Goal: Check status: Check status

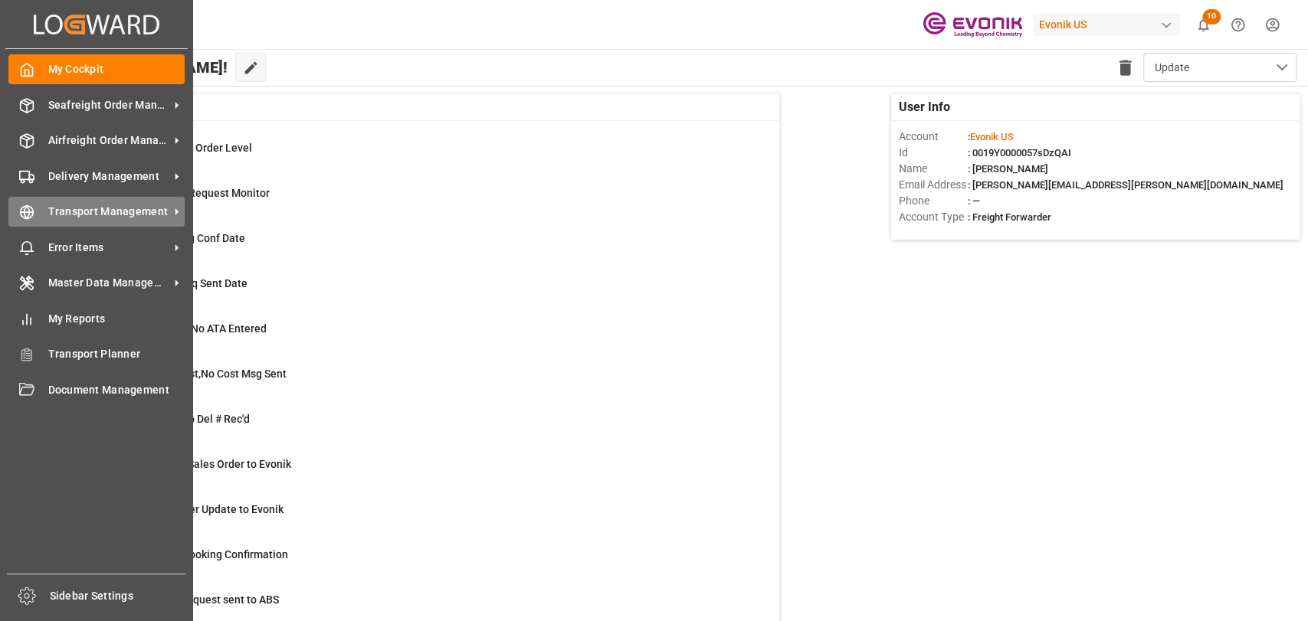
click at [131, 206] on span "Transport Management" at bounding box center [108, 212] width 121 height 16
click at [91, 210] on span "Transport Management" at bounding box center [108, 212] width 121 height 16
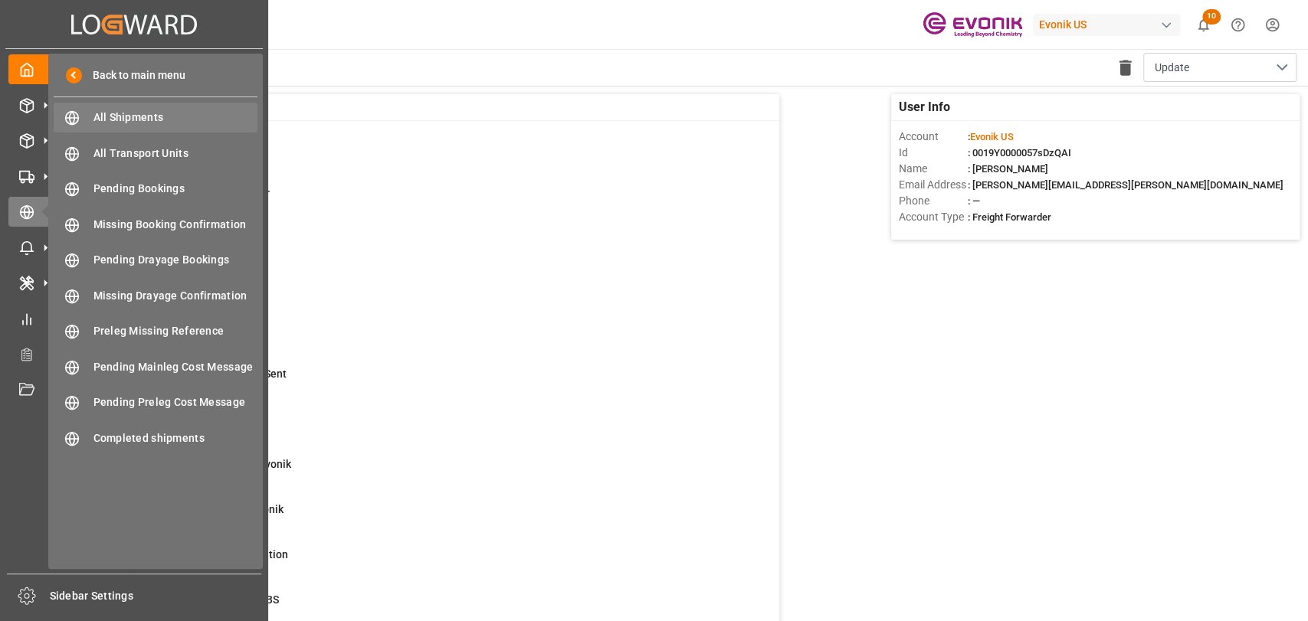
click at [139, 112] on span "All Shipments" at bounding box center [175, 118] width 165 height 16
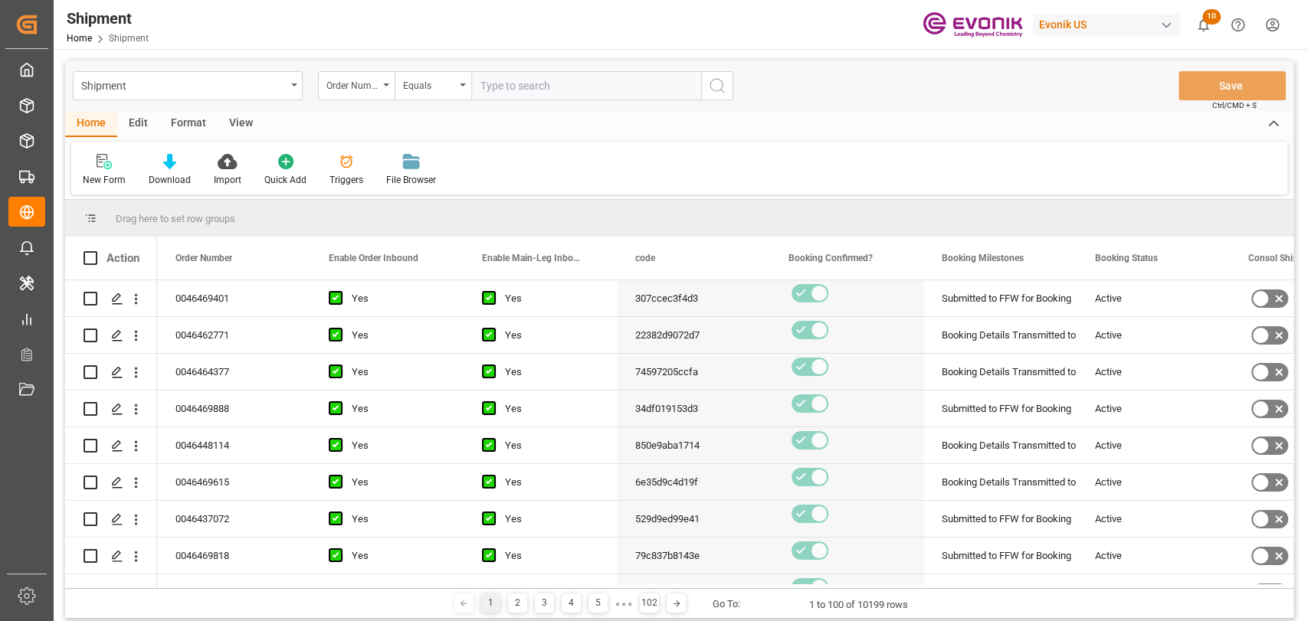
click at [561, 81] on input "text" at bounding box center [586, 85] width 230 height 29
type input "0046466479"
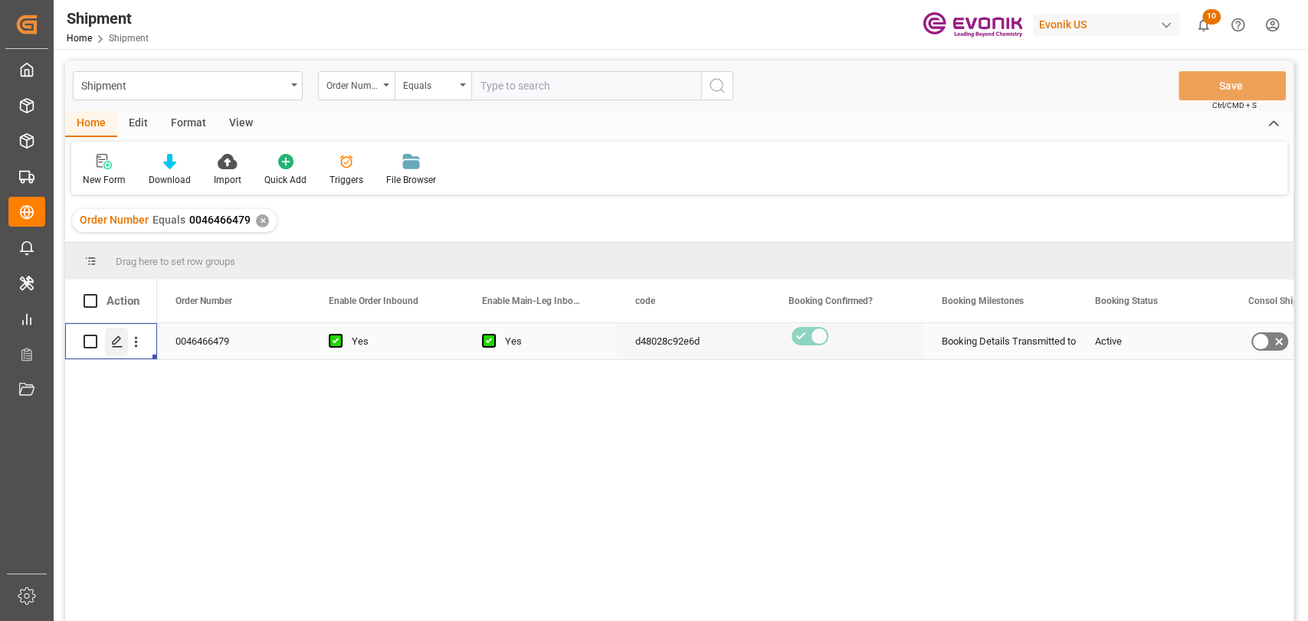
click at [120, 341] on icon "Press SPACE to select this row." at bounding box center [117, 342] width 12 height 12
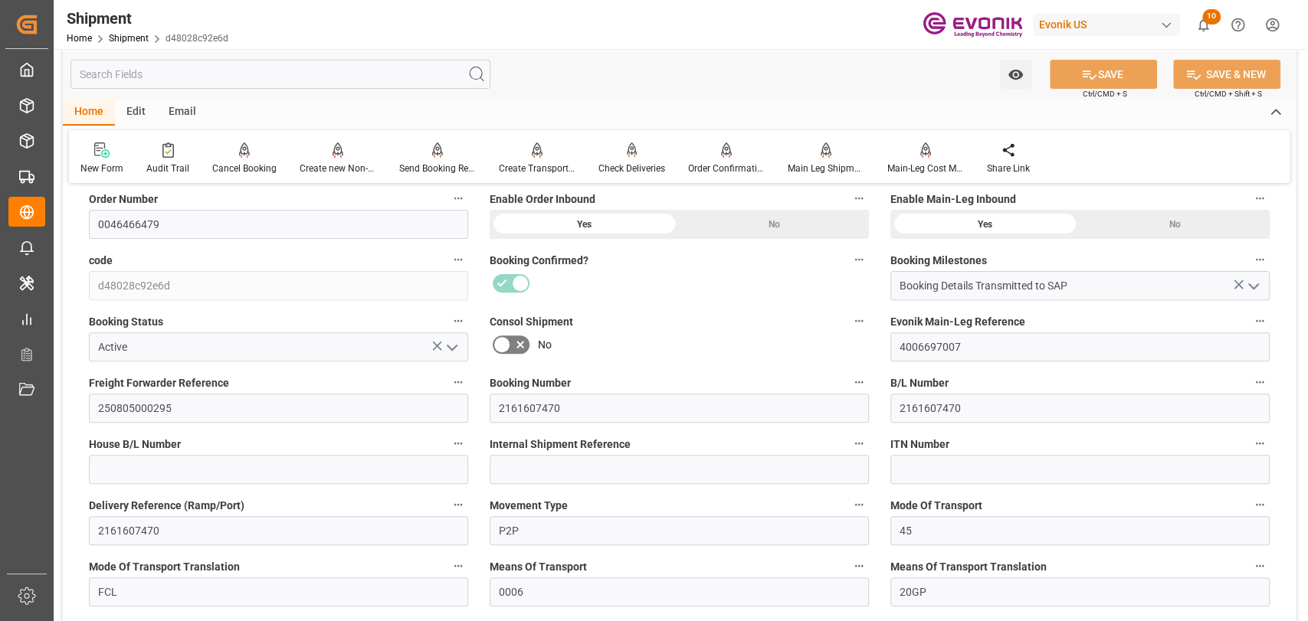
scroll to position [274, 0]
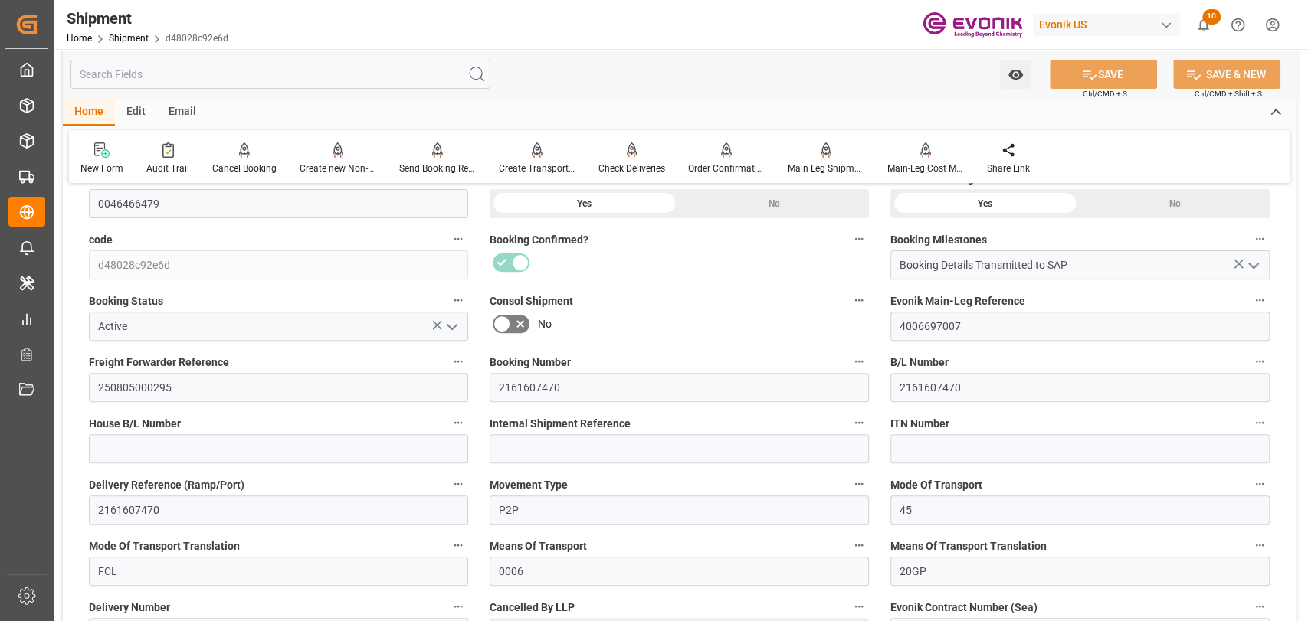
drag, startPoint x: 683, startPoint y: 90, endPoint x: 685, endPoint y: 110, distance: 20.7
click at [683, 89] on div "Watch Option SAVE Ctrl/CMD + S SAVE & NEW Ctrl/CMD + Shift + S" at bounding box center [679, 74] width 1233 height 51
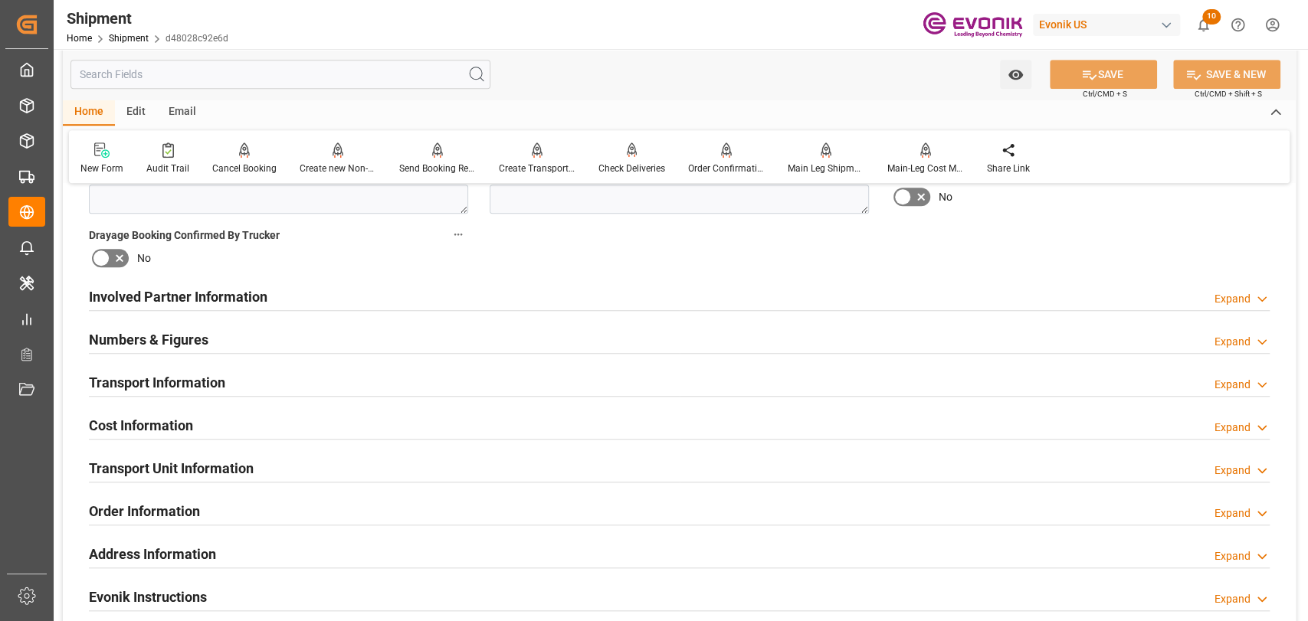
scroll to position [785, 0]
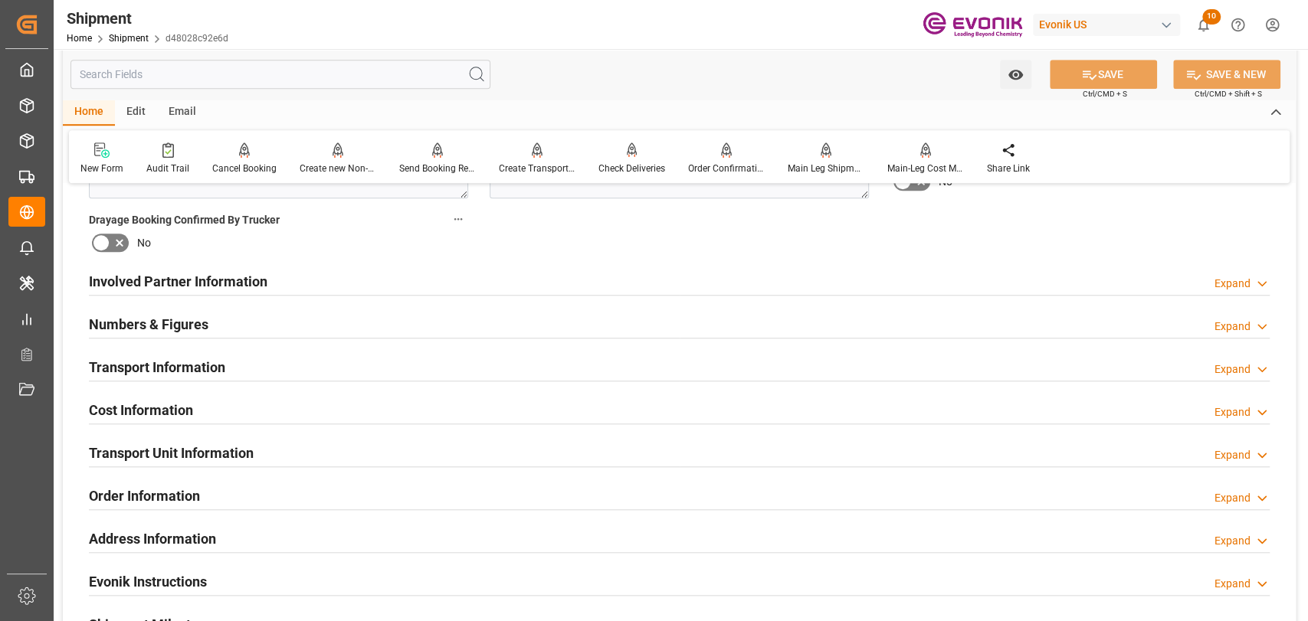
click at [156, 370] on h2 "Transport Information" at bounding box center [157, 367] width 136 height 21
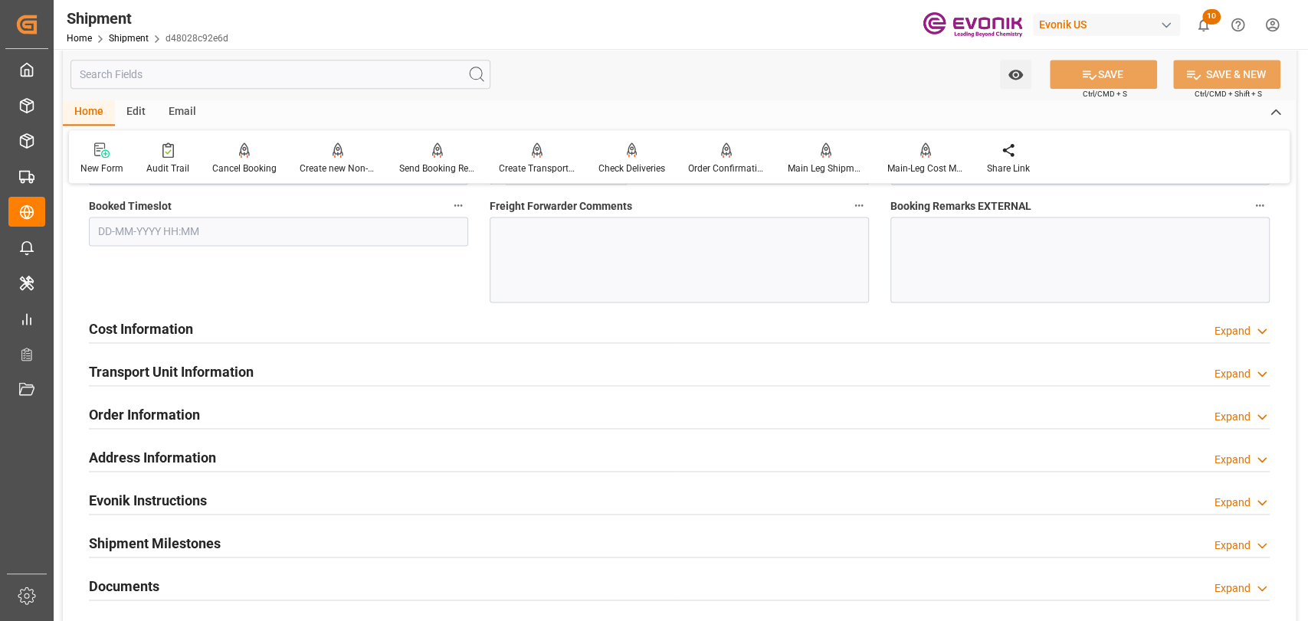
scroll to position [1271, 0]
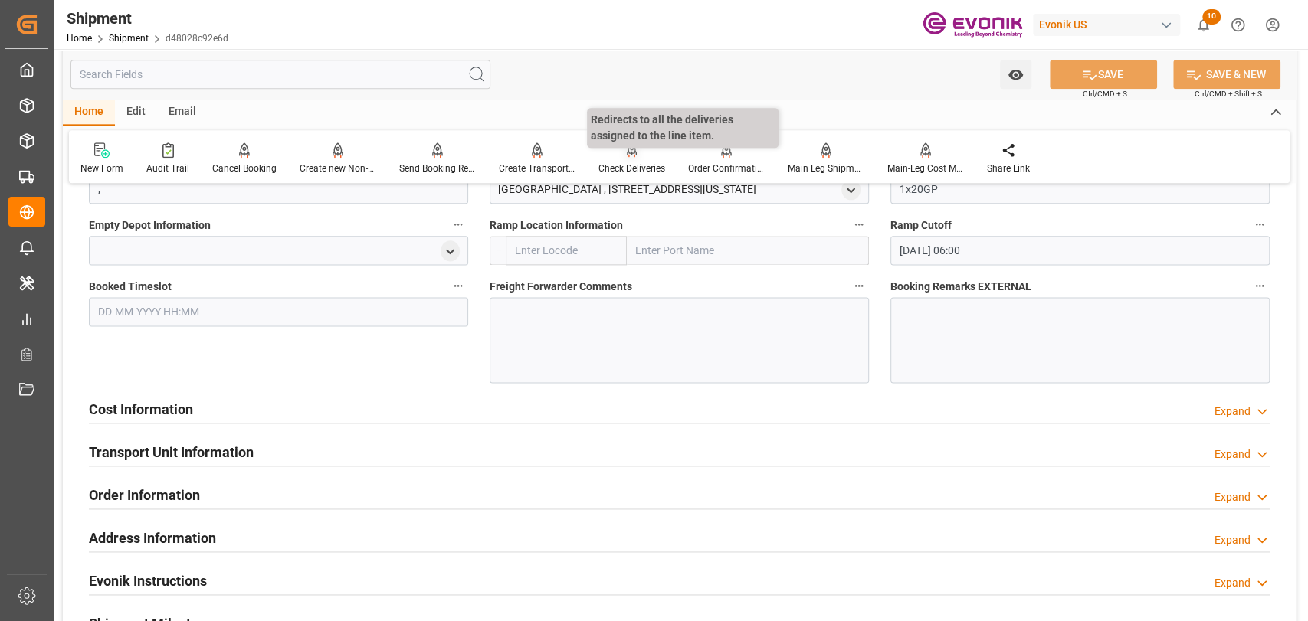
click at [625, 165] on div "Check Deliveries" at bounding box center [631, 169] width 67 height 14
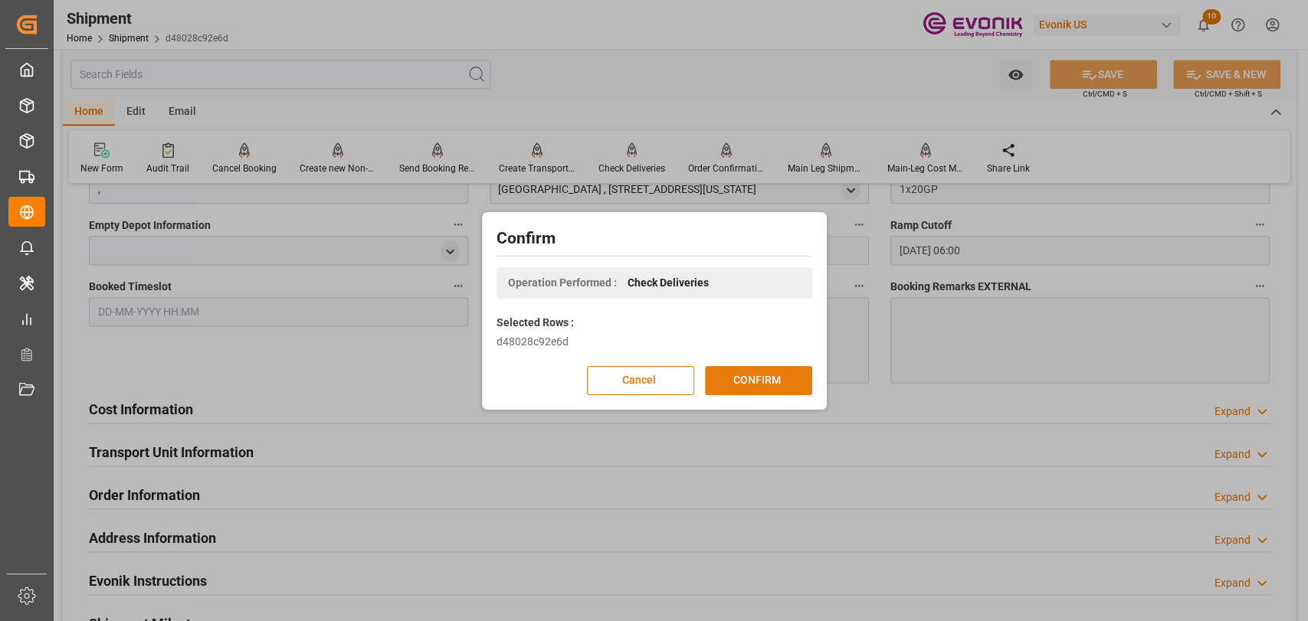
click at [746, 388] on button "CONFIRM" at bounding box center [758, 380] width 107 height 29
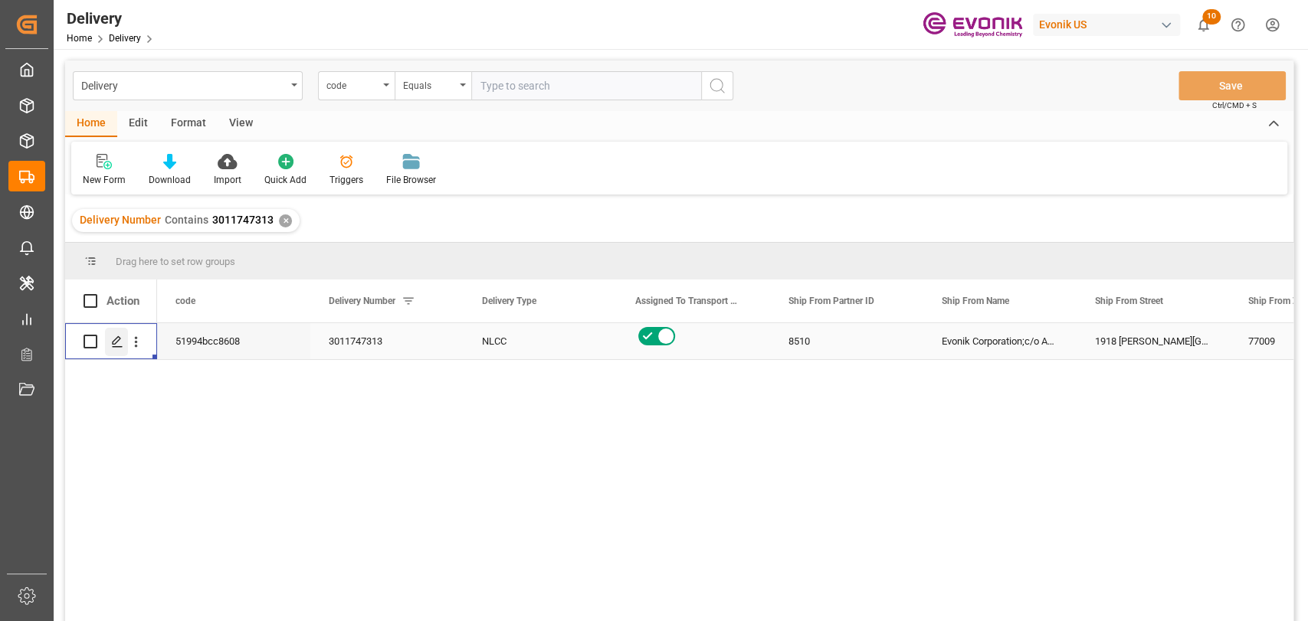
click at [119, 350] on div "Press SPACE to select this row." at bounding box center [116, 342] width 23 height 28
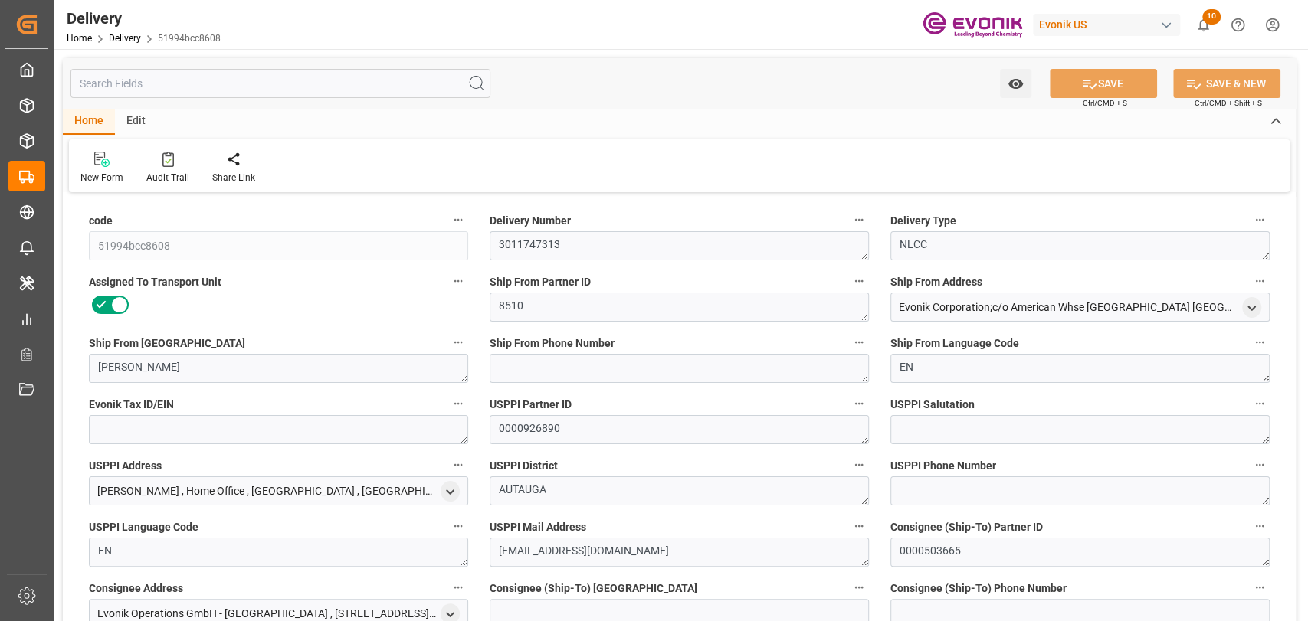
type input "[DATE]"
type input "20-08-2025 00:00"
type input "12-08-2025 20:01"
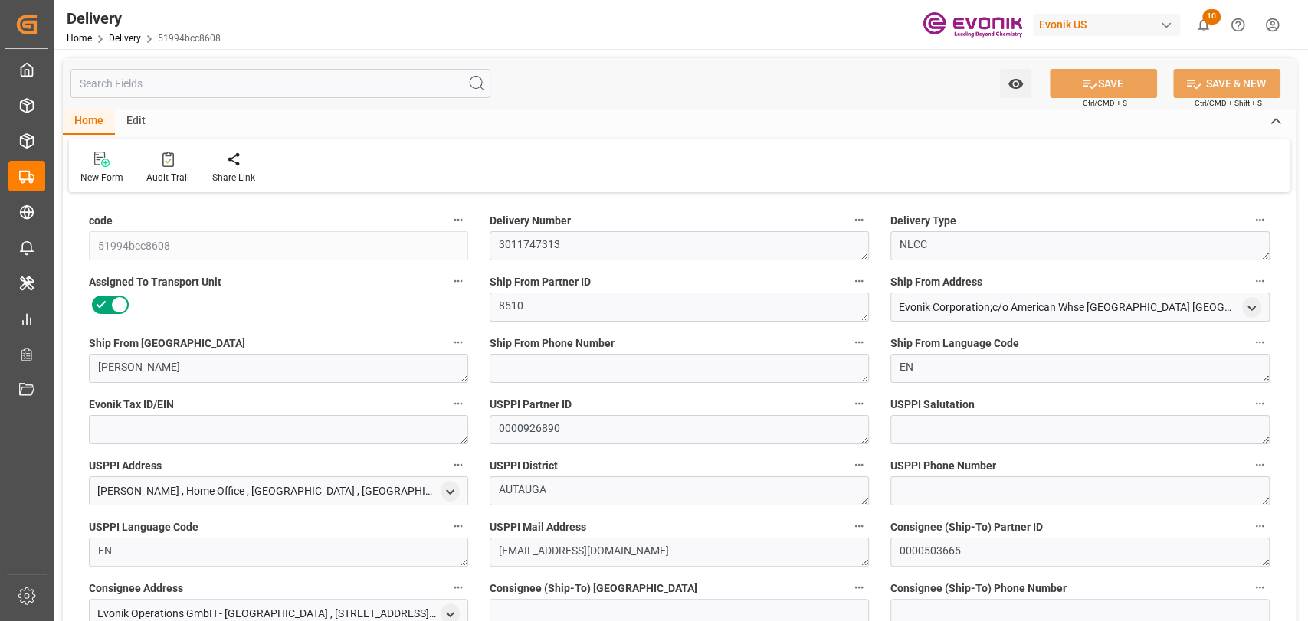
type input "20-08-2025 08:48"
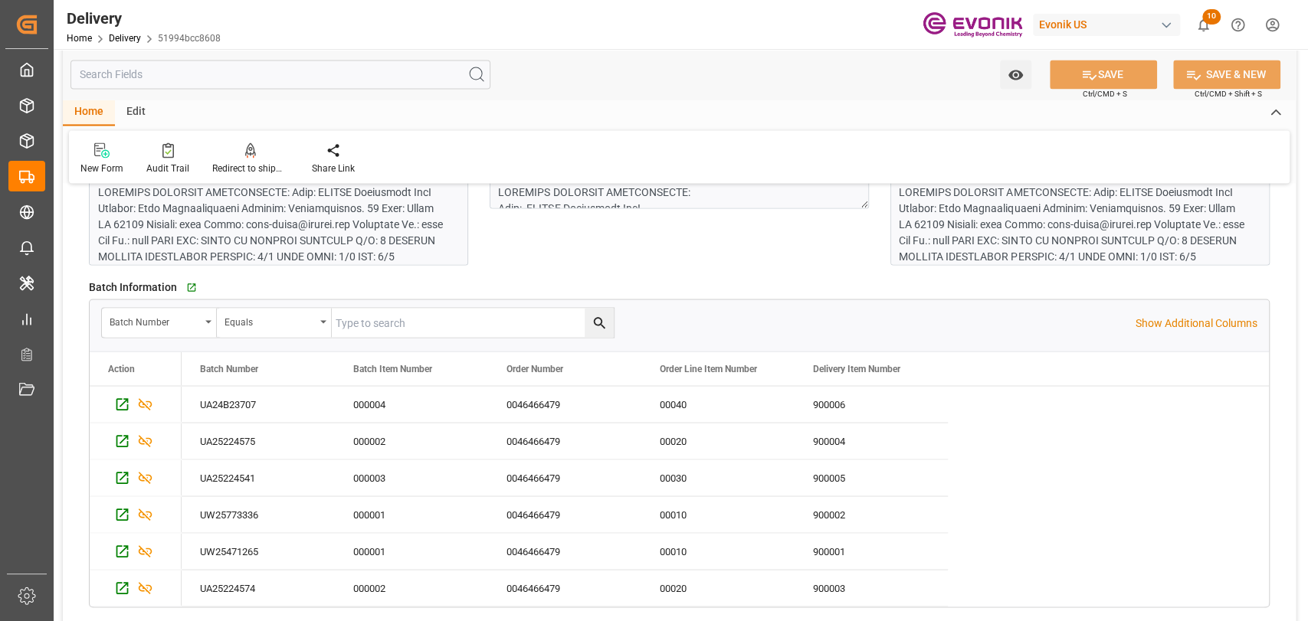
scroll to position [1872, 0]
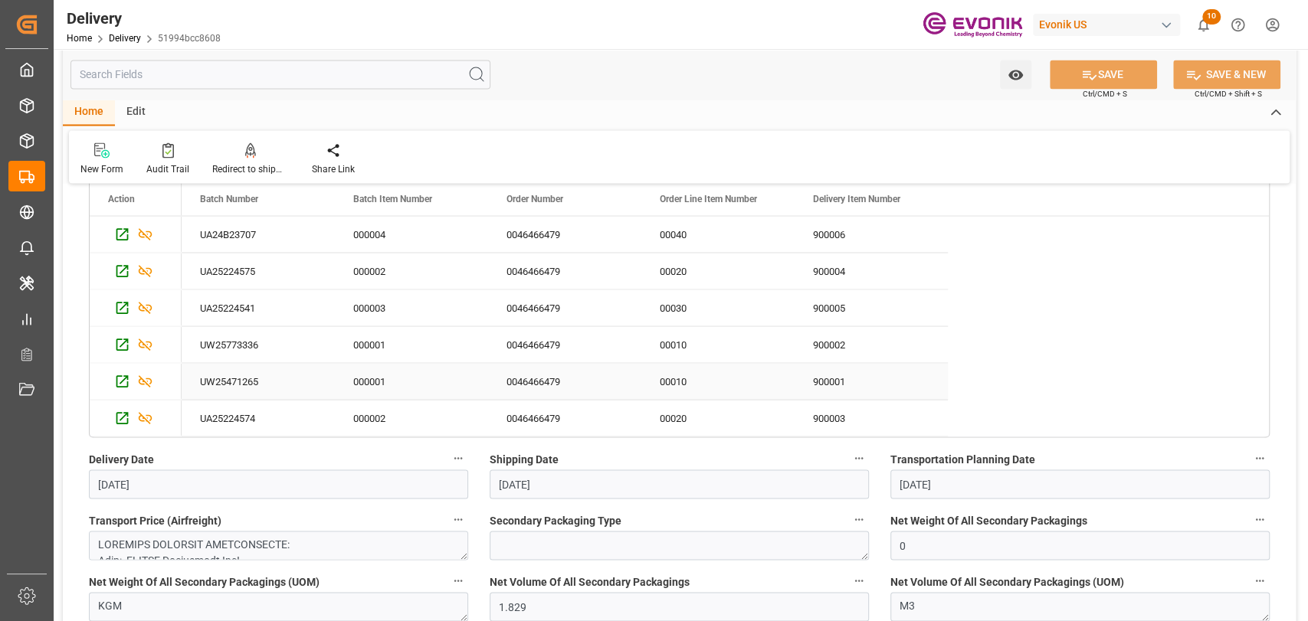
click at [838, 379] on div "900001" at bounding box center [870, 381] width 153 height 36
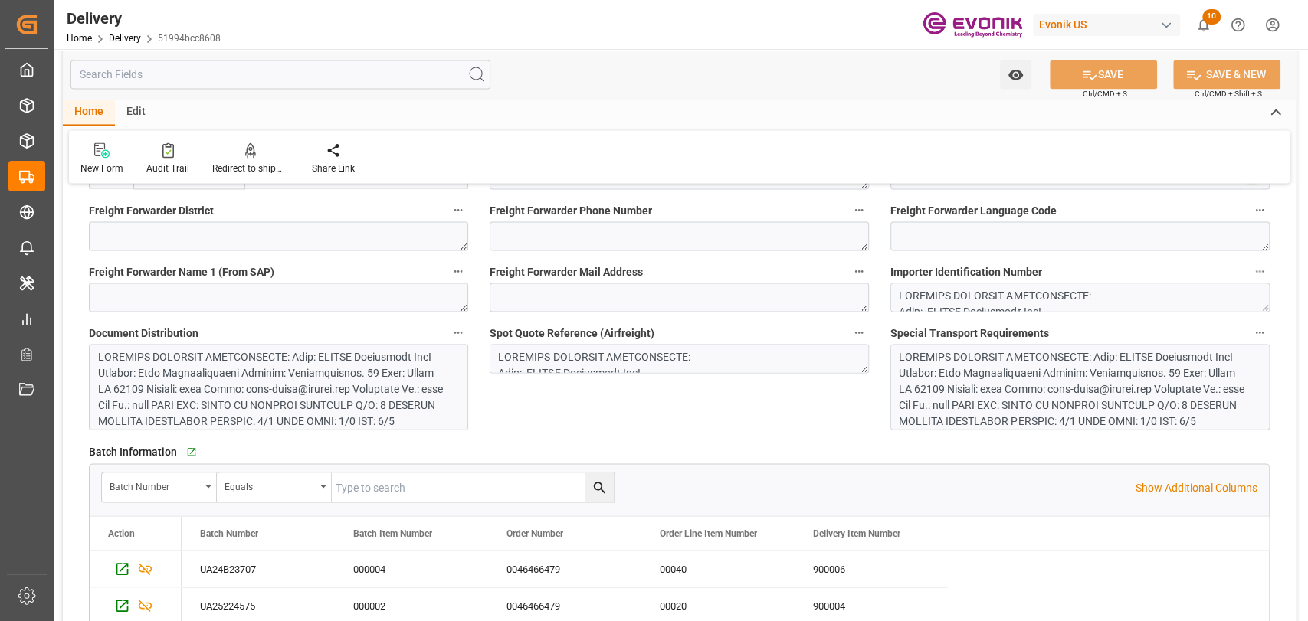
scroll to position [1532, 0]
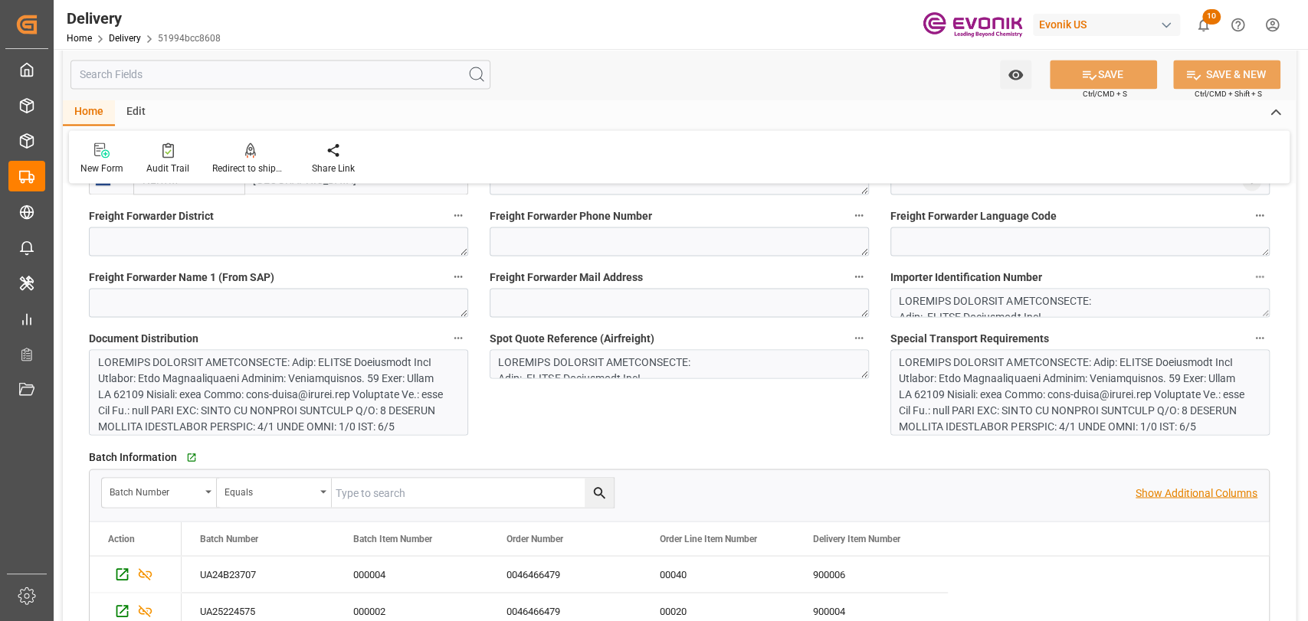
click at [1184, 494] on p "Show Additional Columns" at bounding box center [1196, 493] width 122 height 16
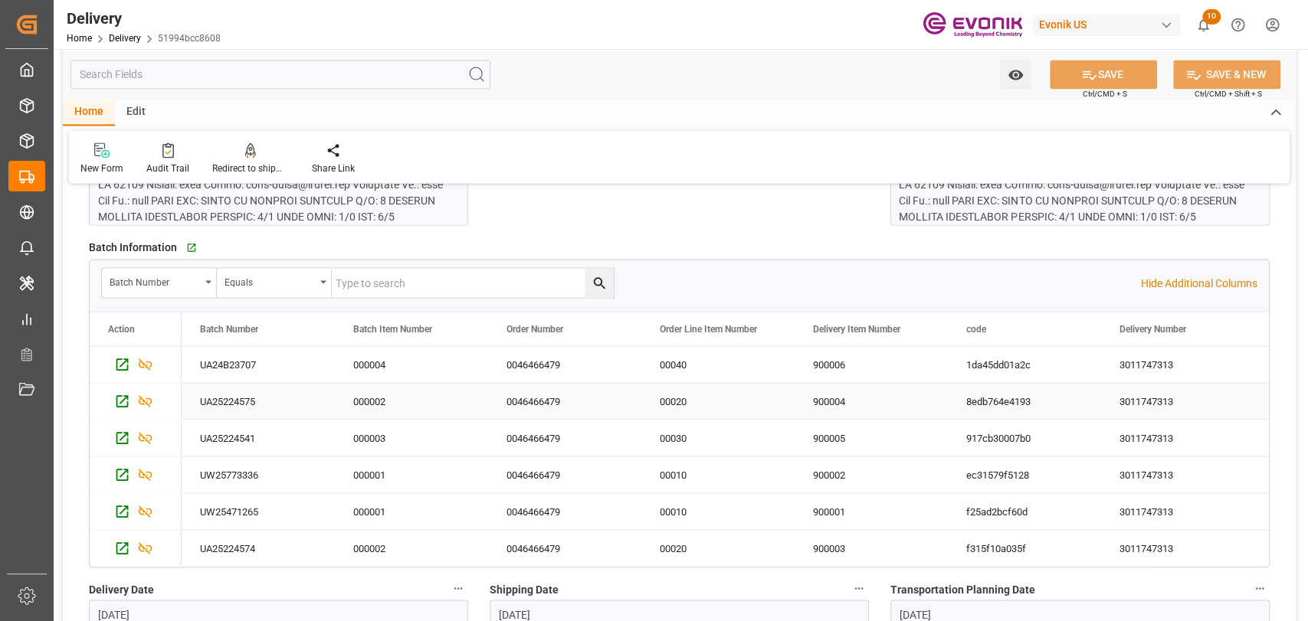
scroll to position [1702, 0]
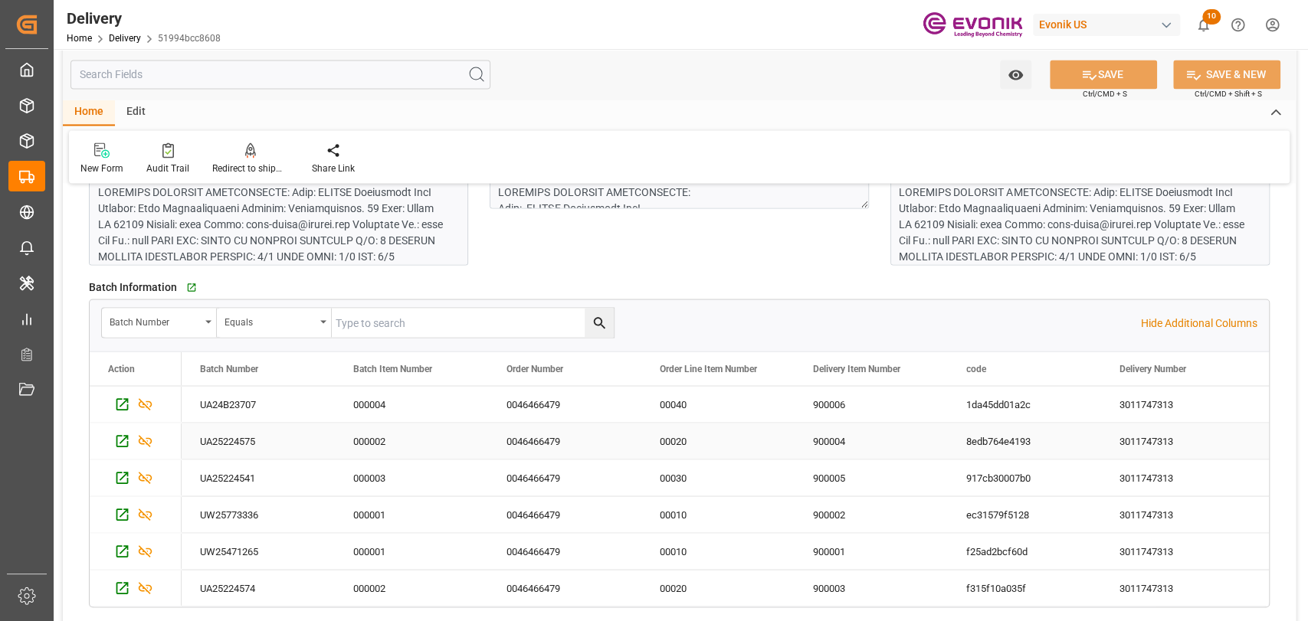
click at [941, 444] on div "900004" at bounding box center [870, 441] width 153 height 36
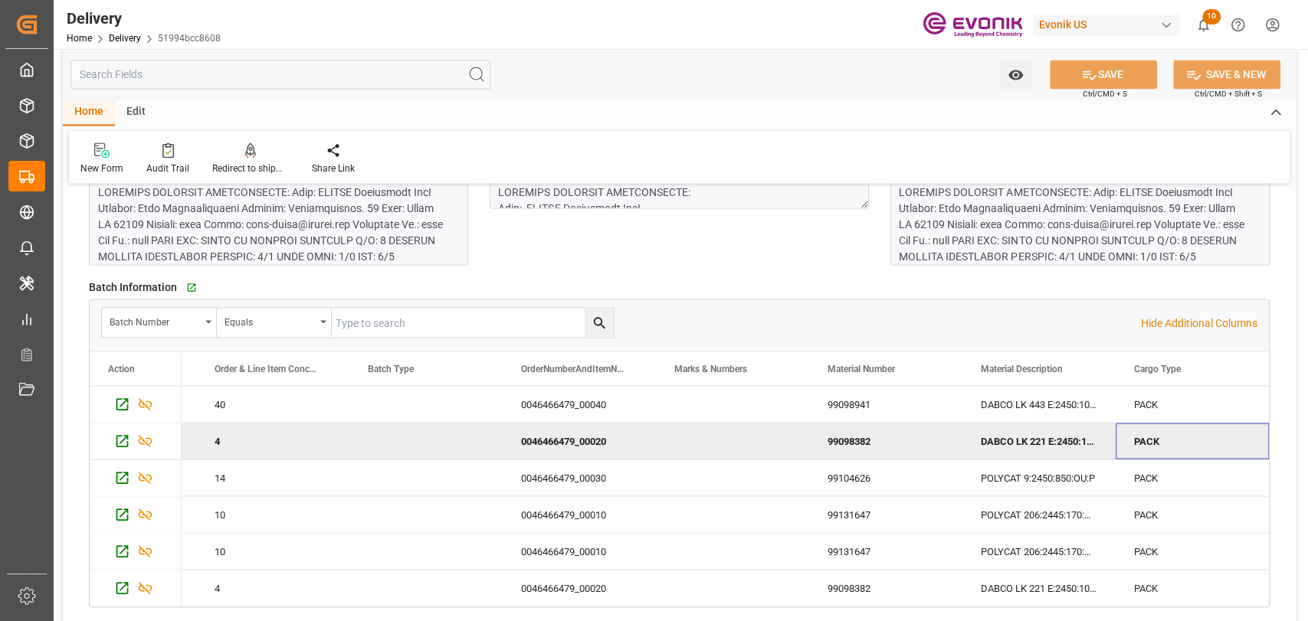
scroll to position [0, 1364]
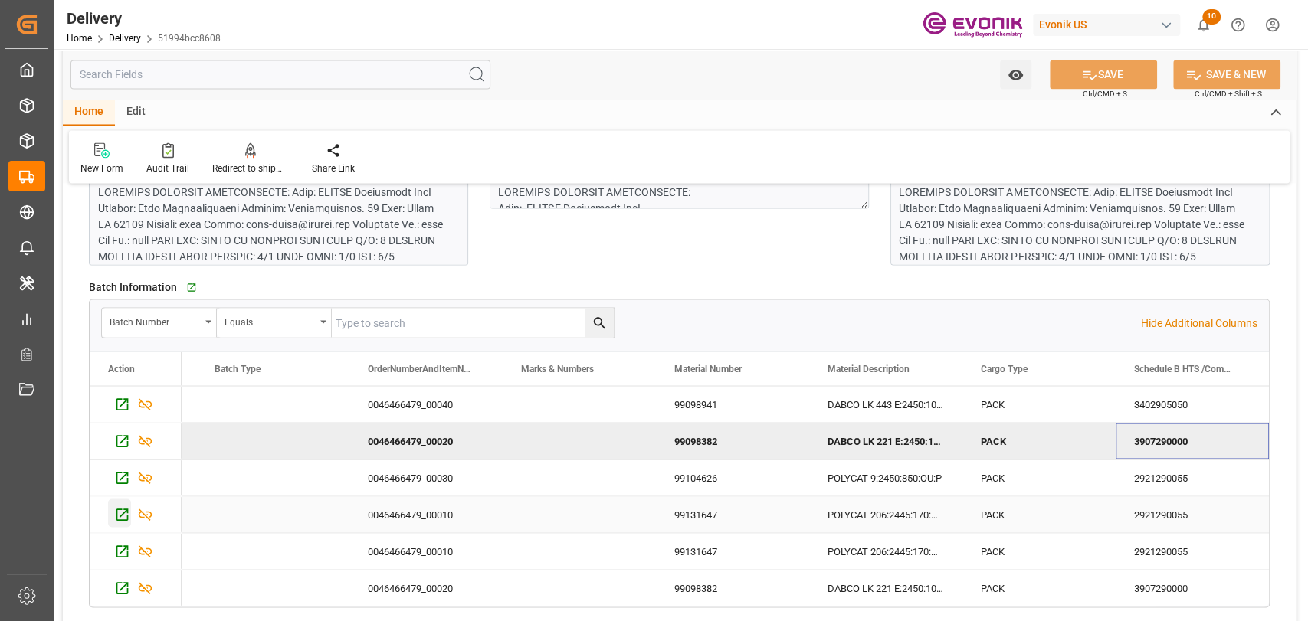
click at [122, 510] on icon "Press SPACE to select this row." at bounding box center [122, 514] width 16 height 16
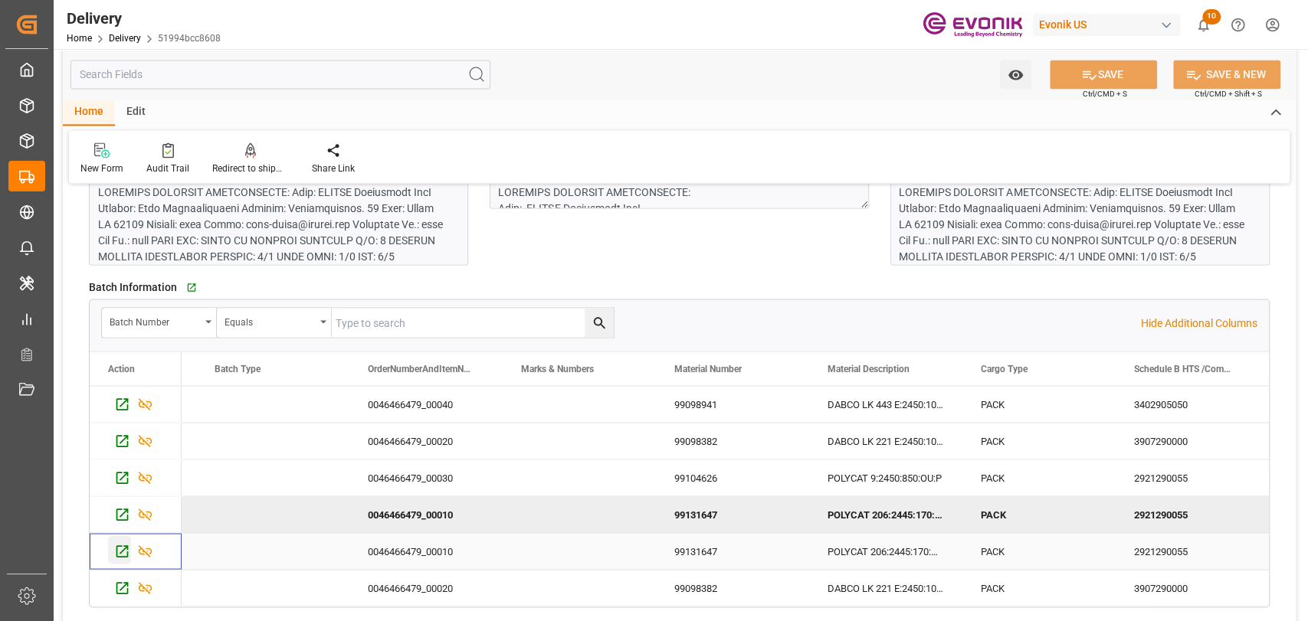
click at [121, 552] on icon "Press SPACE to select this row." at bounding box center [122, 551] width 16 height 16
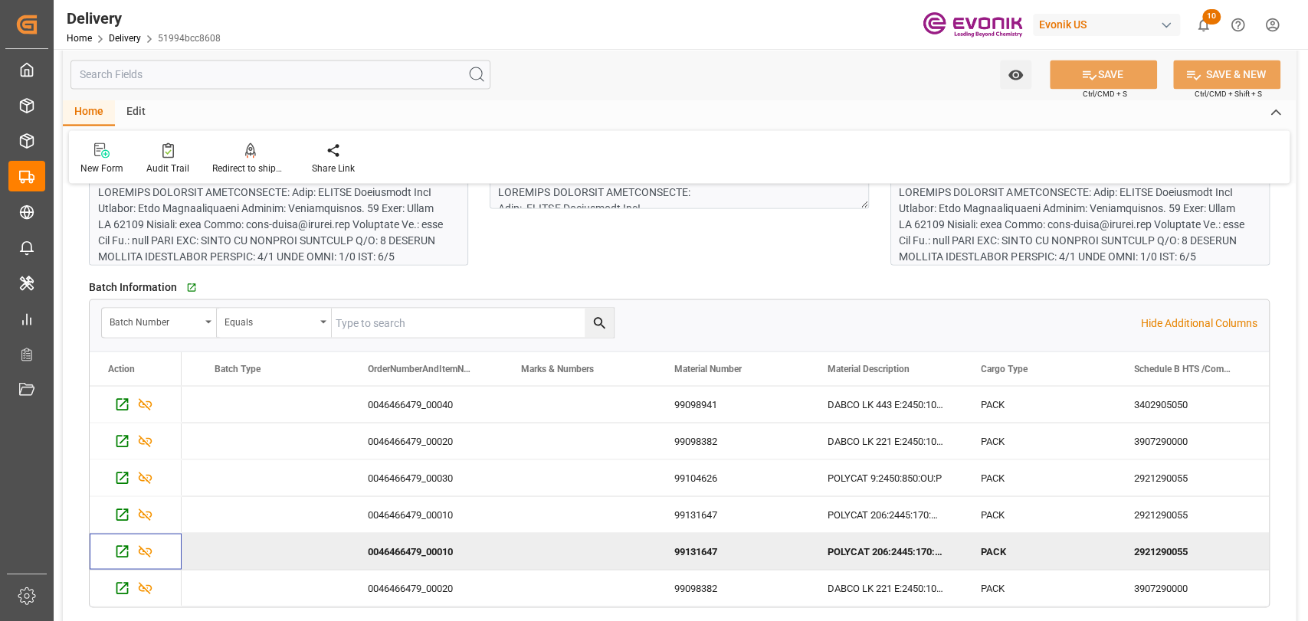
click at [419, 548] on div "0046466479_00010" at bounding box center [425, 551] width 153 height 36
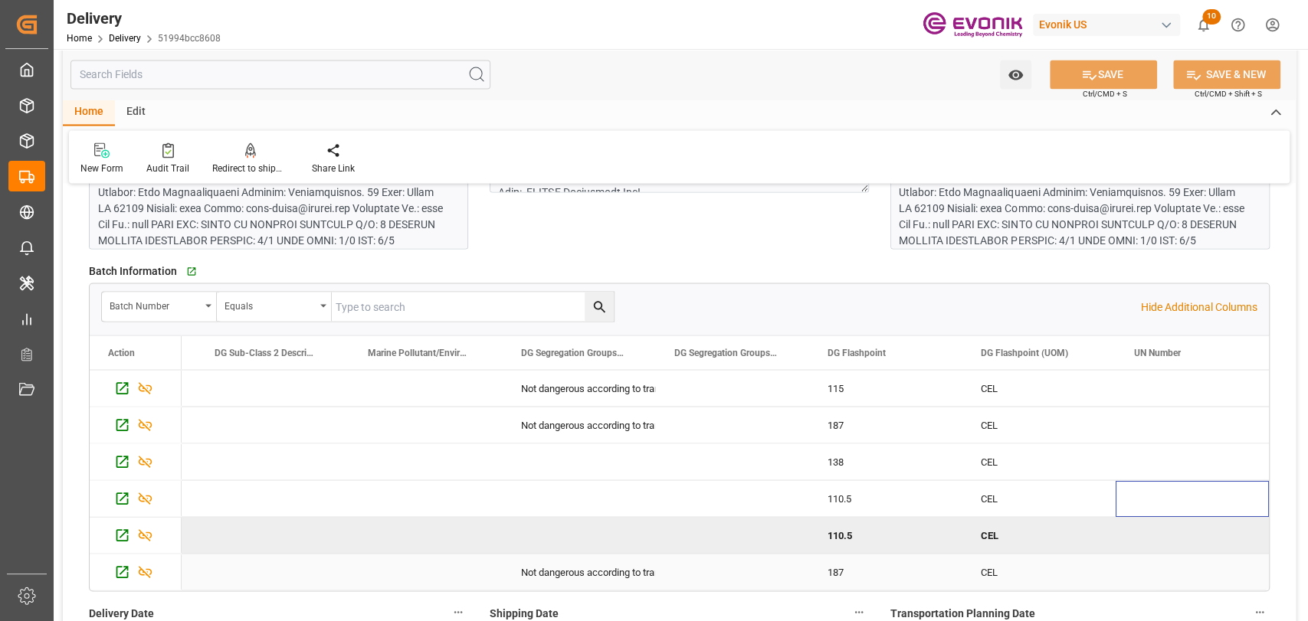
scroll to position [1702, 0]
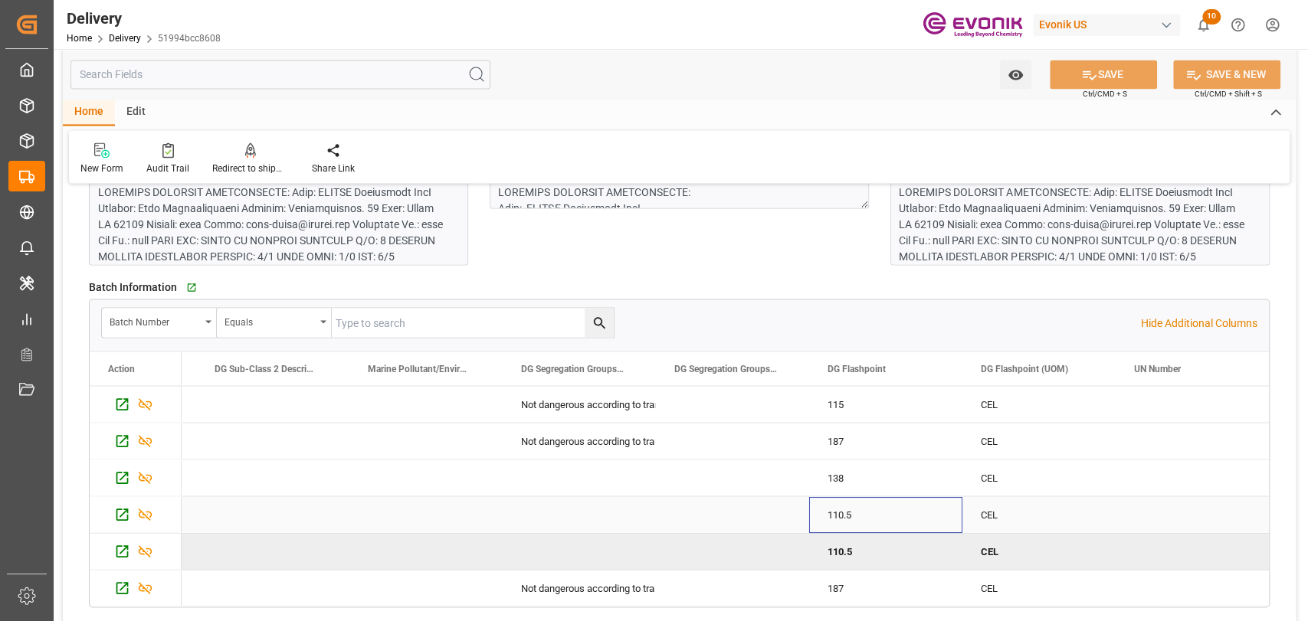
click at [853, 512] on div "110.5" at bounding box center [885, 514] width 153 height 36
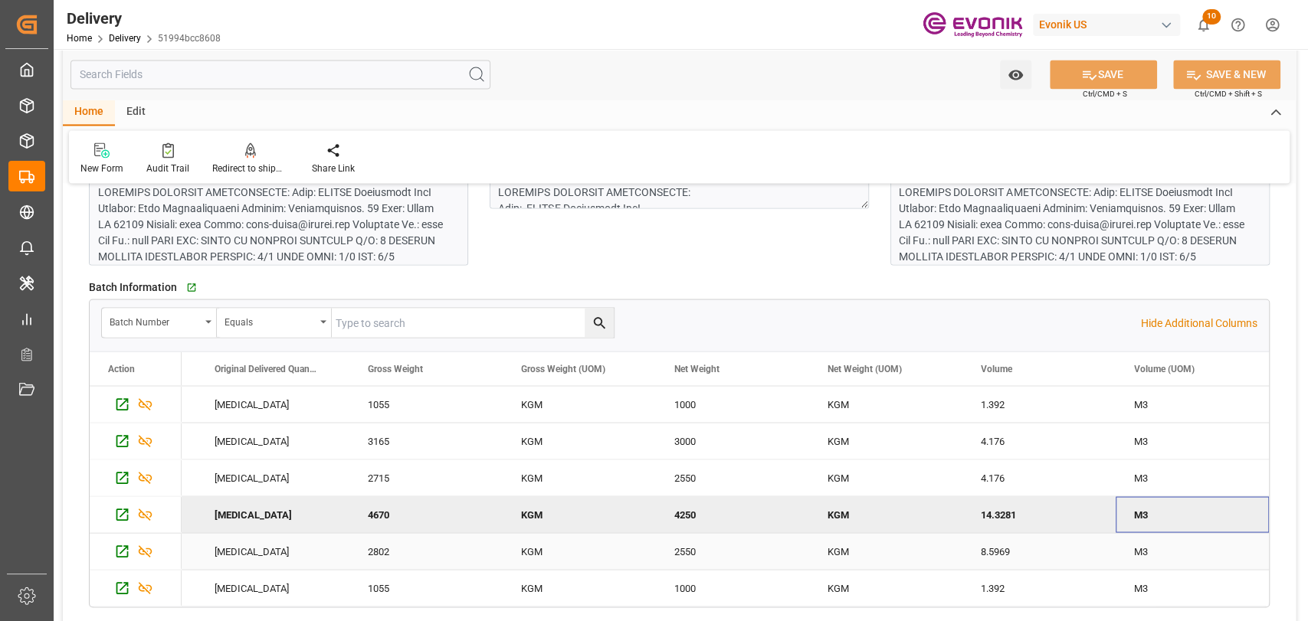
scroll to position [0, 11018]
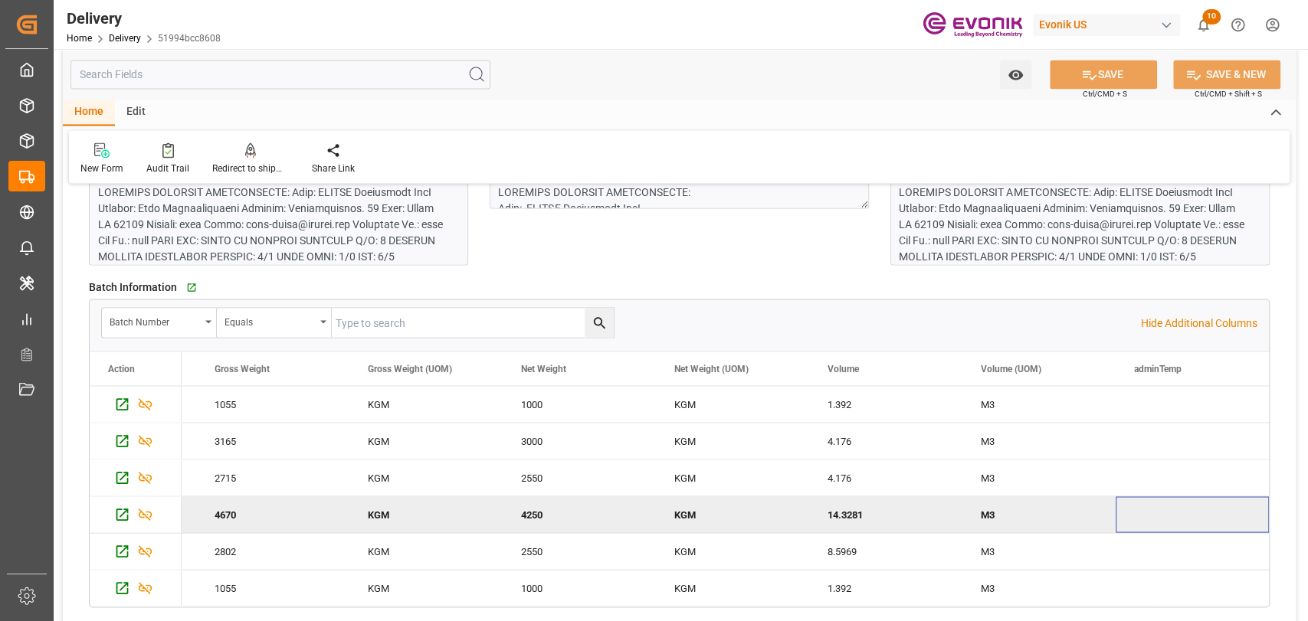
click at [852, 528] on div "14.3281" at bounding box center [885, 514] width 153 height 36
click at [846, 555] on div "8.5969" at bounding box center [885, 551] width 153 height 36
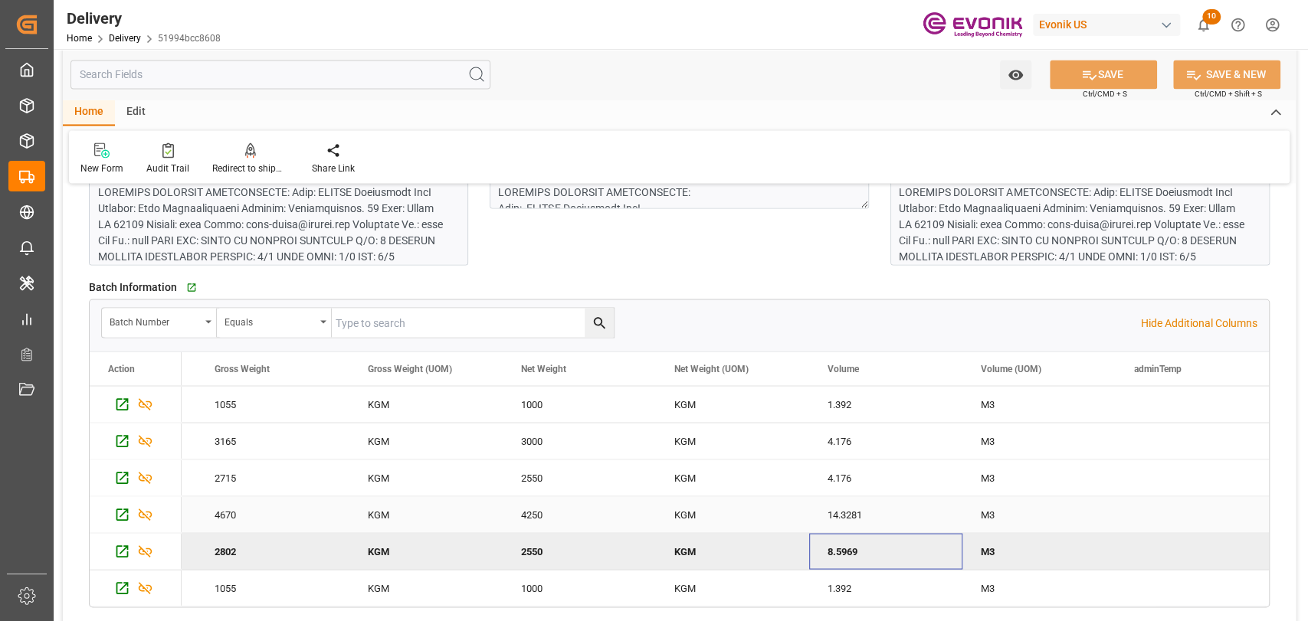
click at [876, 510] on div "14.3281" at bounding box center [885, 514] width 153 height 36
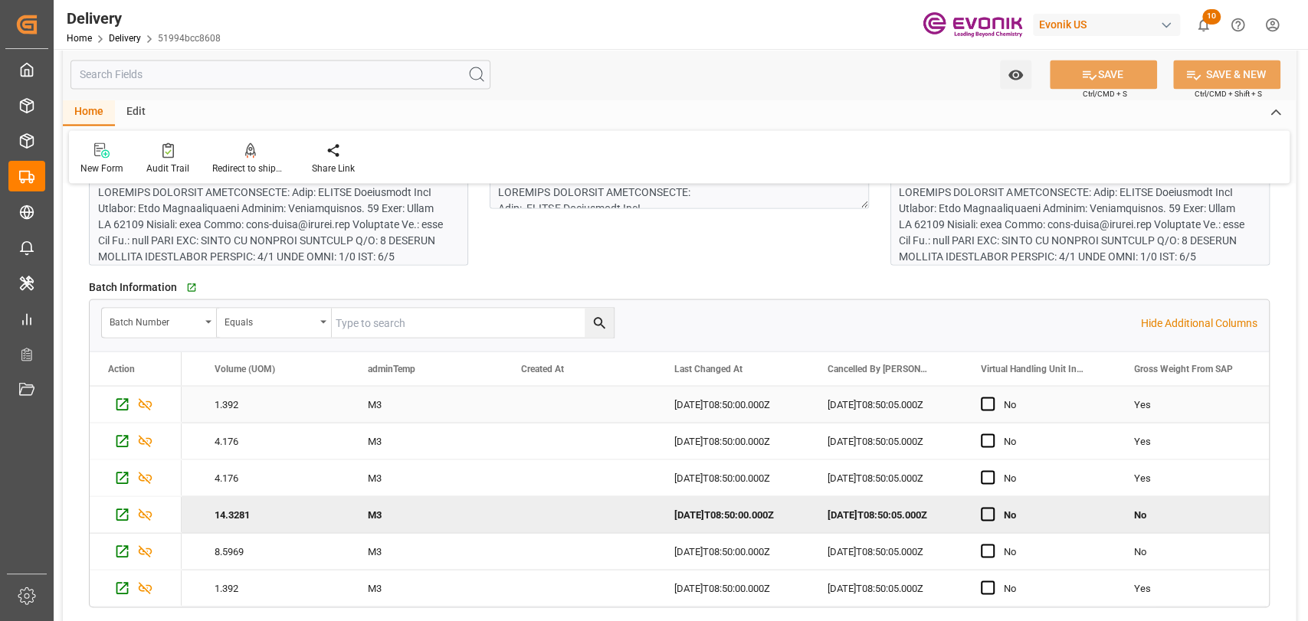
scroll to position [0, 11784]
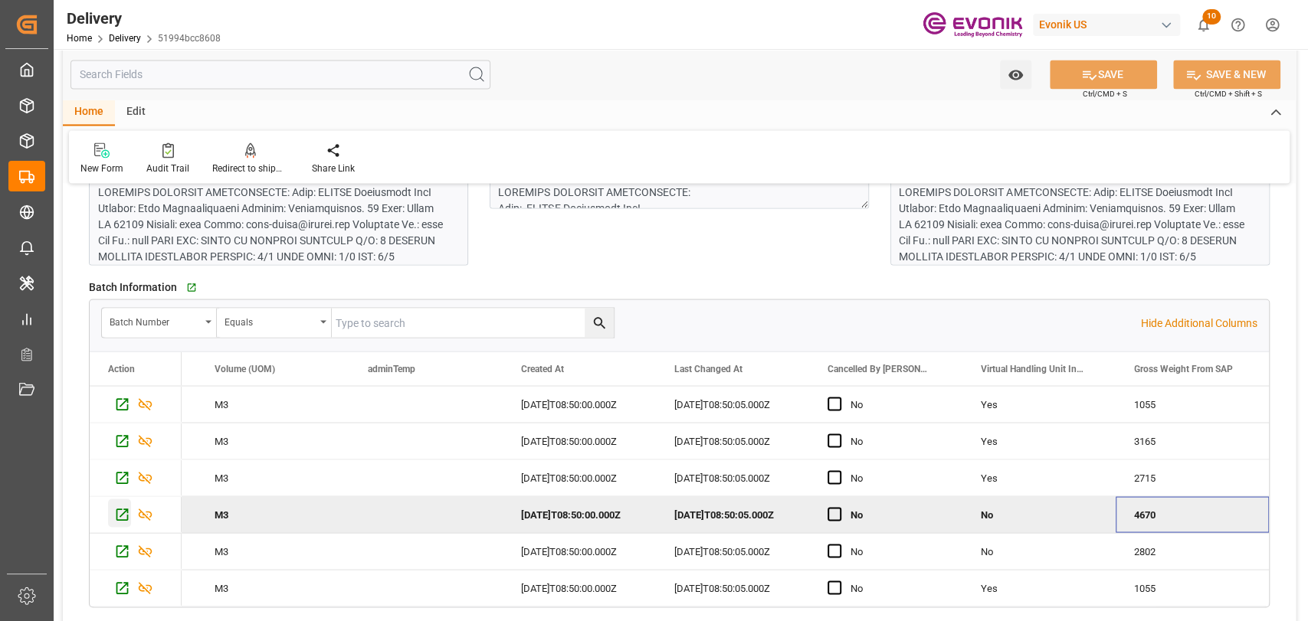
click at [126, 516] on icon "Press SPACE to deselect this row." at bounding box center [122, 514] width 16 height 16
click at [116, 547] on icon "Press SPACE to select this row." at bounding box center [122, 551] width 12 height 12
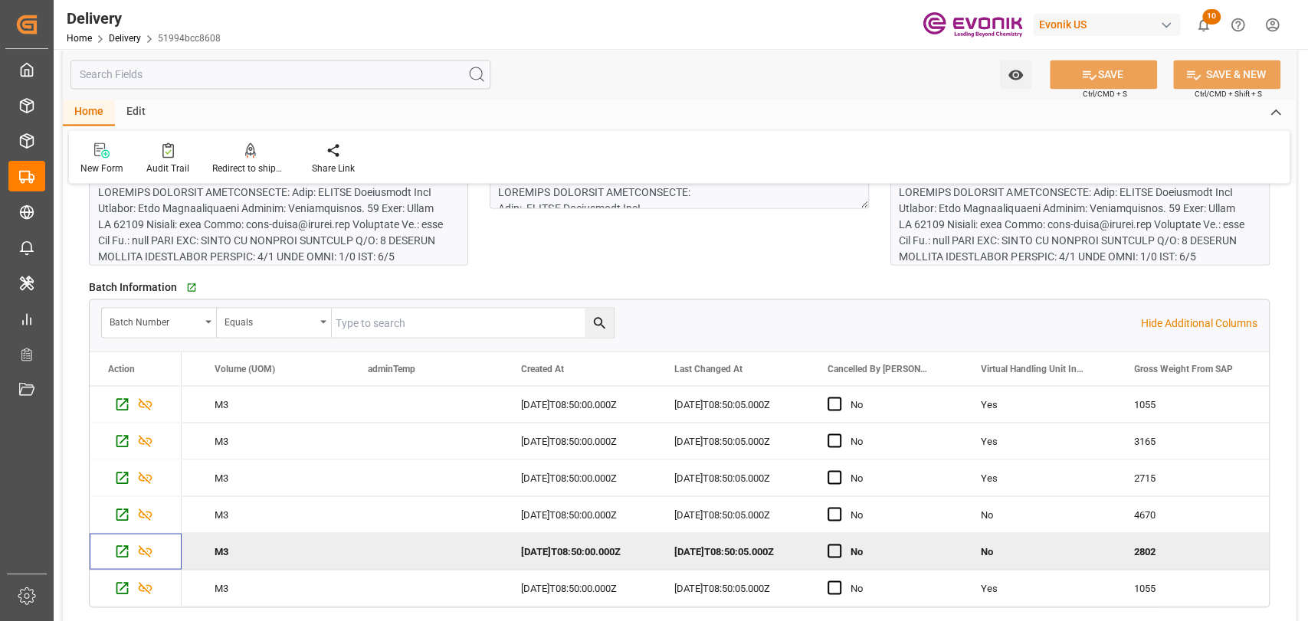
click at [991, 535] on div "No" at bounding box center [1039, 551] width 116 height 35
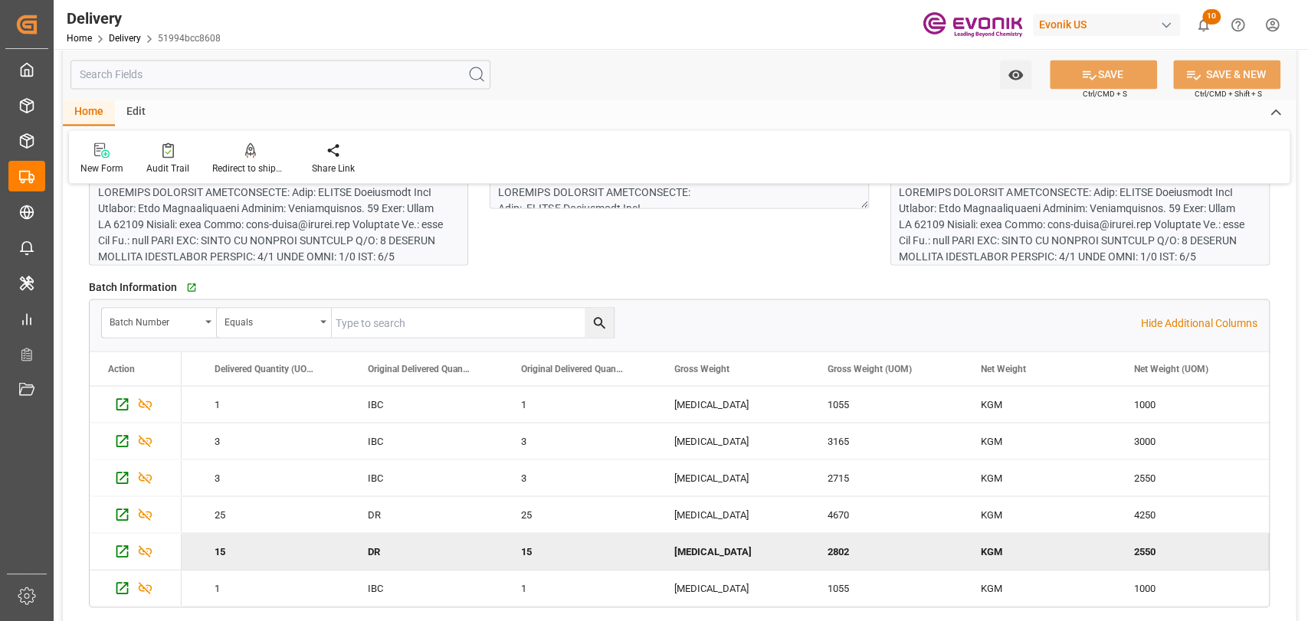
scroll to position [0, 10558]
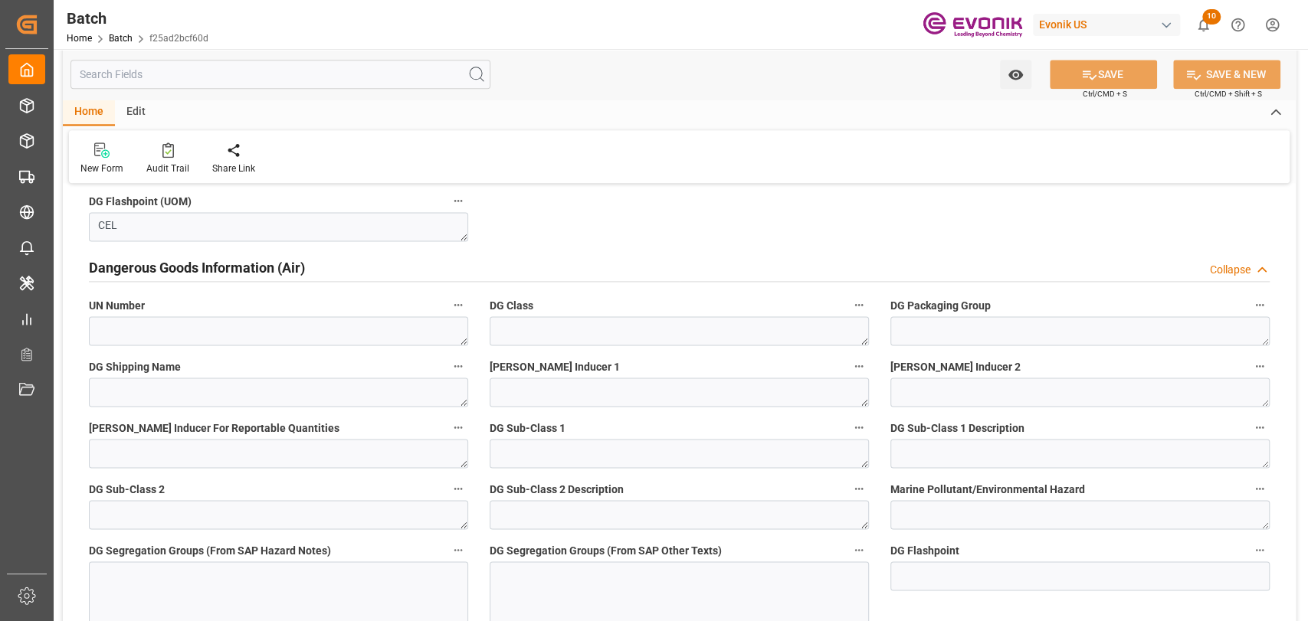
scroll to position [1532, 0]
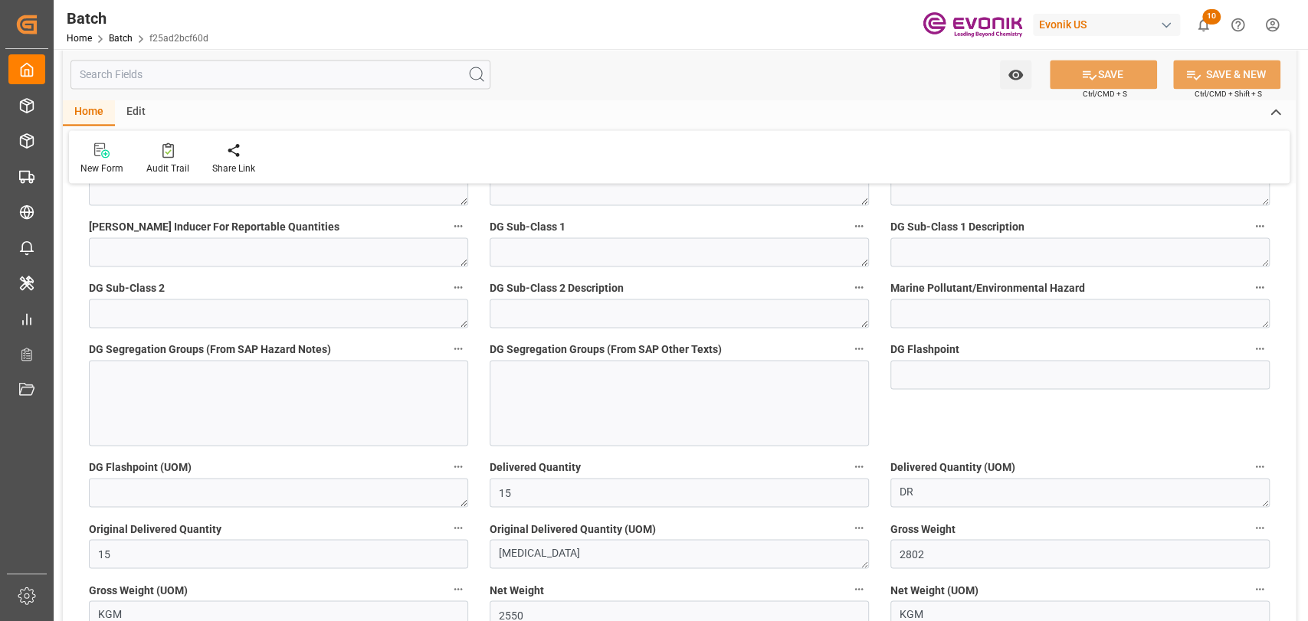
drag, startPoint x: 149, startPoint y: 84, endPoint x: 178, endPoint y: 75, distance: 30.5
click at [149, 84] on input "text" at bounding box center [280, 74] width 420 height 29
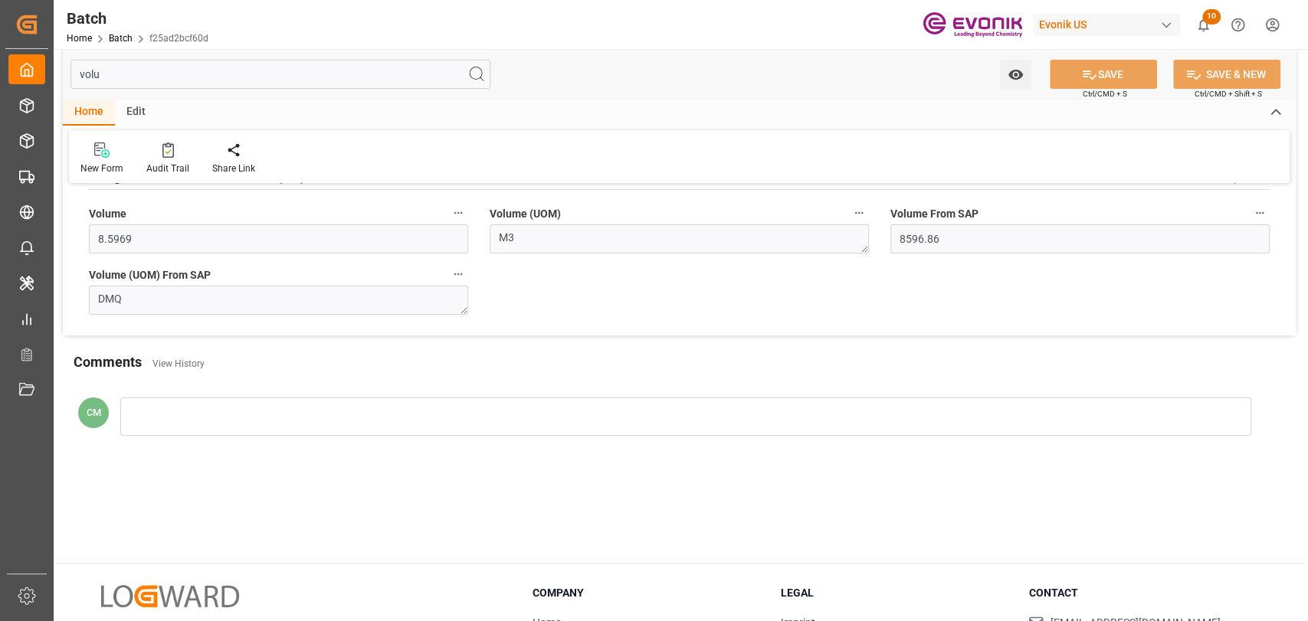
scroll to position [0, 0]
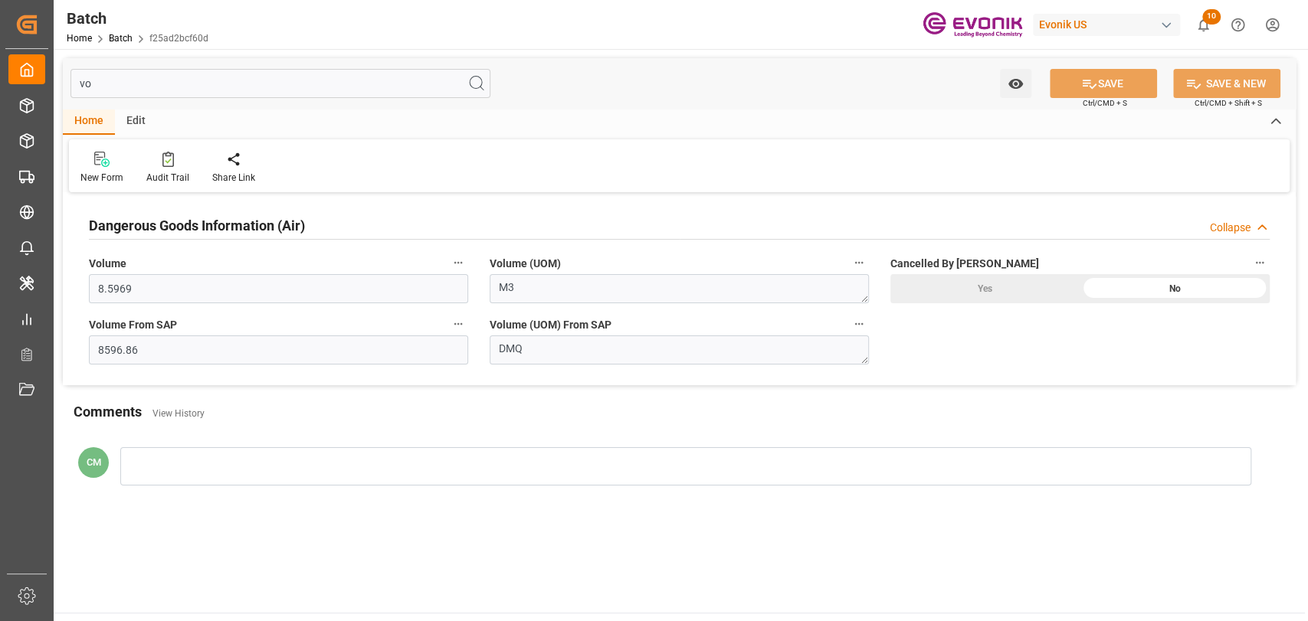
type input "v"
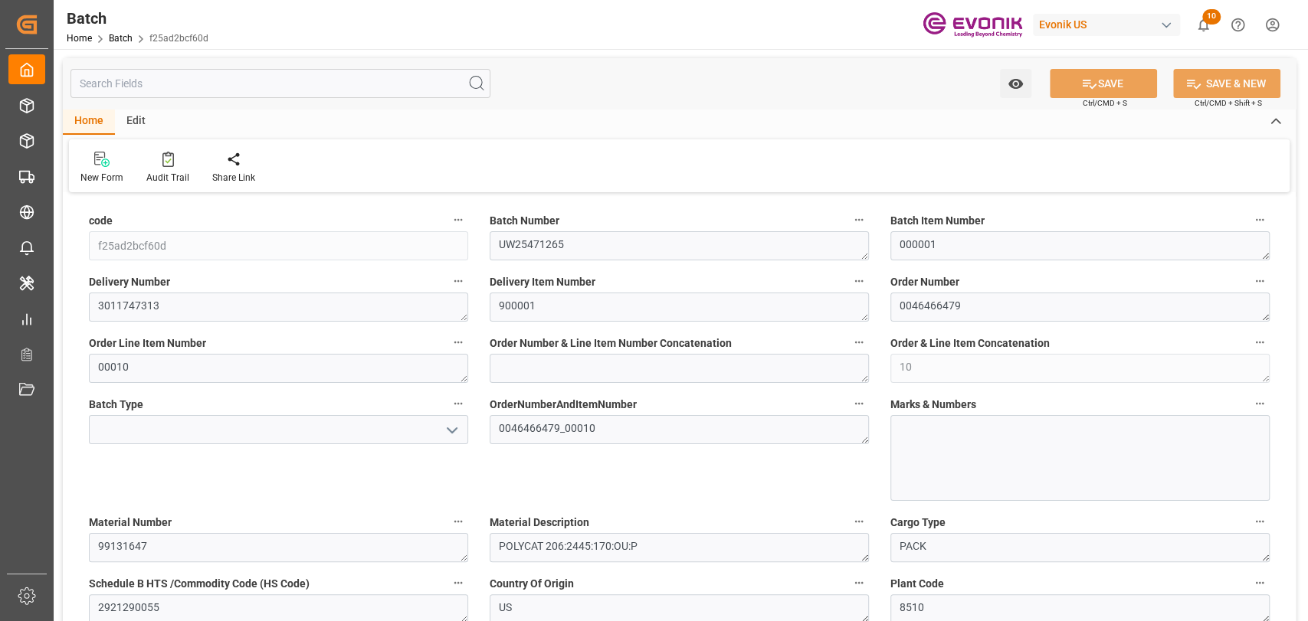
type input "110.5"
type input "2802"
type input "2550"
type input "2802"
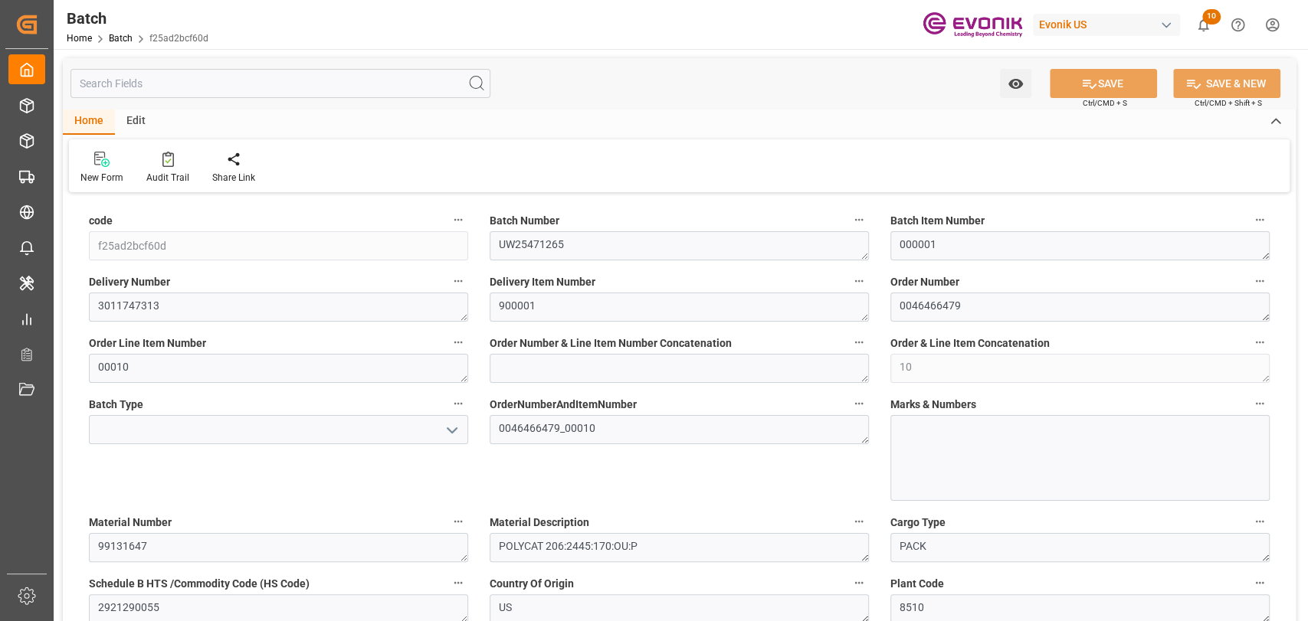
type input "2550"
type input "20-08-2025 08:50"
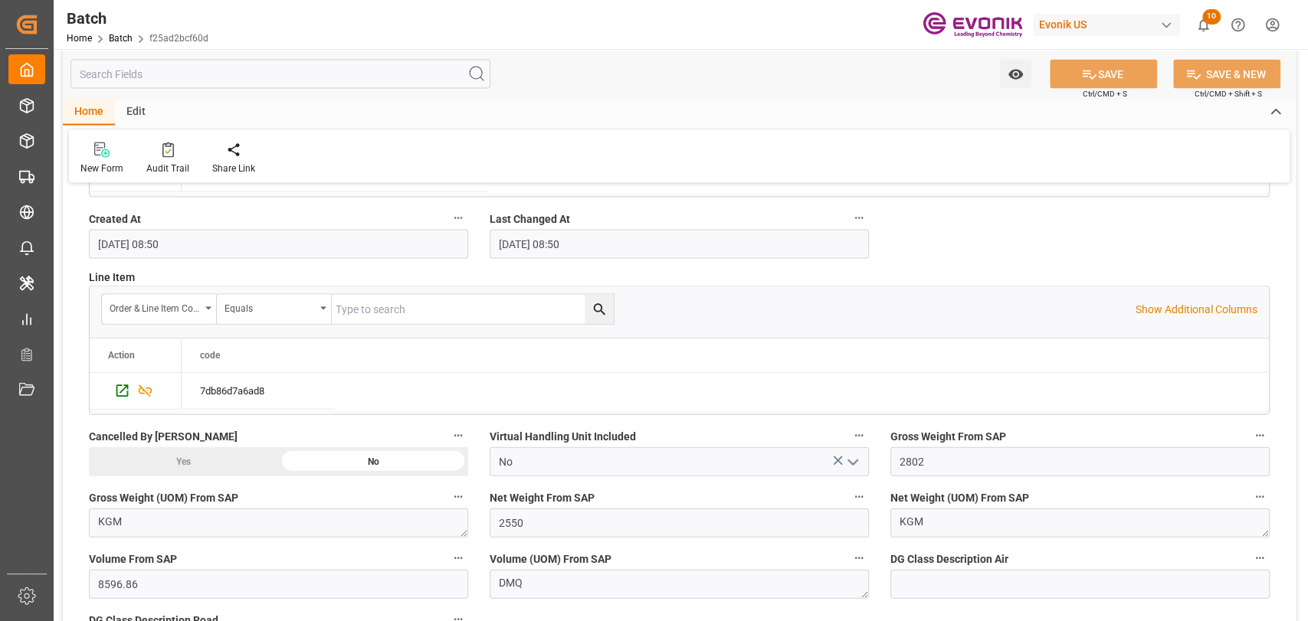
scroll to position [2209, 0]
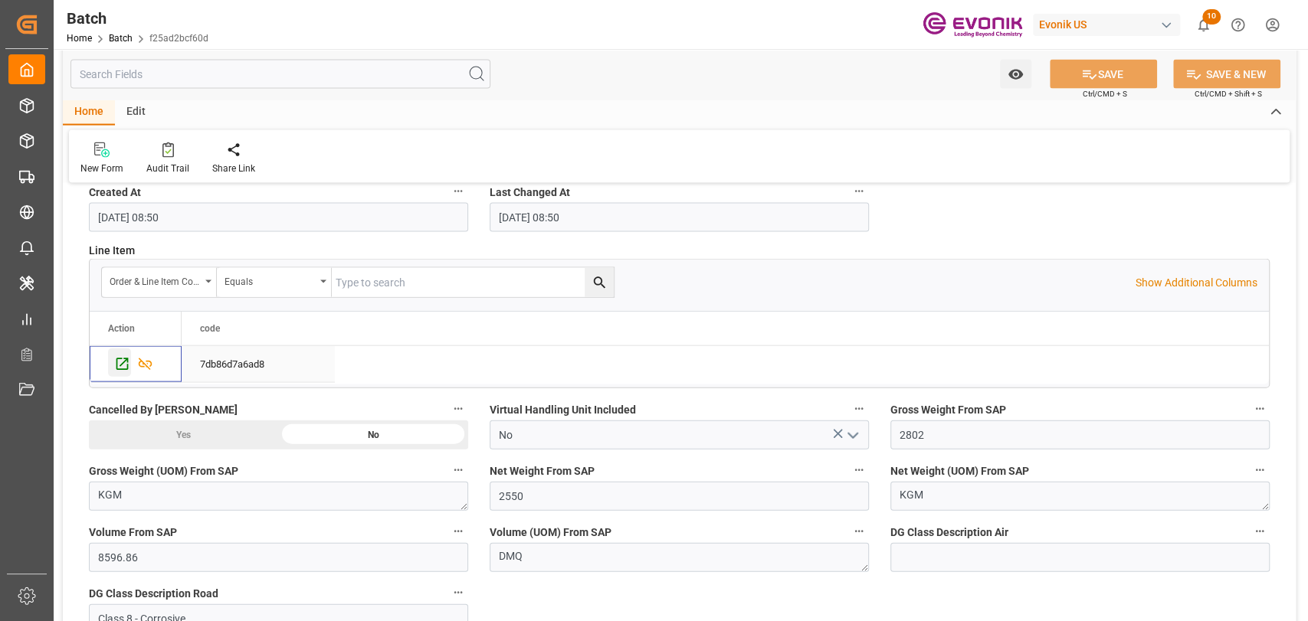
click at [119, 367] on icon "Press SPACE to select this row." at bounding box center [122, 364] width 16 height 16
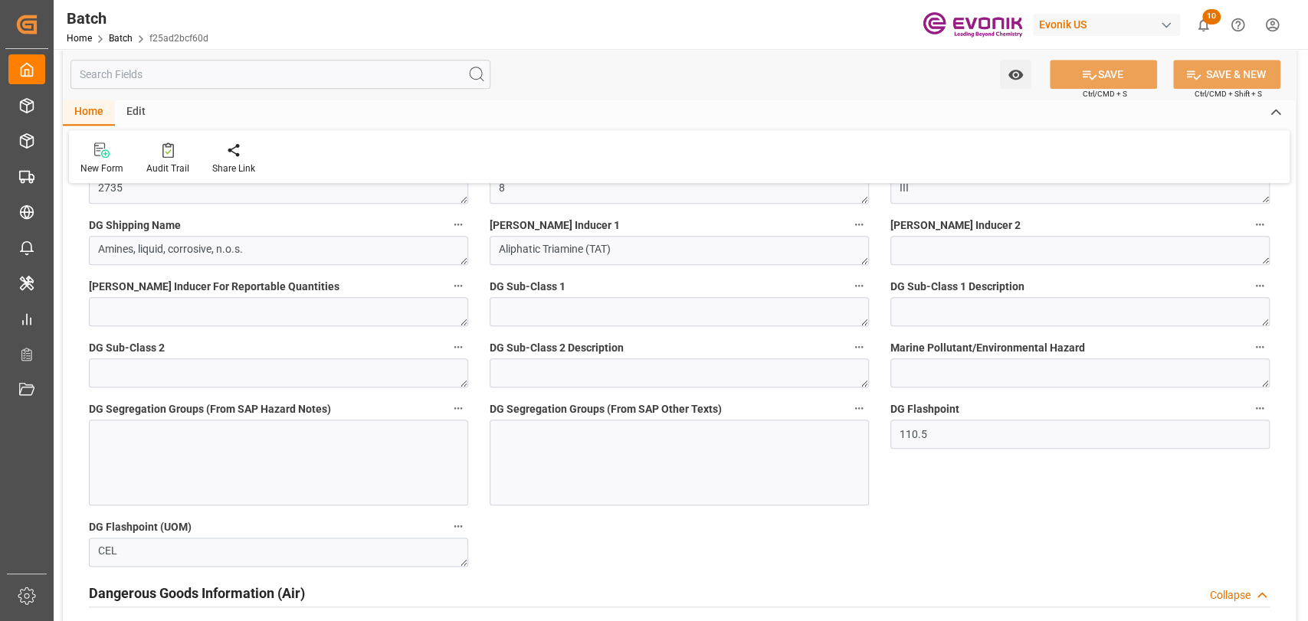
scroll to position [847, 0]
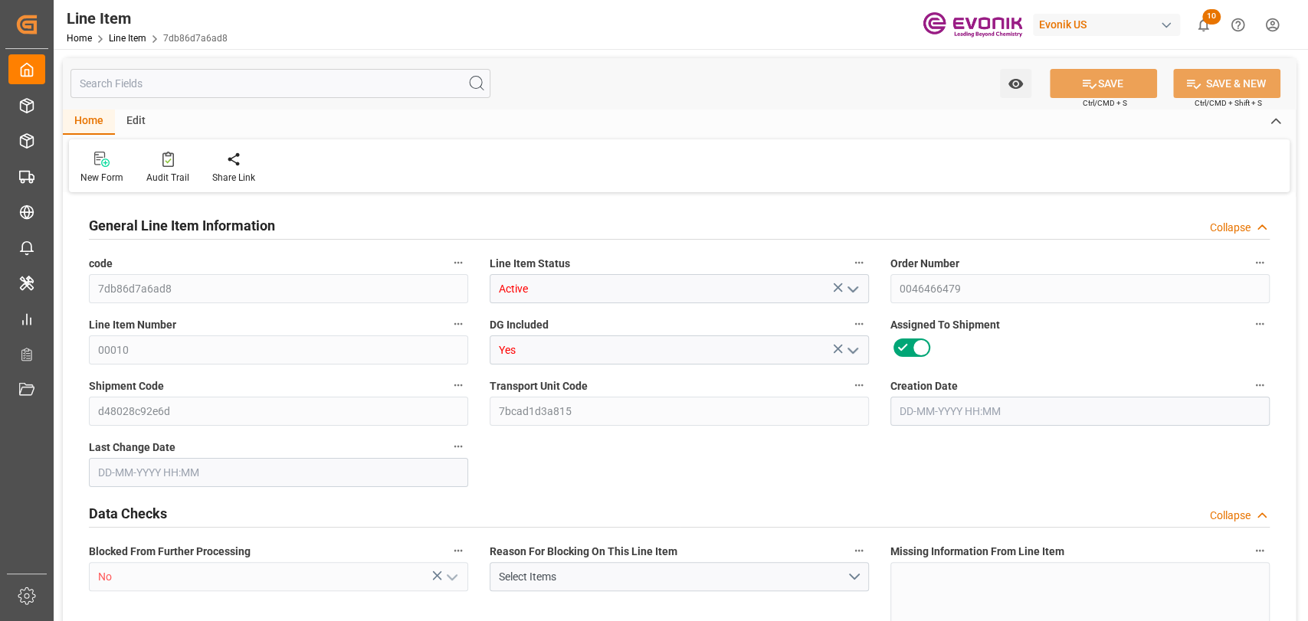
type input "10"
type input "7472"
type input "6800"
type input "22.925"
type input "40"
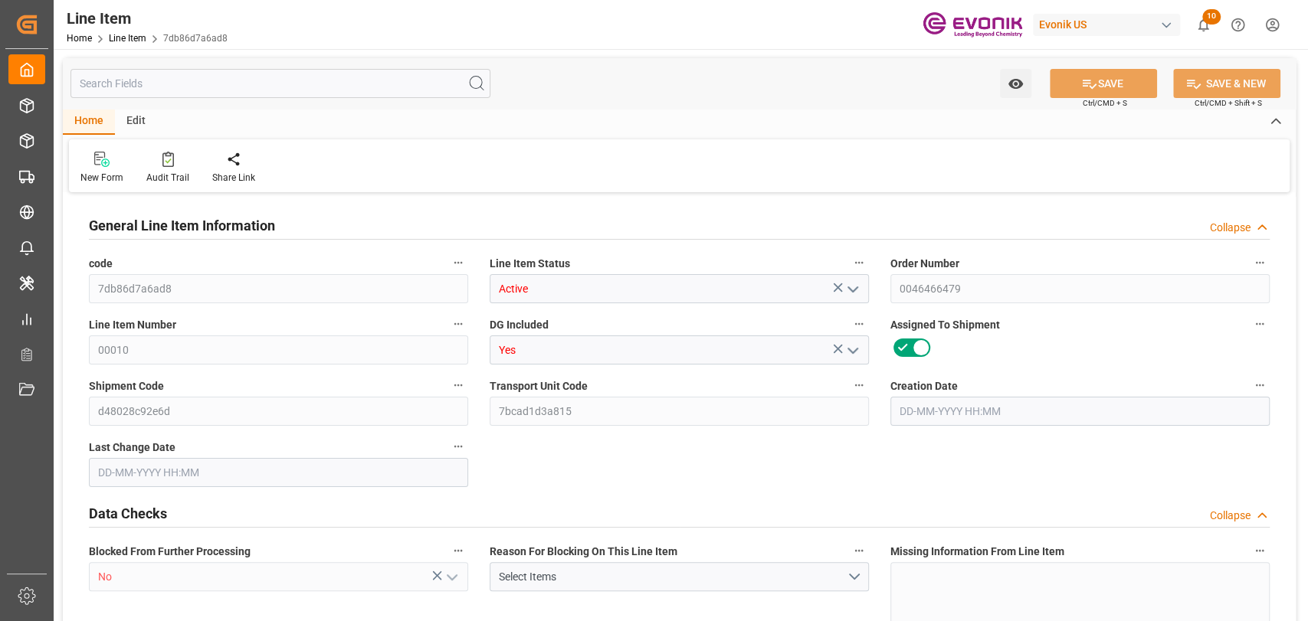
type input "117300"
type input "40"
type input "7472"
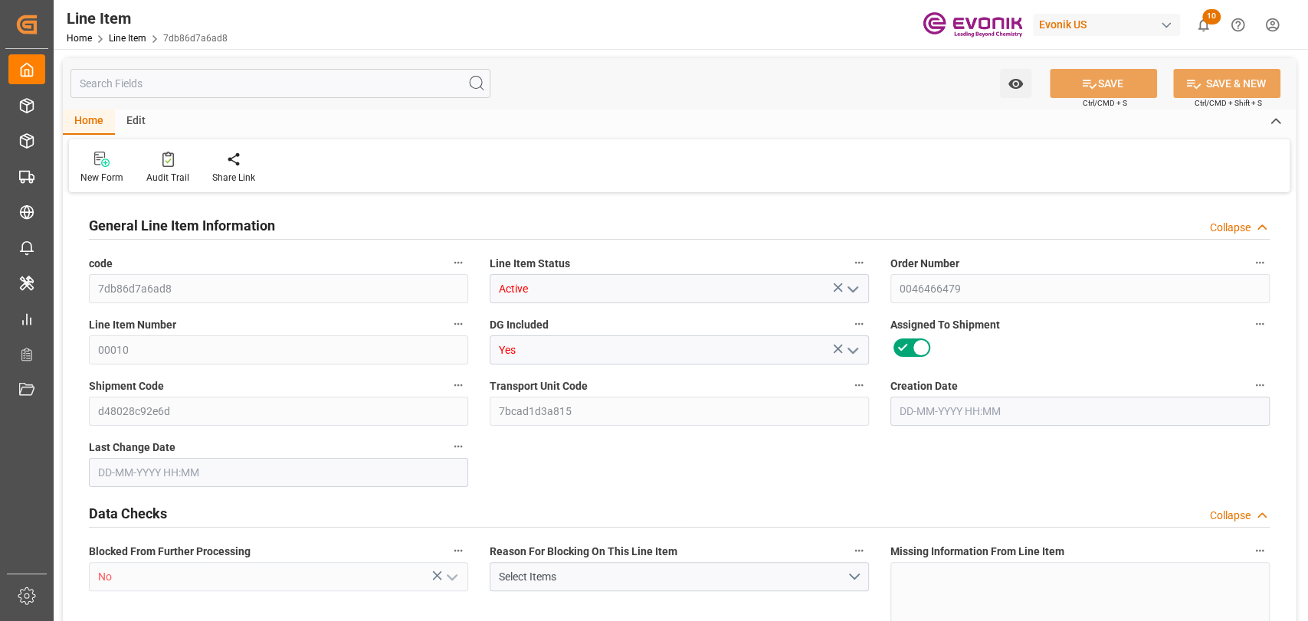
type input "7672"
type input "6800"
type input "11.4365"
type input "11436.48"
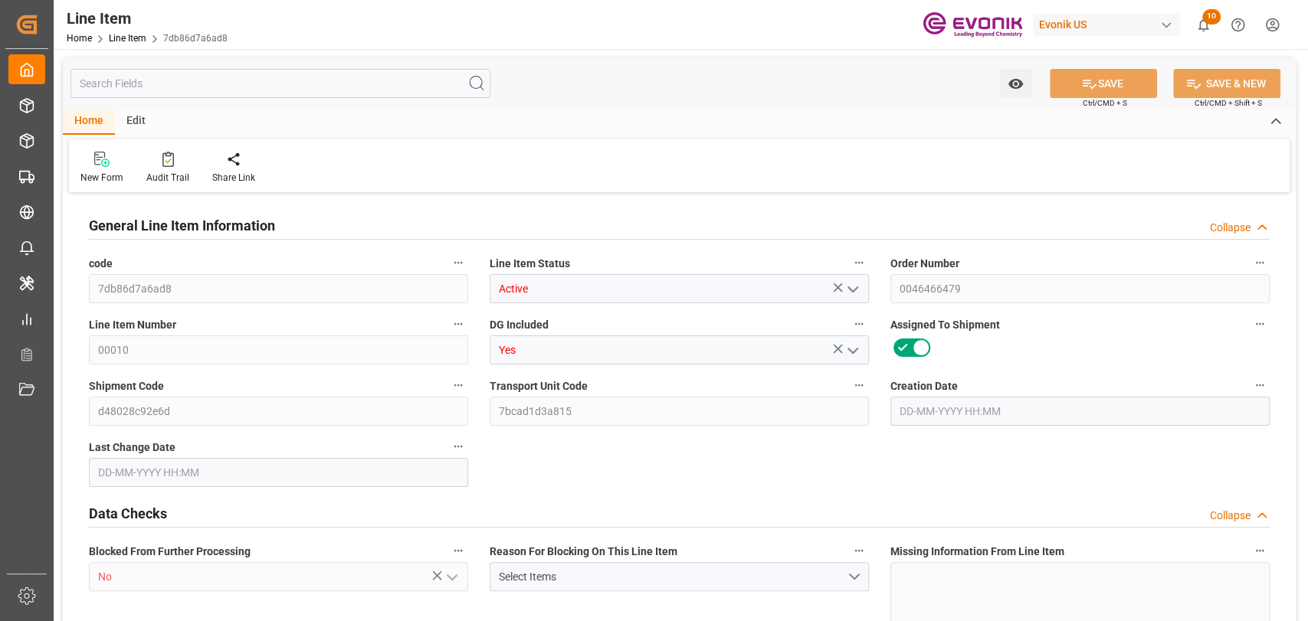
type input "40"
type input "7472"
type input "6800"
type input "22.925"
type input "[DATE] 12:35"
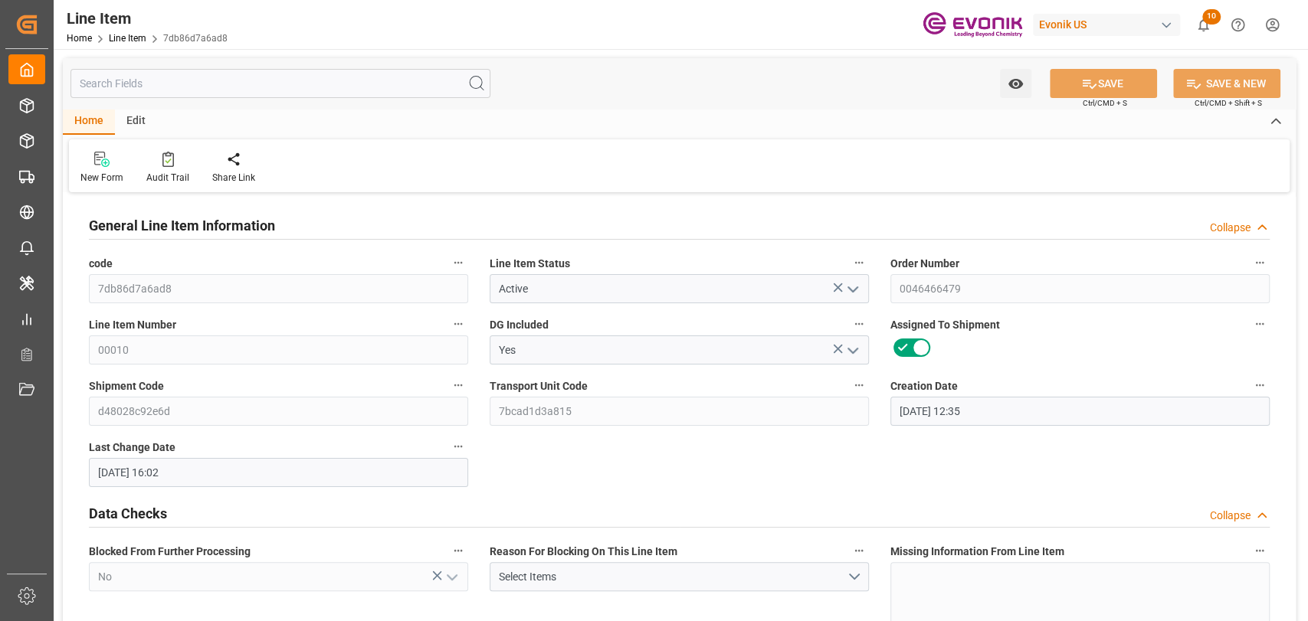
type input "[DATE] 16:02"
type input "[DATE]"
drag, startPoint x: 363, startPoint y: 94, endPoint x: 374, endPoint y: 94, distance: 10.7
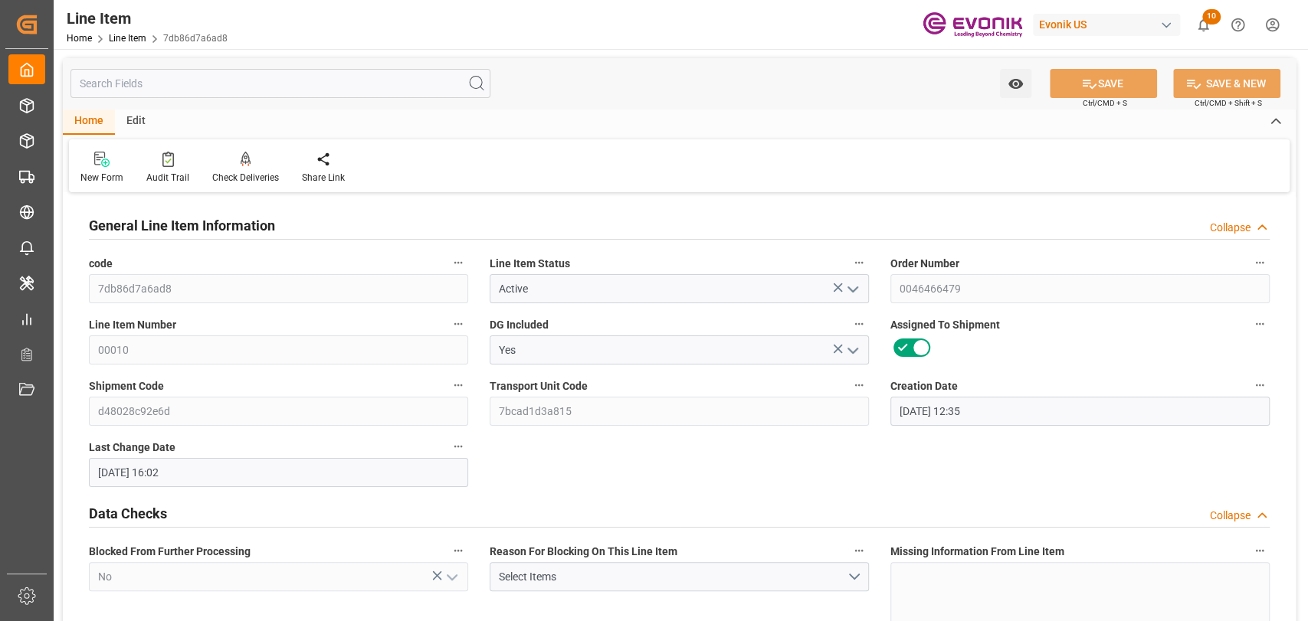
click at [363, 94] on input "text" at bounding box center [280, 83] width 420 height 29
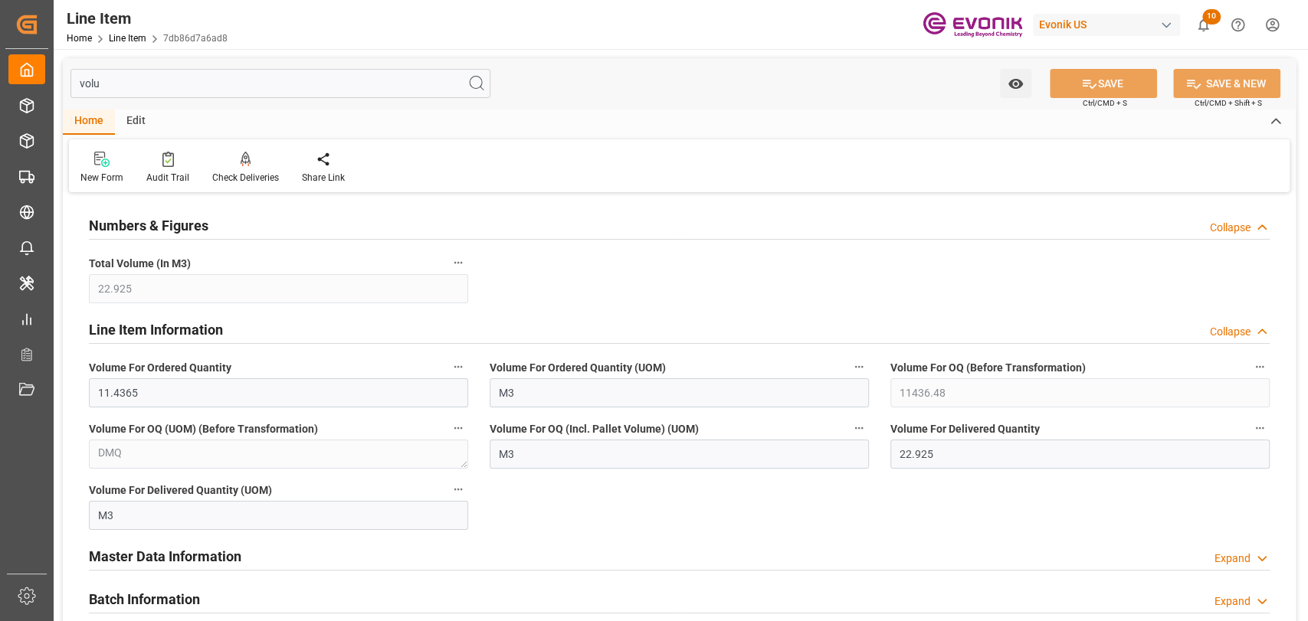
type input "volu"
click at [971, 467] on input "22.925" at bounding box center [1079, 454] width 379 height 29
drag, startPoint x: 940, startPoint y: 448, endPoint x: 754, endPoint y: 443, distance: 186.2
click at [754, 443] on div "Numbers & Figures Collapse Total Volume (In M3) 22.925 Line Item Information Co…" at bounding box center [679, 417] width 1233 height 440
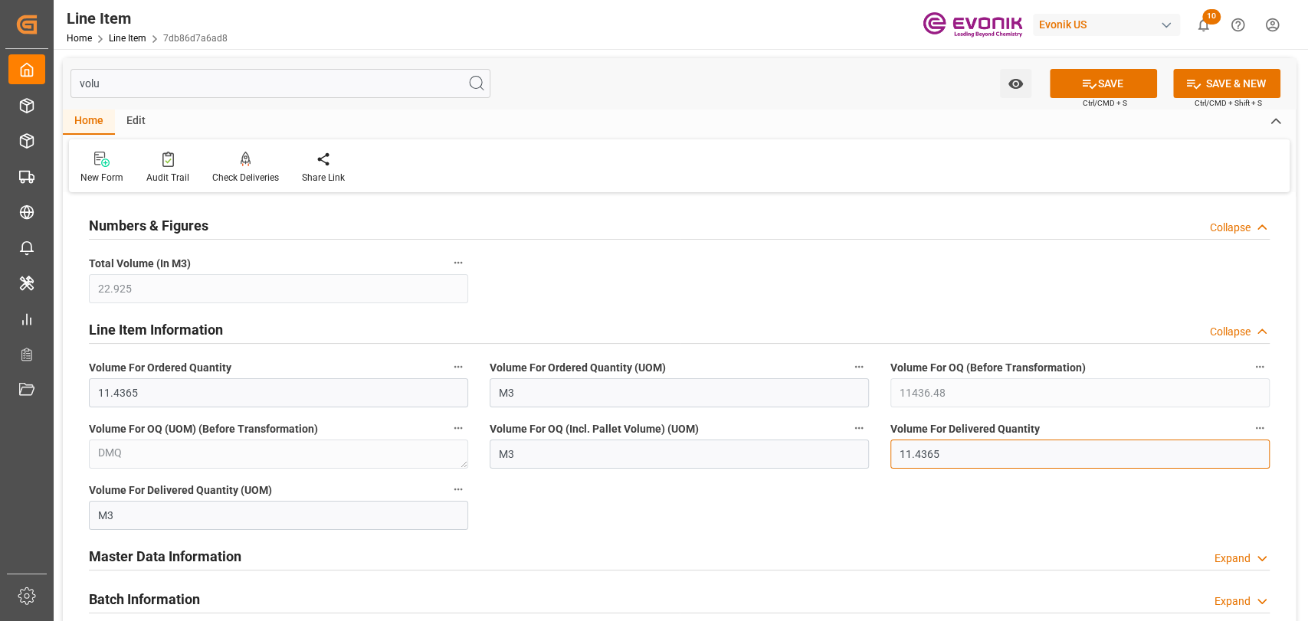
type input "11.4365"
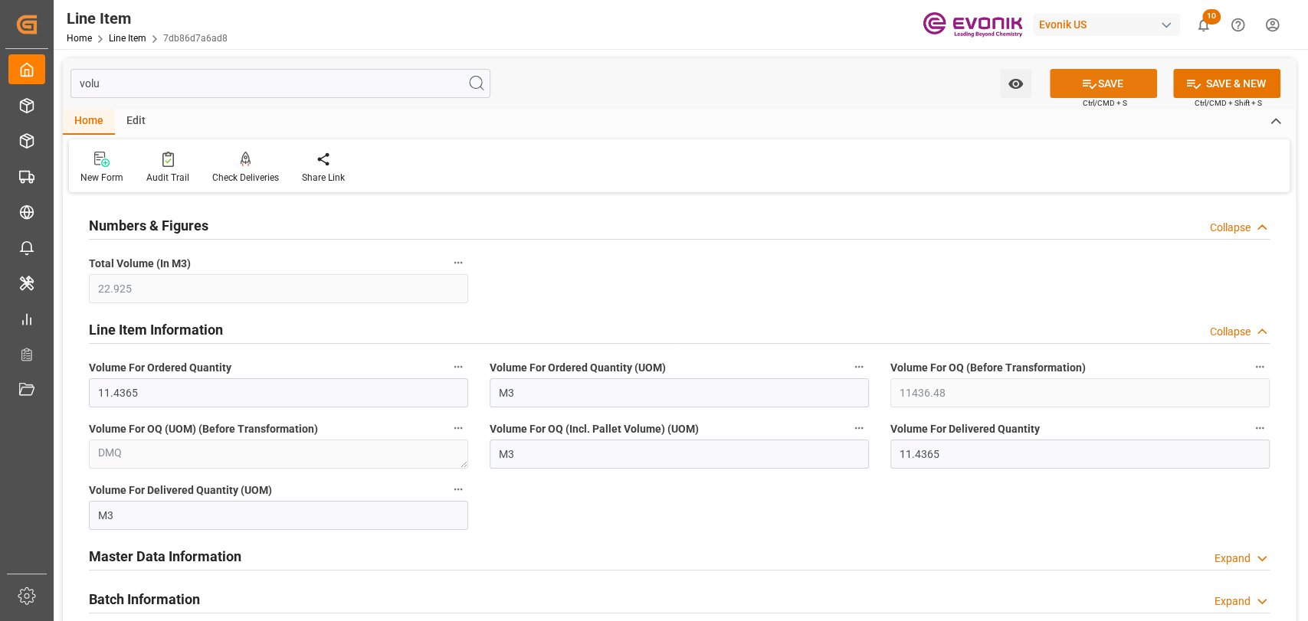
click at [1071, 77] on button "SAVE" at bounding box center [1103, 83] width 107 height 29
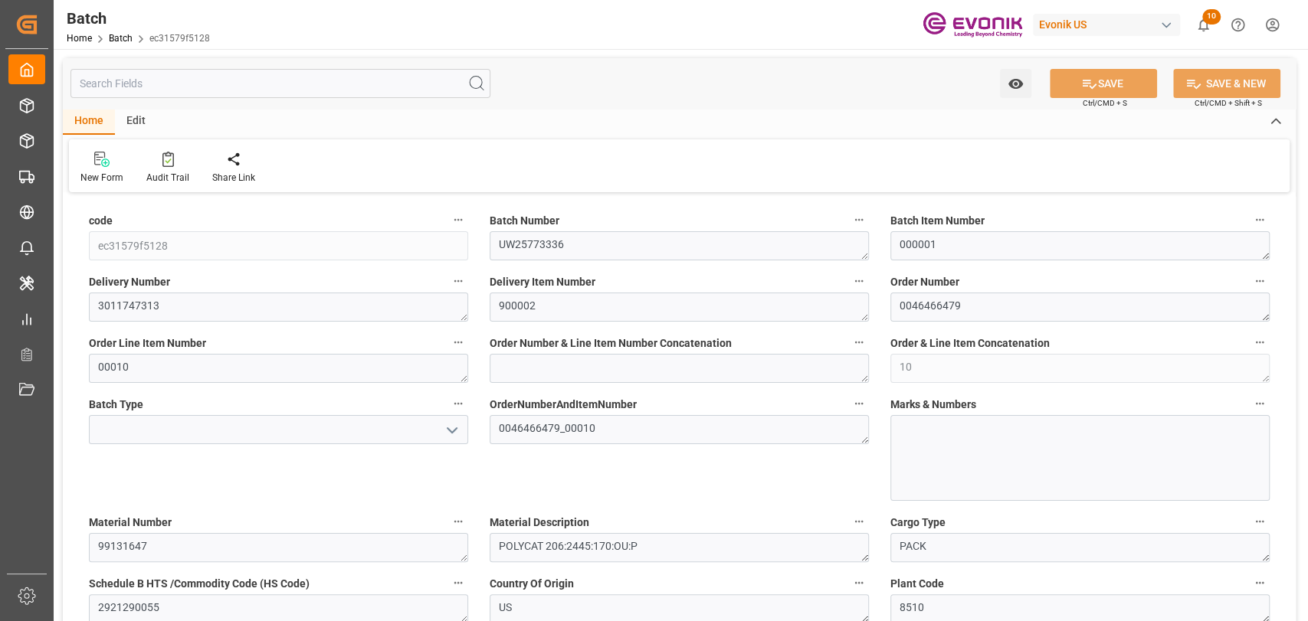
type input "110.5"
type input "25"
type input "4670"
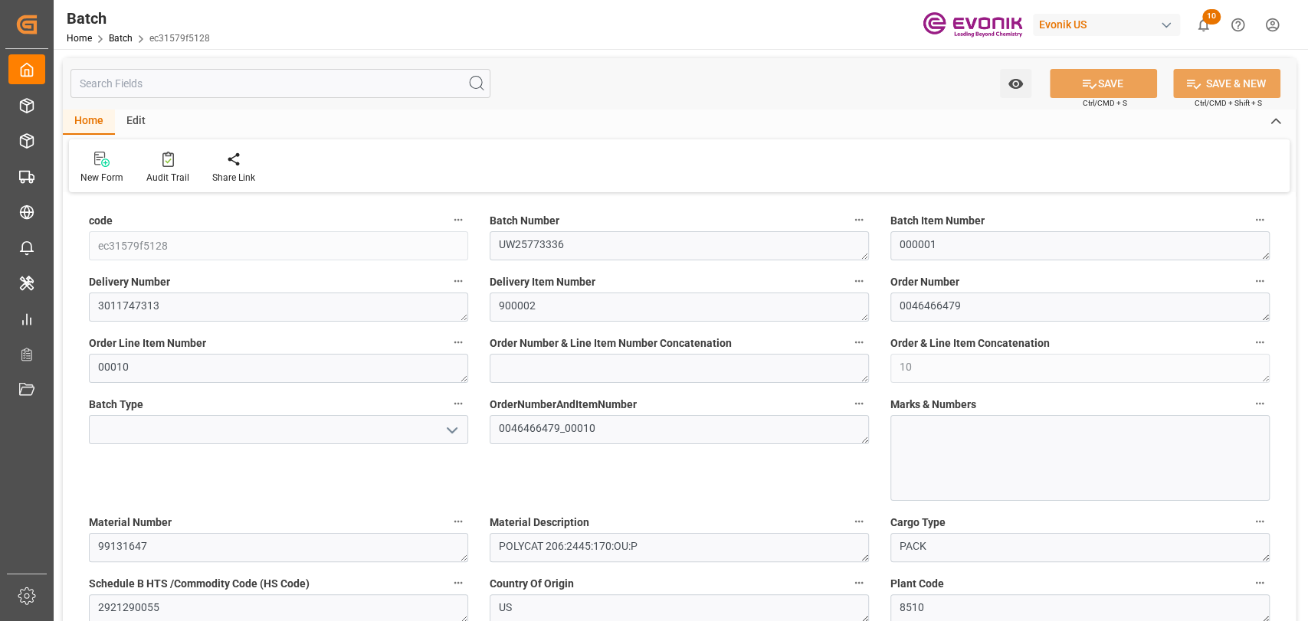
type input "4250"
type input "14.3281"
type input "4670"
type input "4250"
type input "14328.1"
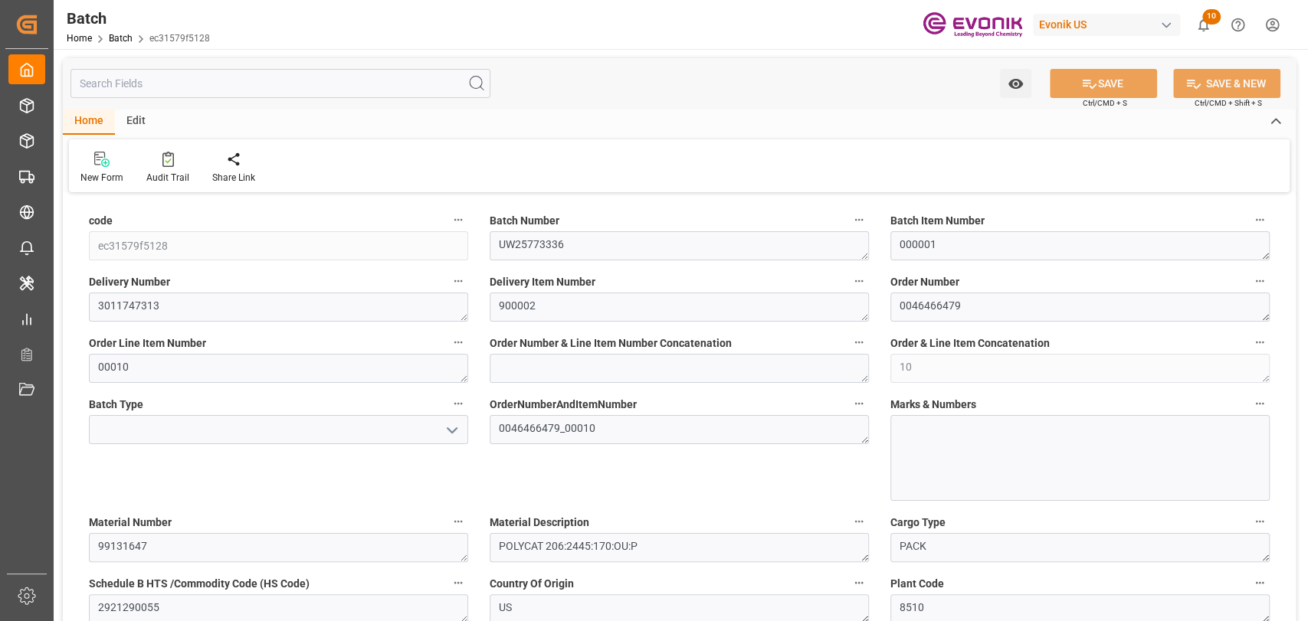
type input "[DATE] 08:50"
click at [311, 77] on input "text" at bounding box center [280, 83] width 420 height 29
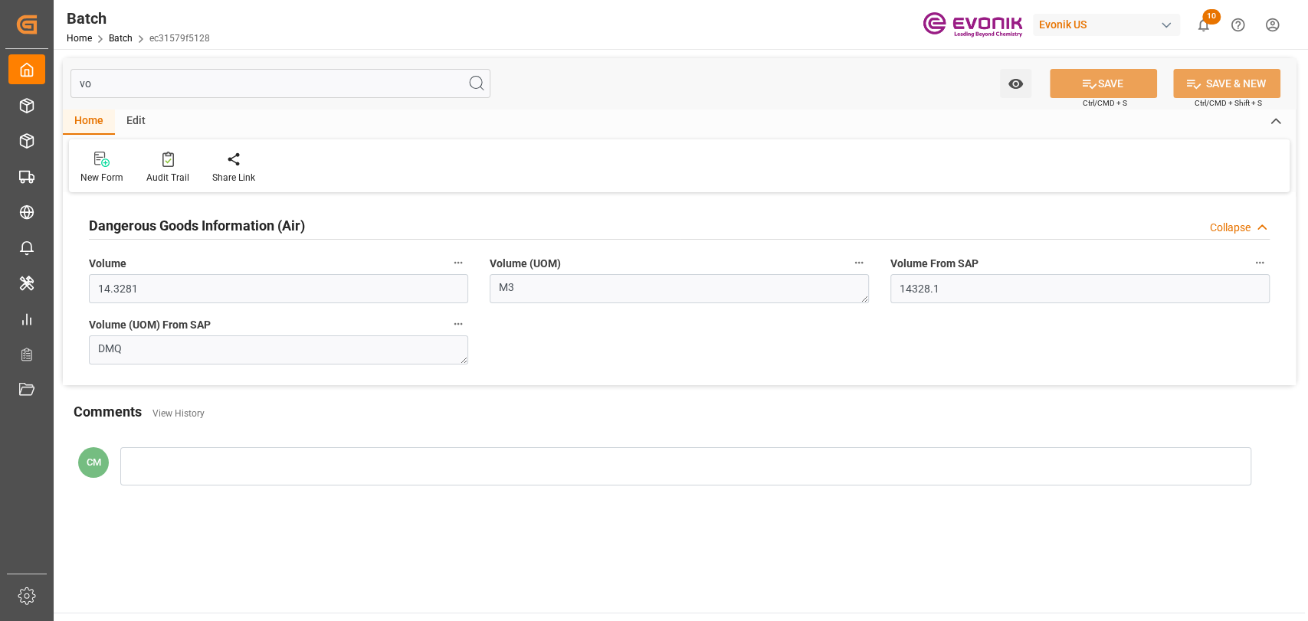
type input "v"
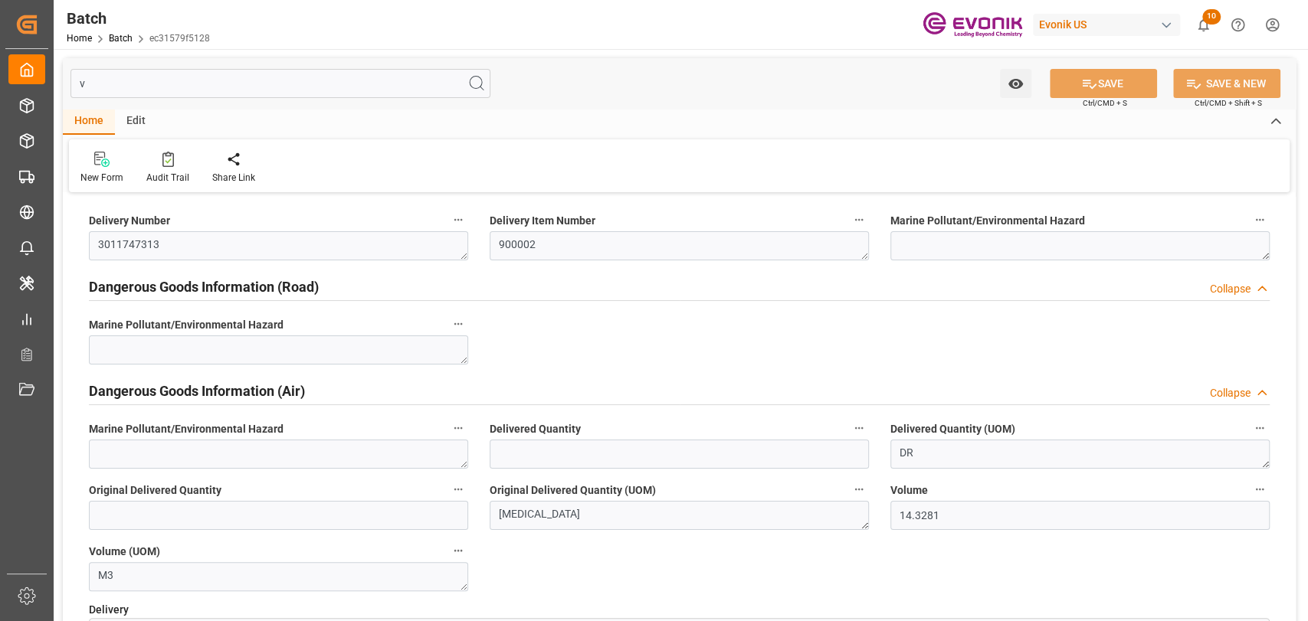
type input "25"
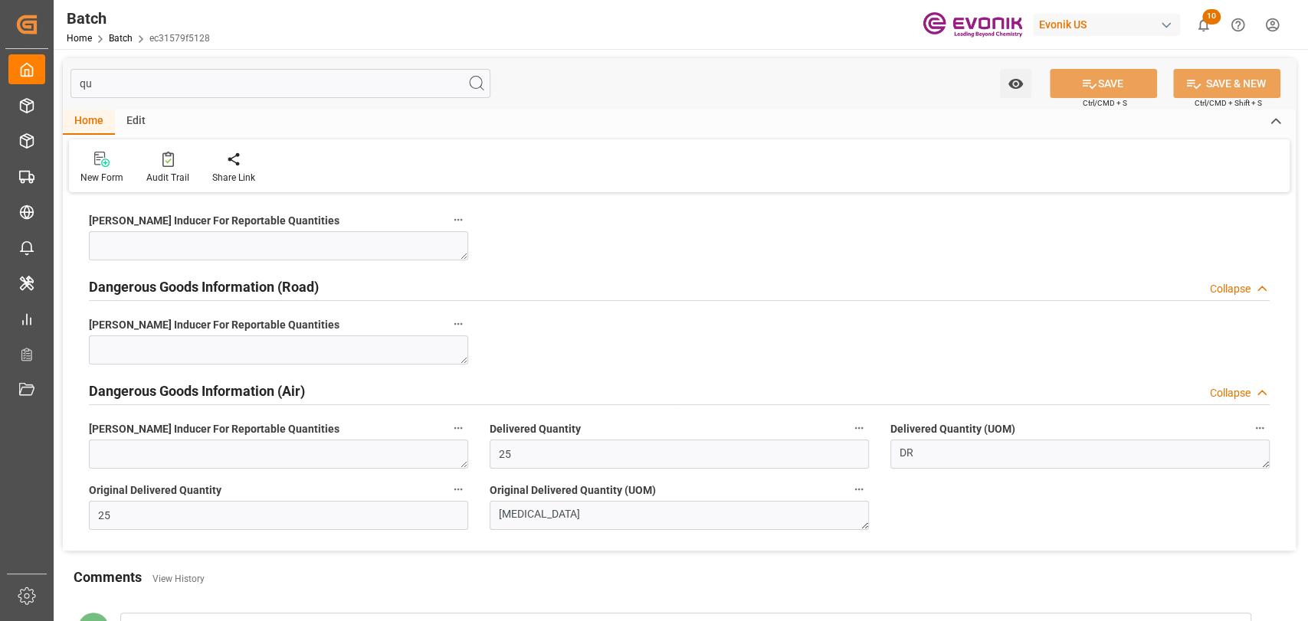
type input "q"
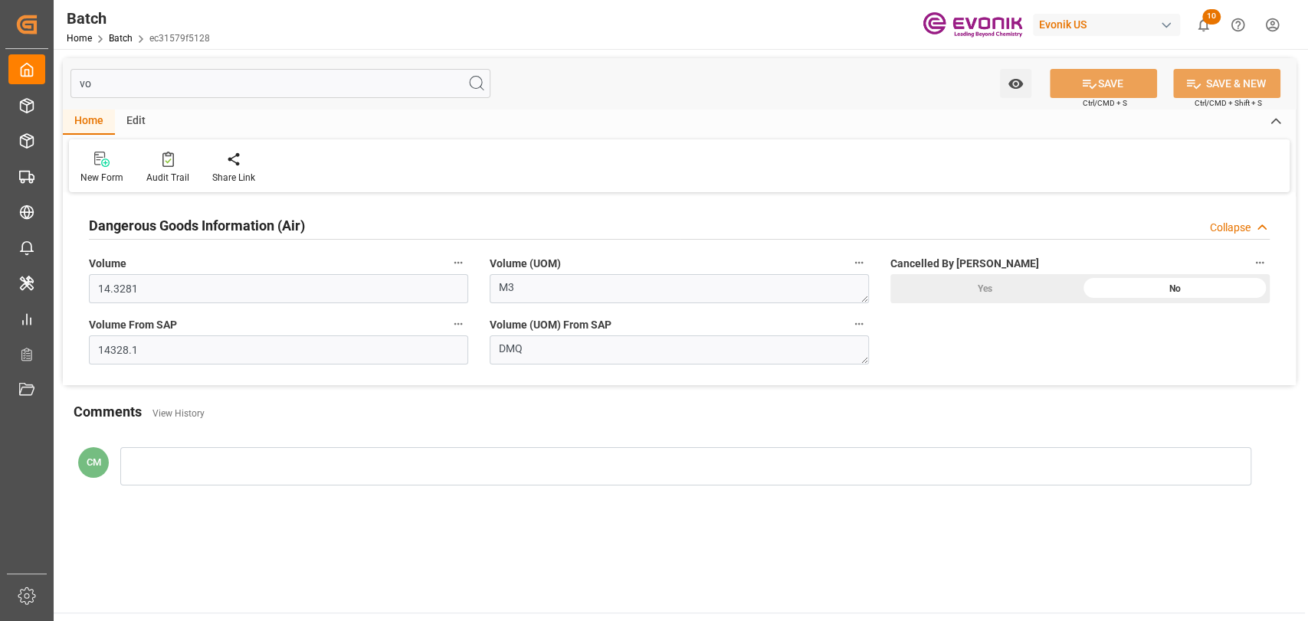
type input "v"
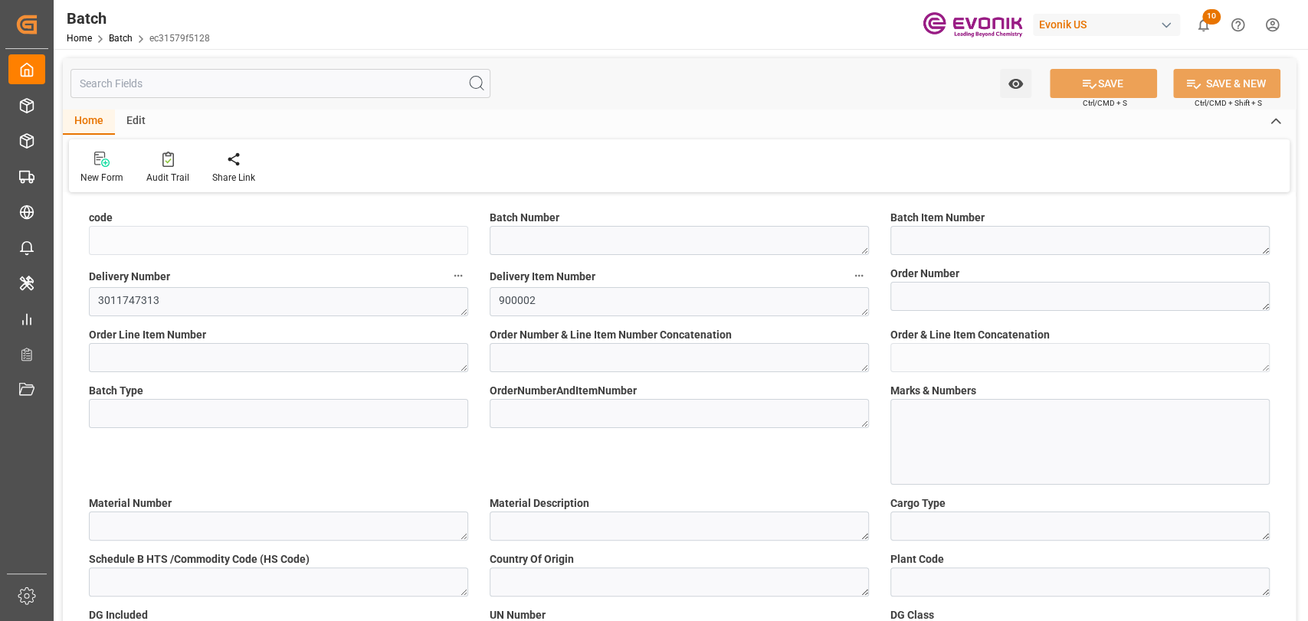
type input "ec31579f5128"
type textarea "UW25773336"
type textarea "000001"
type textarea "0046466479"
type textarea "00010"
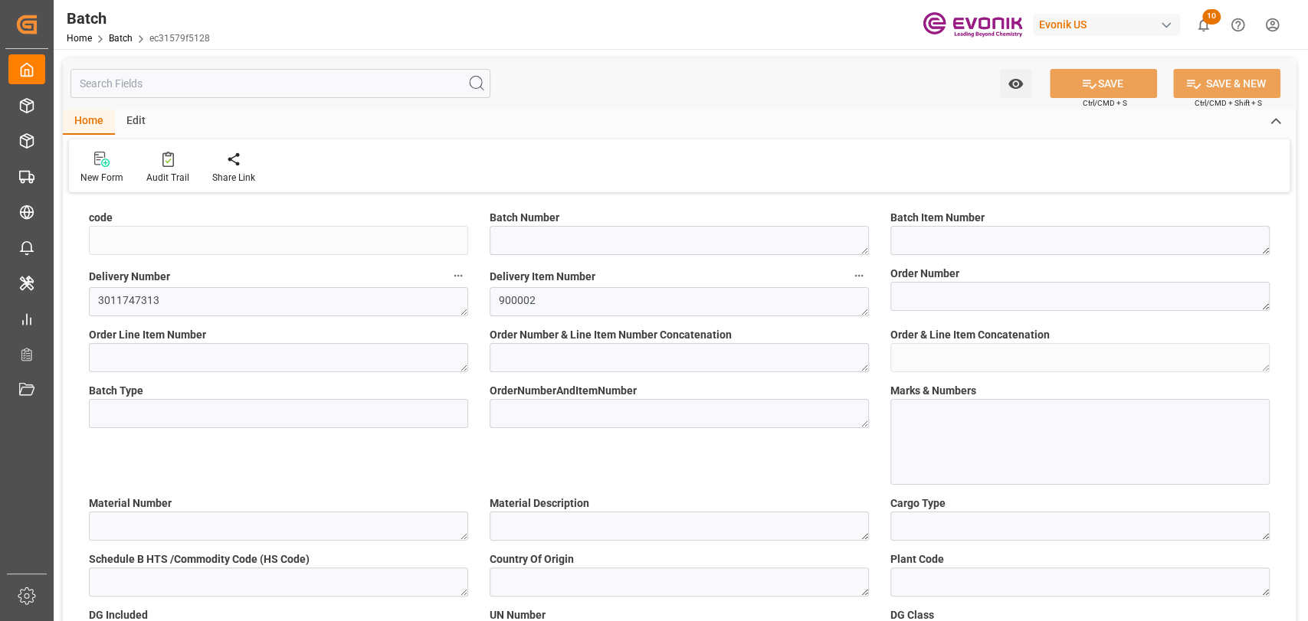
type textarea "10"
type textarea "0046466479_00010"
type textarea "99131647"
type textarea "POLYCAT 206:2445:170:OU:P"
type textarea "PACK"
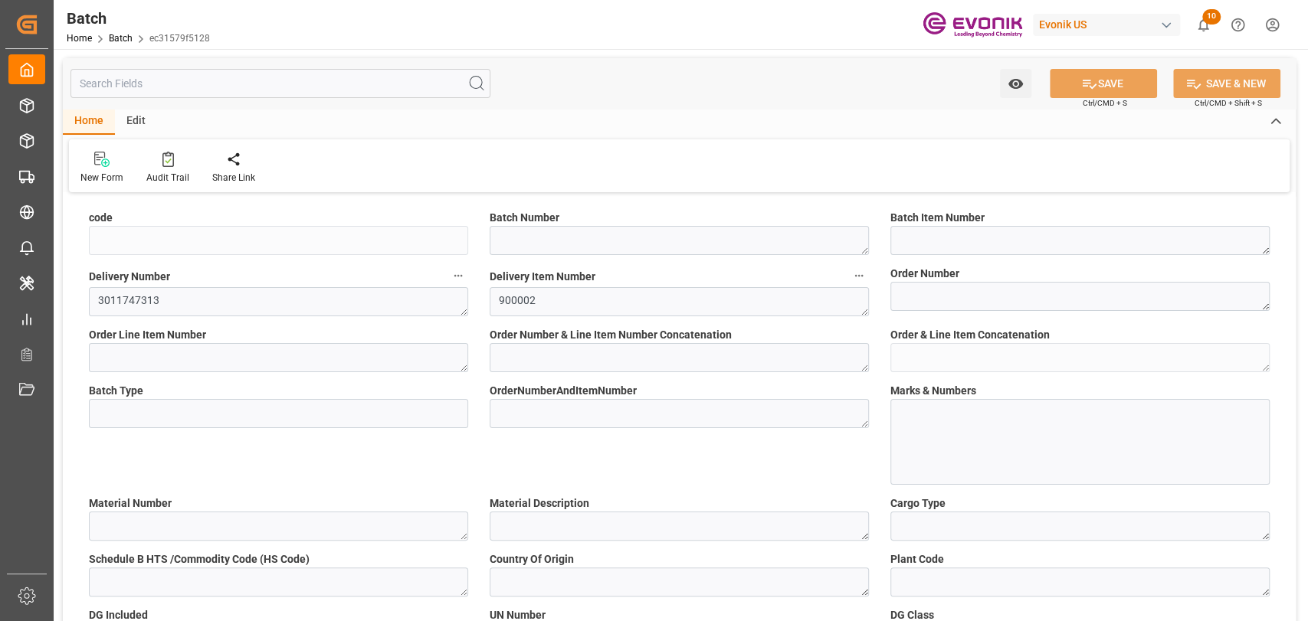
type textarea "2921290055"
type textarea "US"
type textarea "8510"
type input "X"
type textarea "2735"
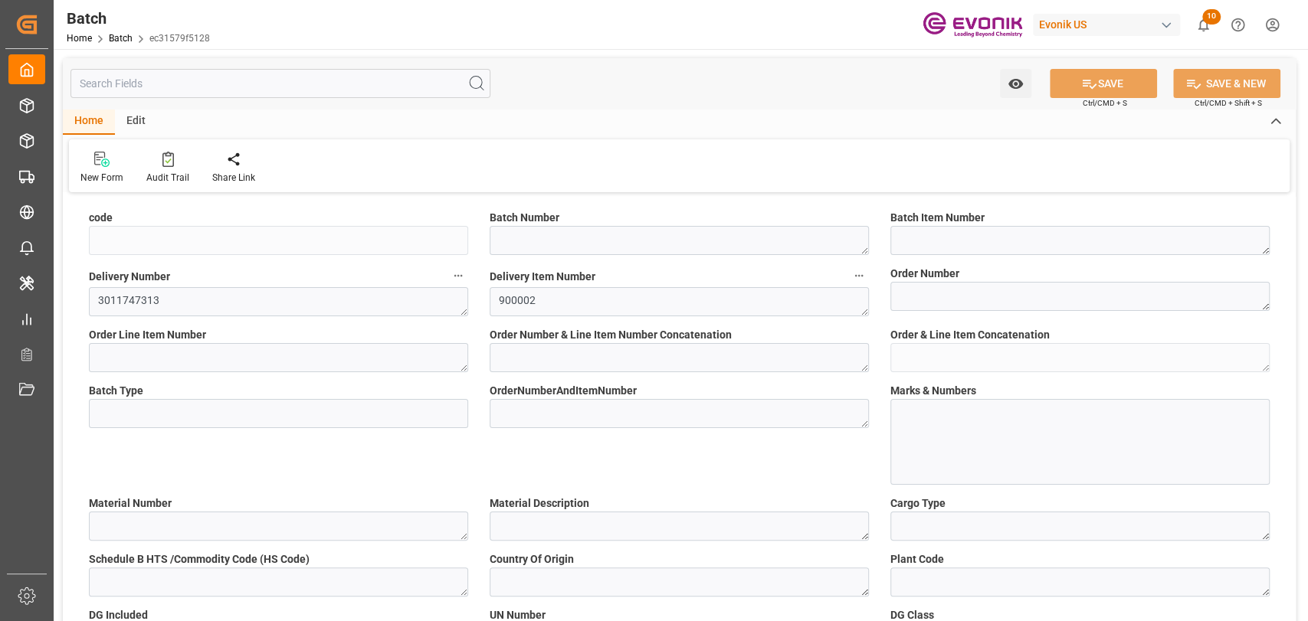
type textarea "8"
type input "Corrosive substances"
type textarea "III"
type textarea "AMINES, LIQUID, CORROSIVE, N.O.S."
type textarea "Aliphatic Triamine (TAT)"
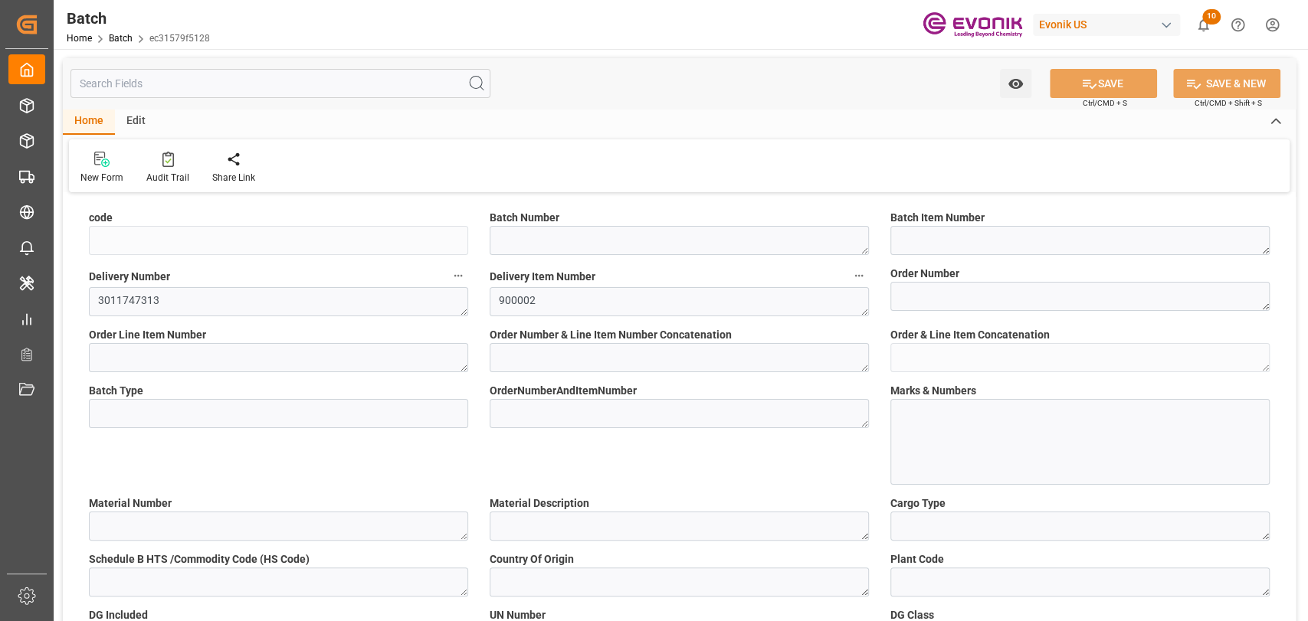
type textarea "CEL"
type textarea "2735"
type textarea "8"
type textarea "III"
type textarea "Amines, liquid, corrosive, n.o.s."
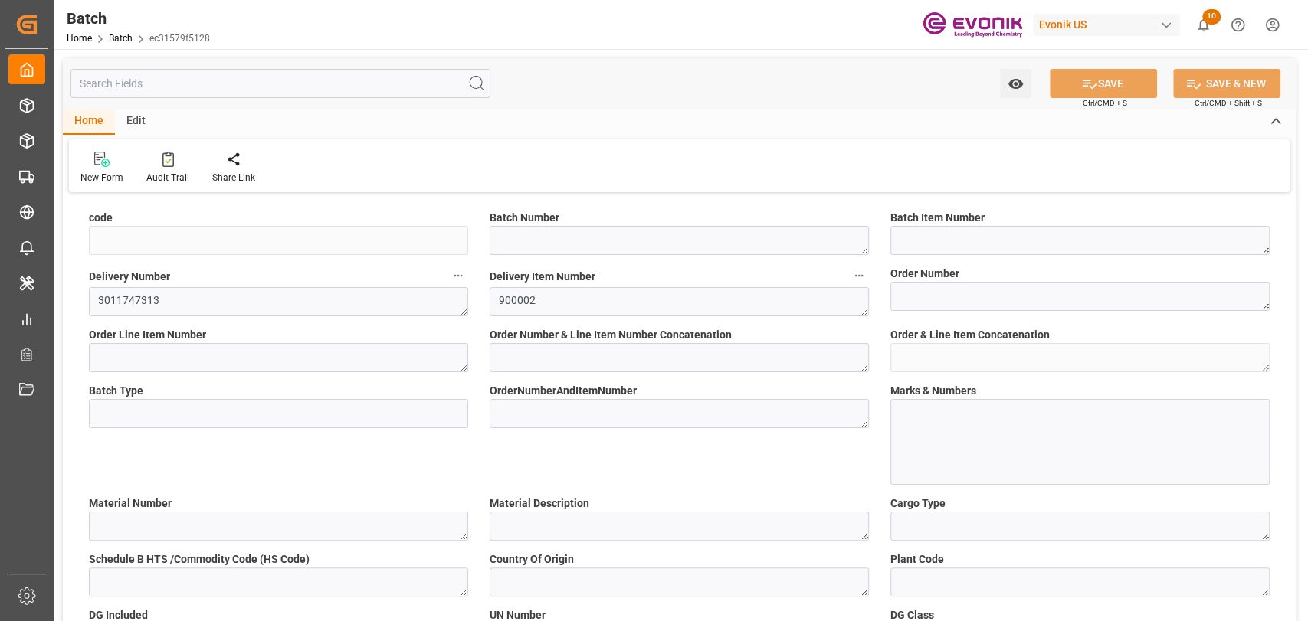
type textarea "Aliphatic Triamine (TAT)"
type textarea "CEL"
type textarea "KGM"
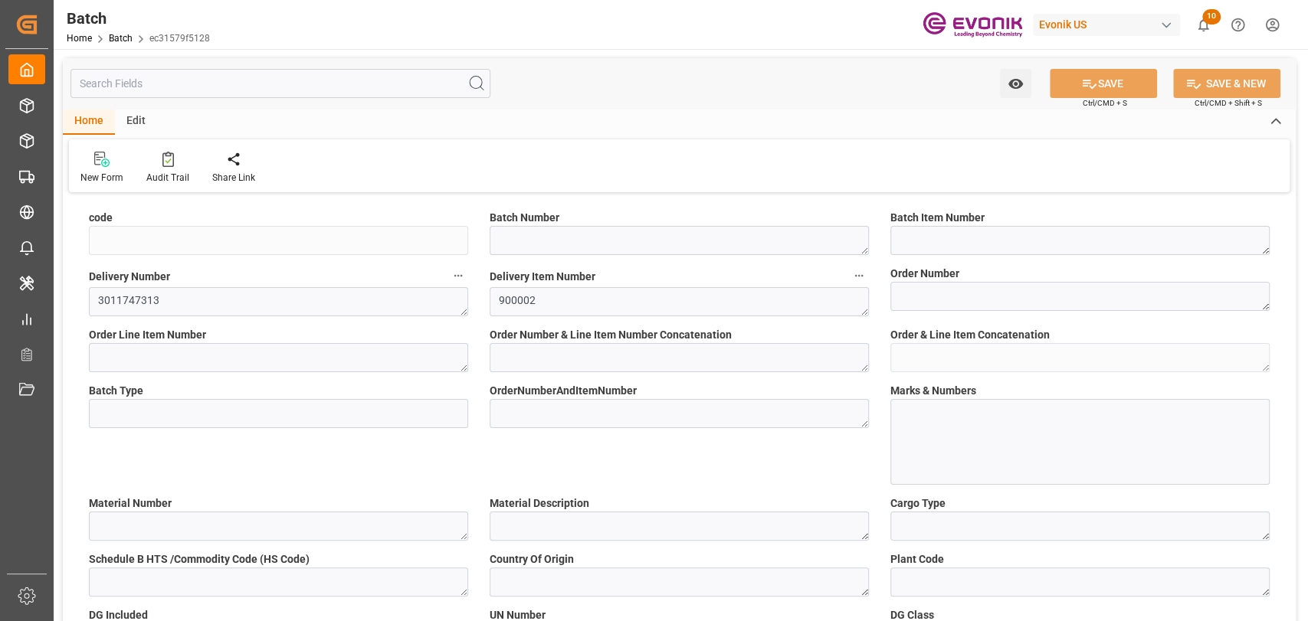
type textarea "KGM"
type input "Class 8 - Corrosive"
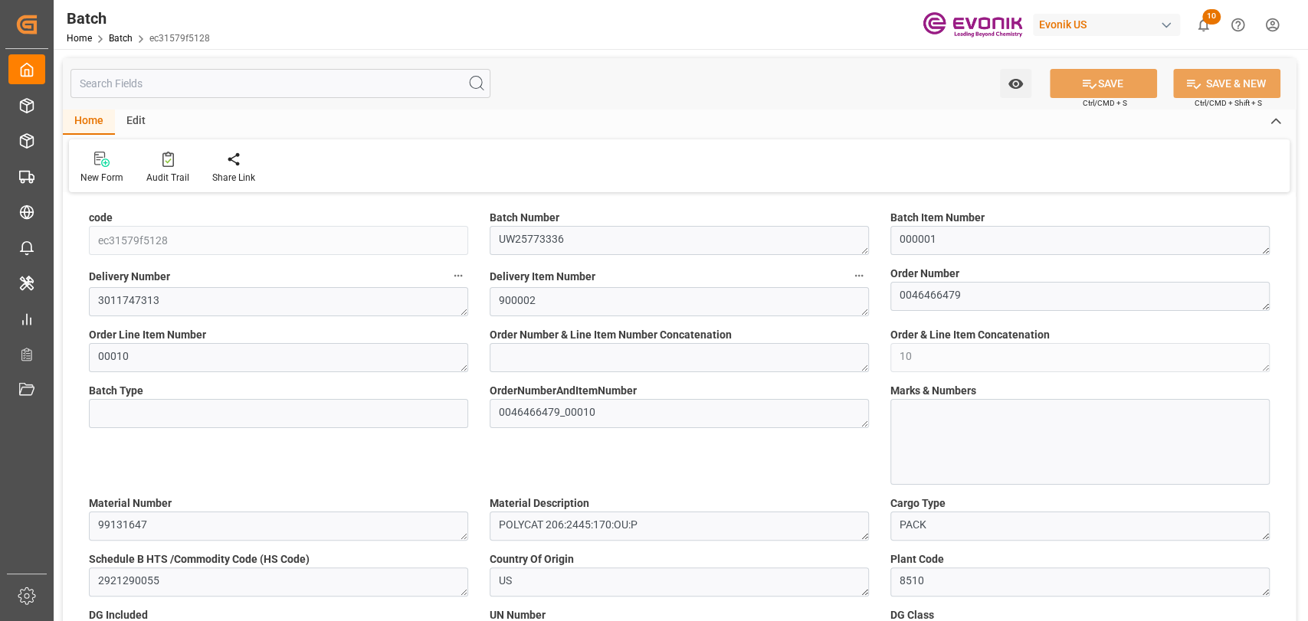
type input "110.5"
type input "4670"
type input "4250"
type input "4670"
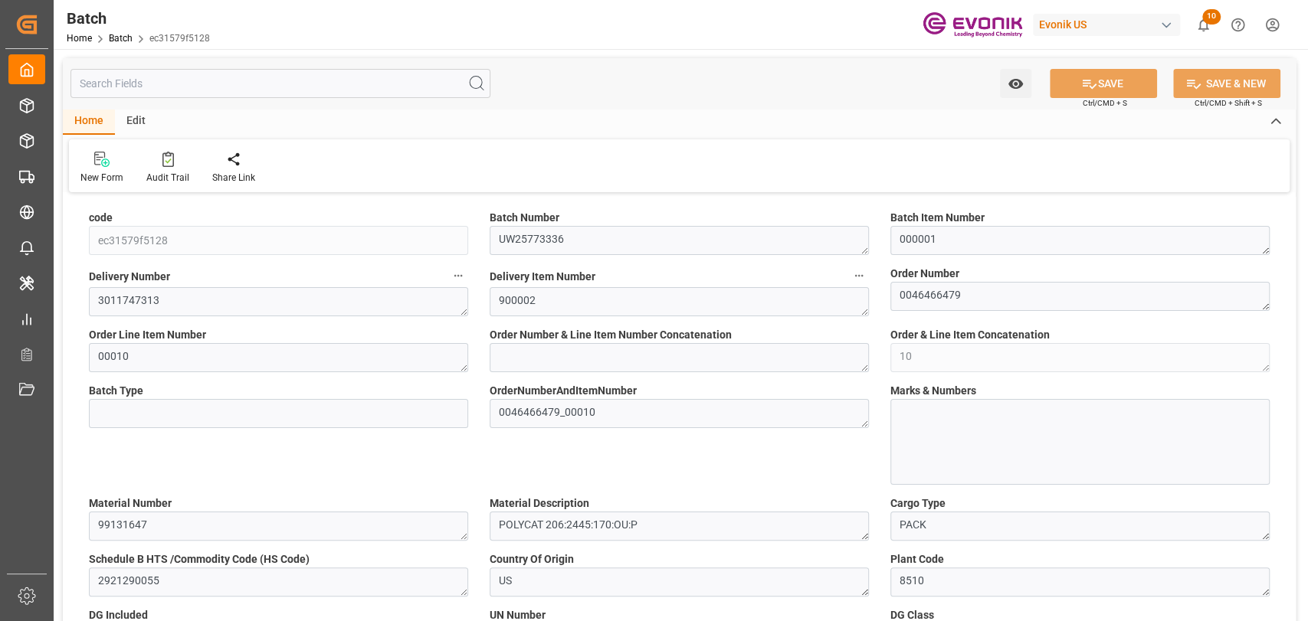
type input "4250"
type input "20-08-2025 08:50"
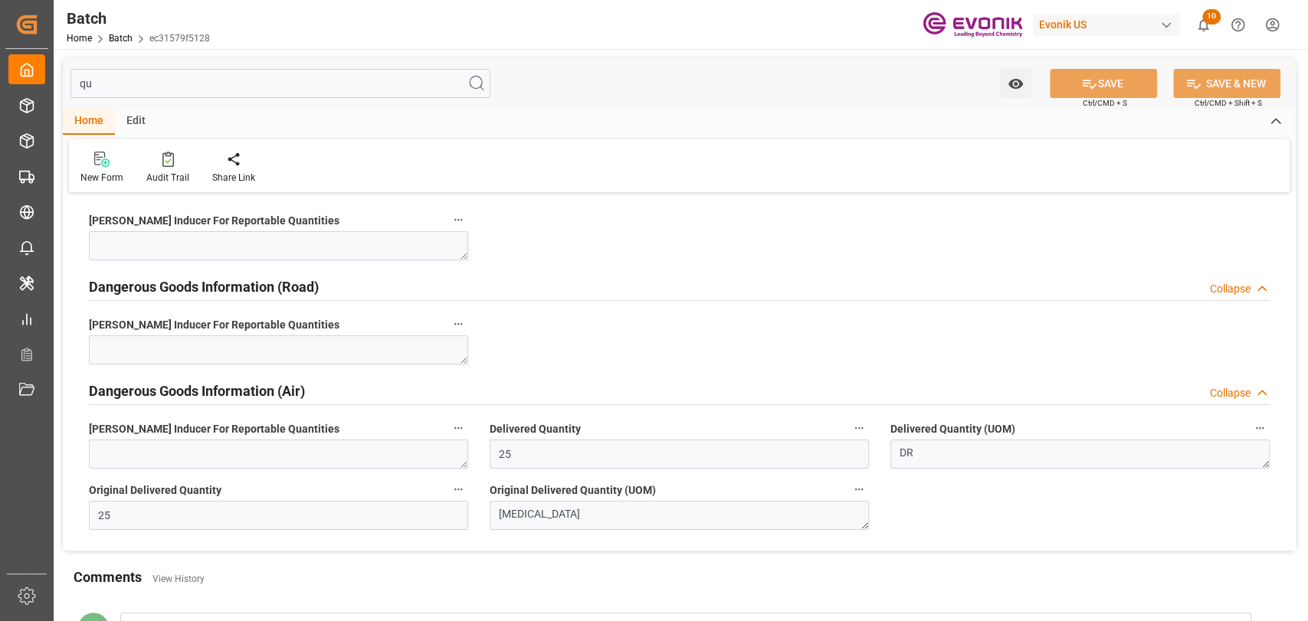
type input "q"
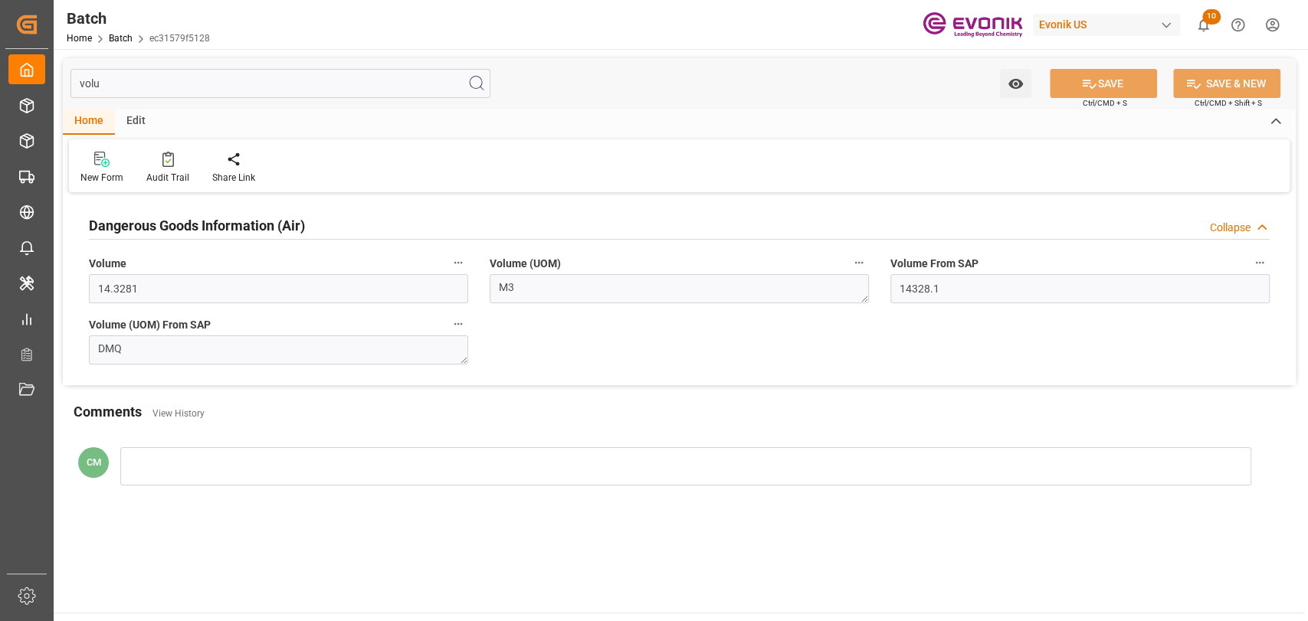
type input "volu"
drag, startPoint x: 165, startPoint y: 287, endPoint x: 97, endPoint y: 280, distance: 68.5
click at [97, 280] on input "14.3281" at bounding box center [278, 288] width 379 height 29
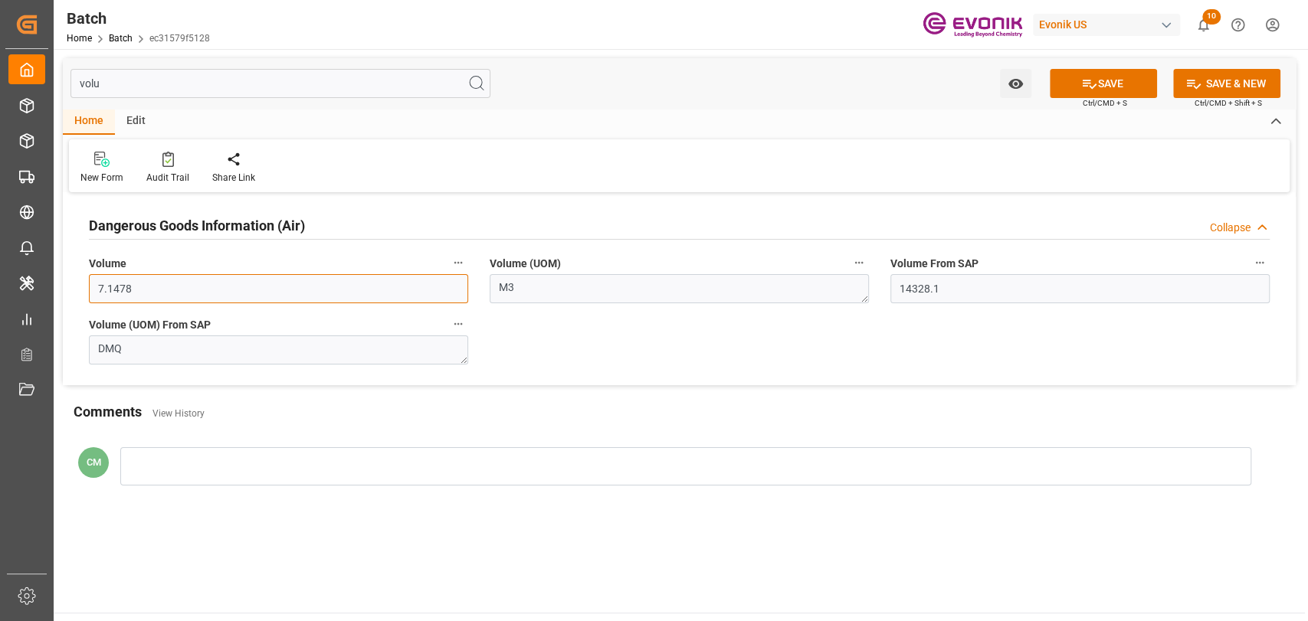
type input "7.1478"
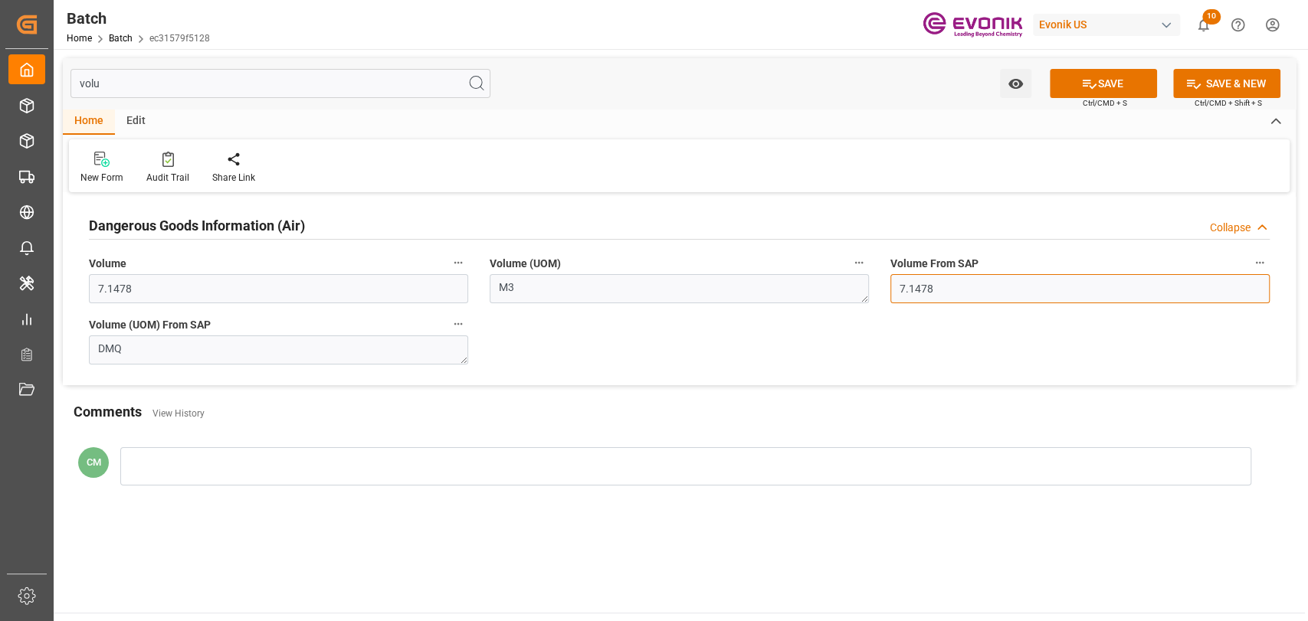
type input "7.1478"
click at [1083, 77] on icon at bounding box center [1089, 84] width 16 height 16
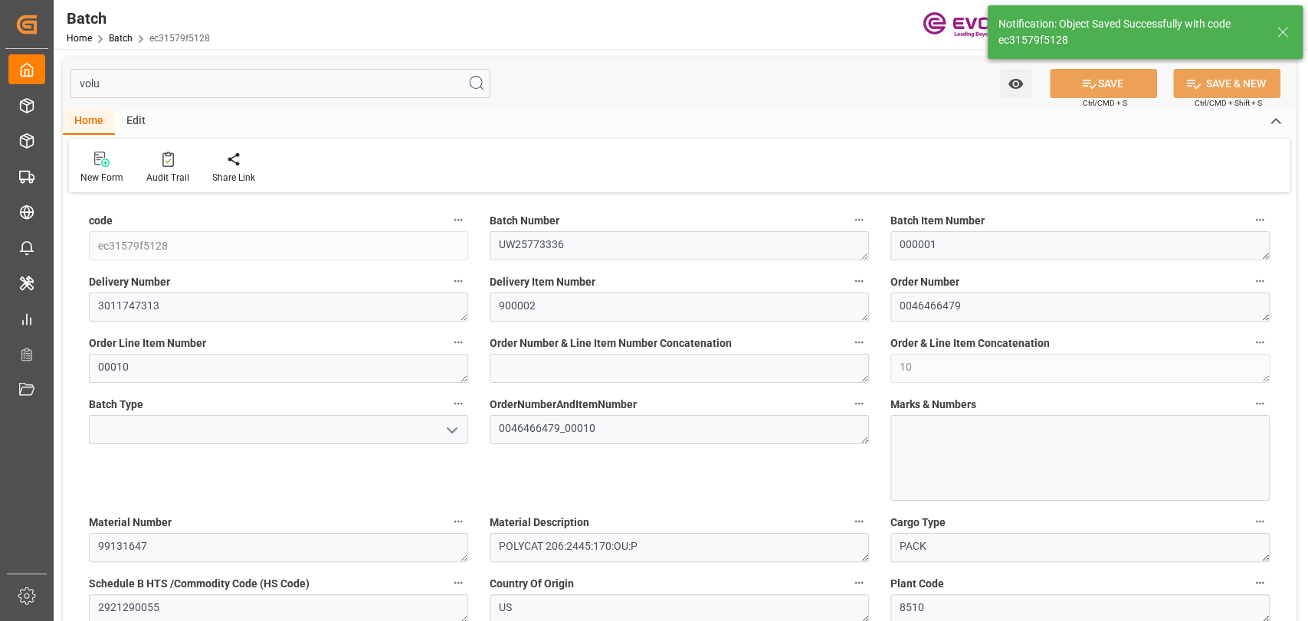
type input "110.5"
type input "25"
type input "4670"
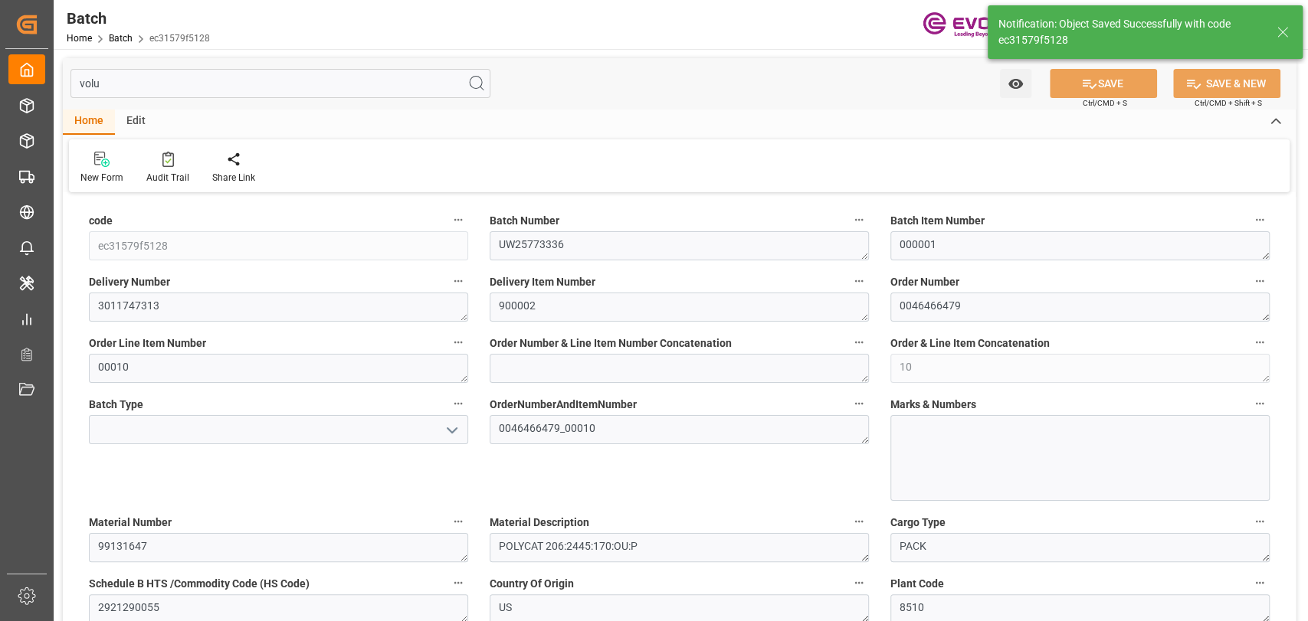
type input "4250"
type input "4670"
type input "4250"
type input "20-08-2025 08:50"
type input "25-08-2025 16:31"
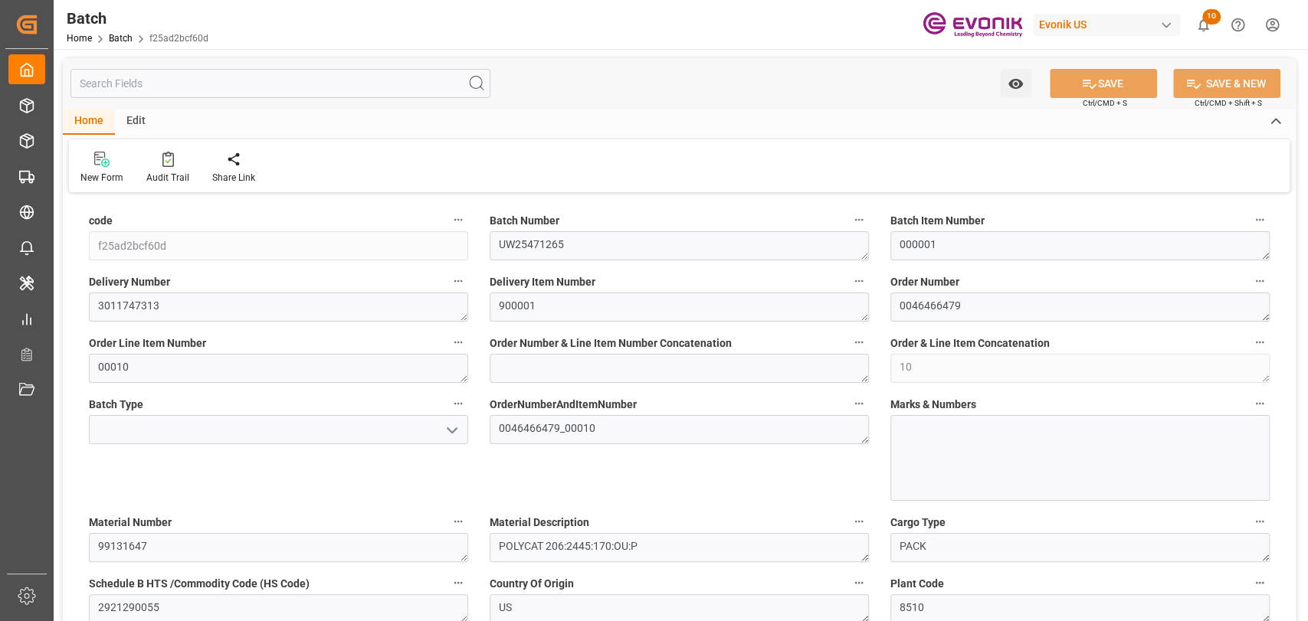
click at [241, 69] on input "text" at bounding box center [280, 83] width 420 height 29
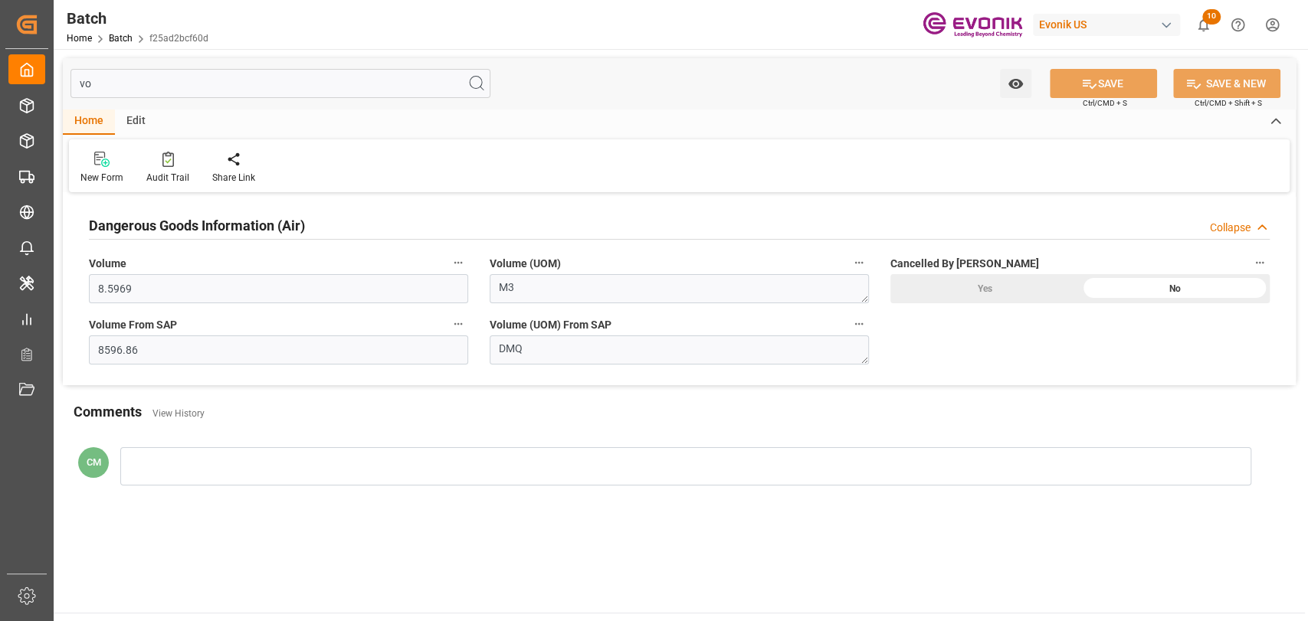
type input "v"
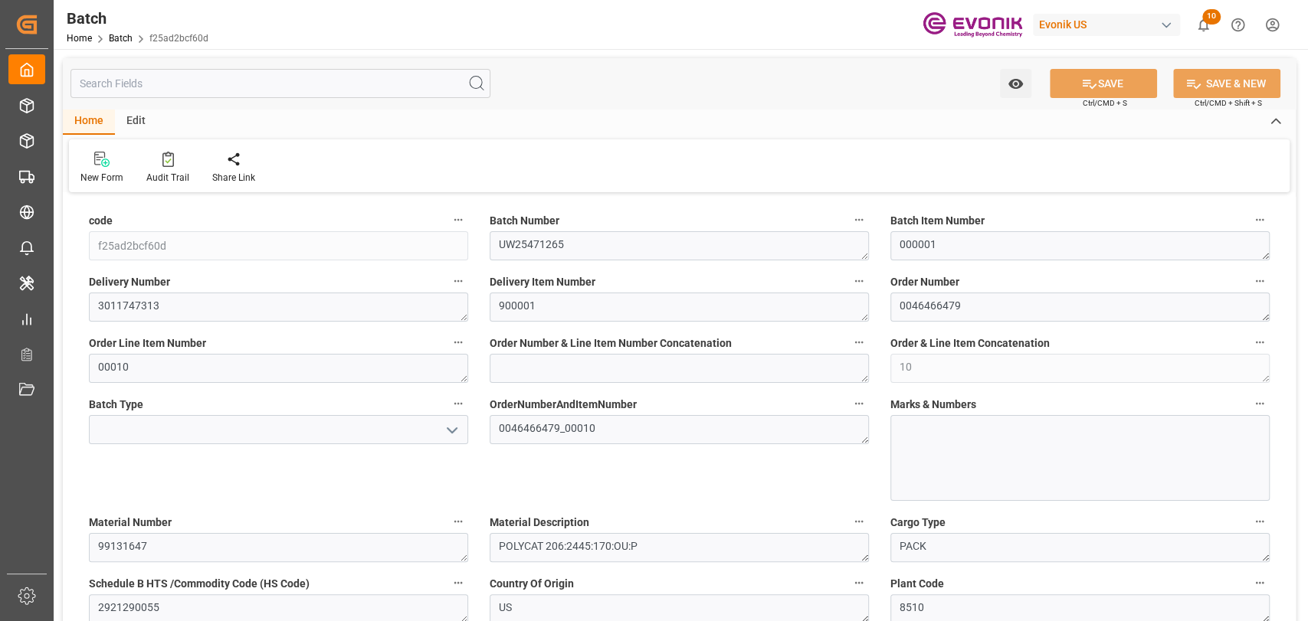
type input "110.5"
type input "2802"
type input "2550"
type input "2802"
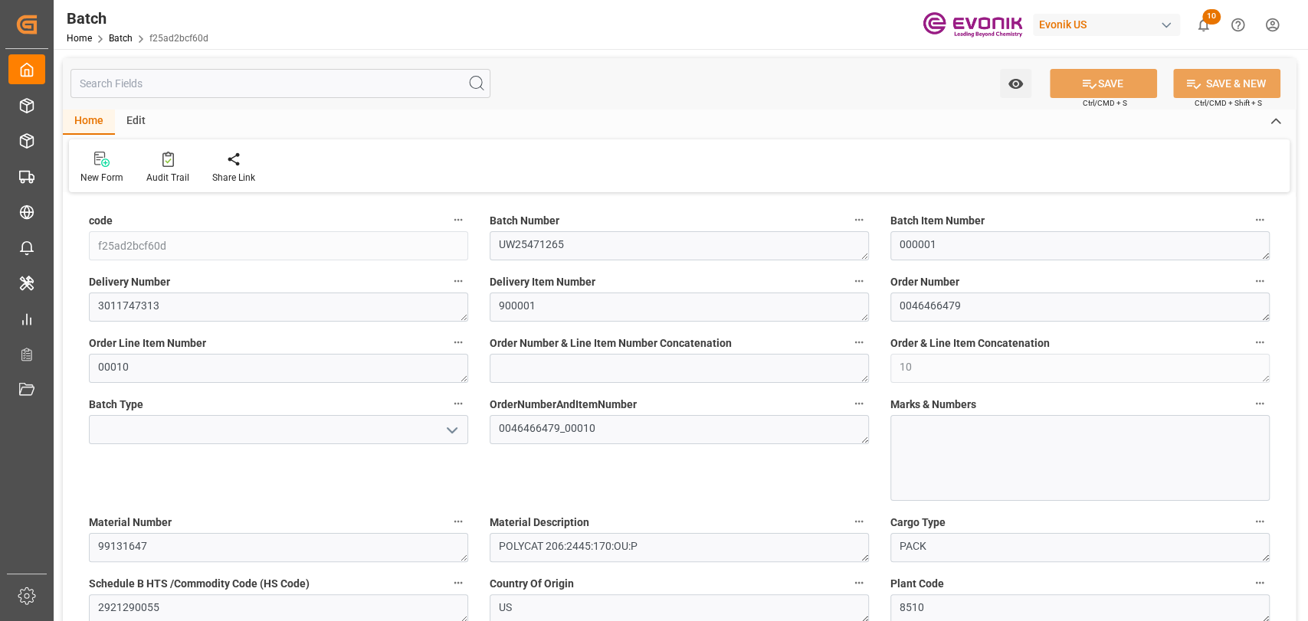
type input "2550"
type input "20-08-2025 08:50"
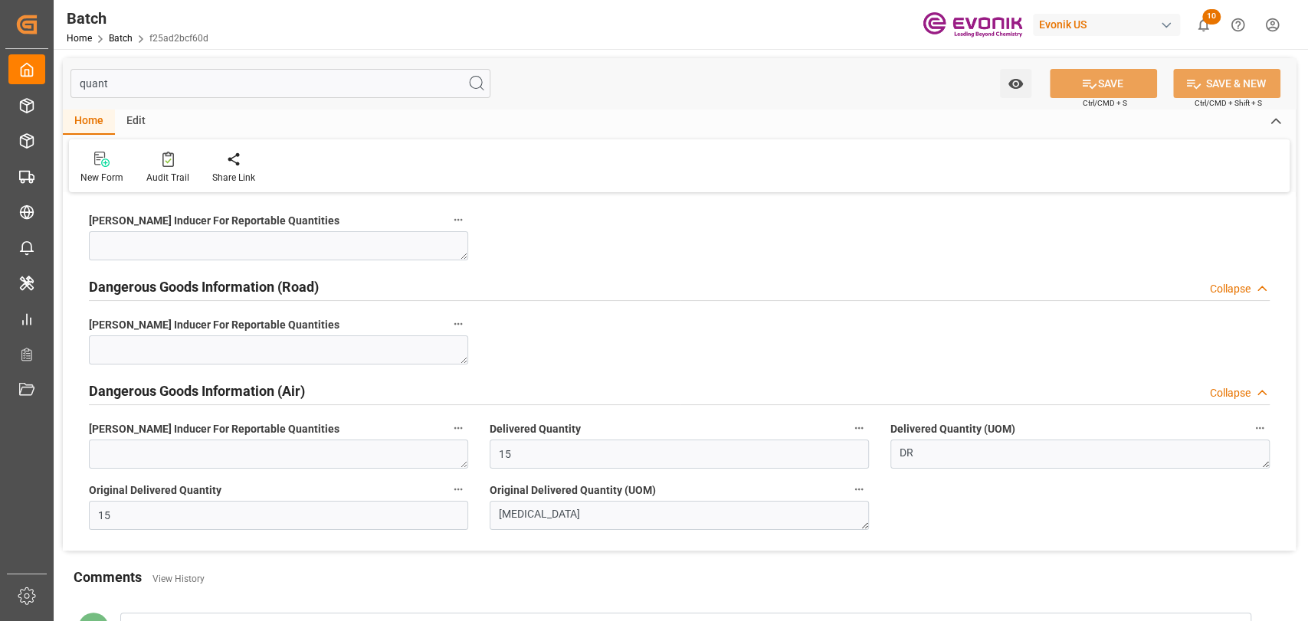
click at [56, 73] on div "quant Watch Option SAVE Ctrl/CMD + S SAVE & NEW Ctrl/CMD + Shift + S Home Edit …" at bounding box center [679, 367] width 1251 height 636
type input "t"
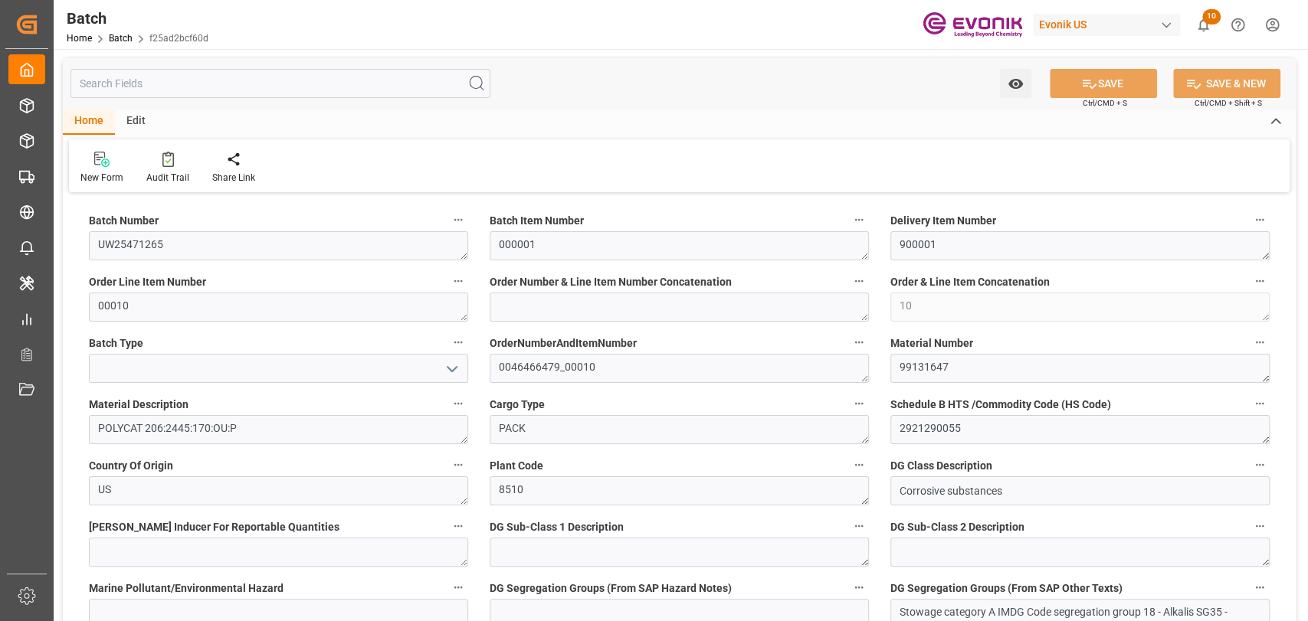
type input "110.5"
type input "2802"
type input "2550"
type input "2802"
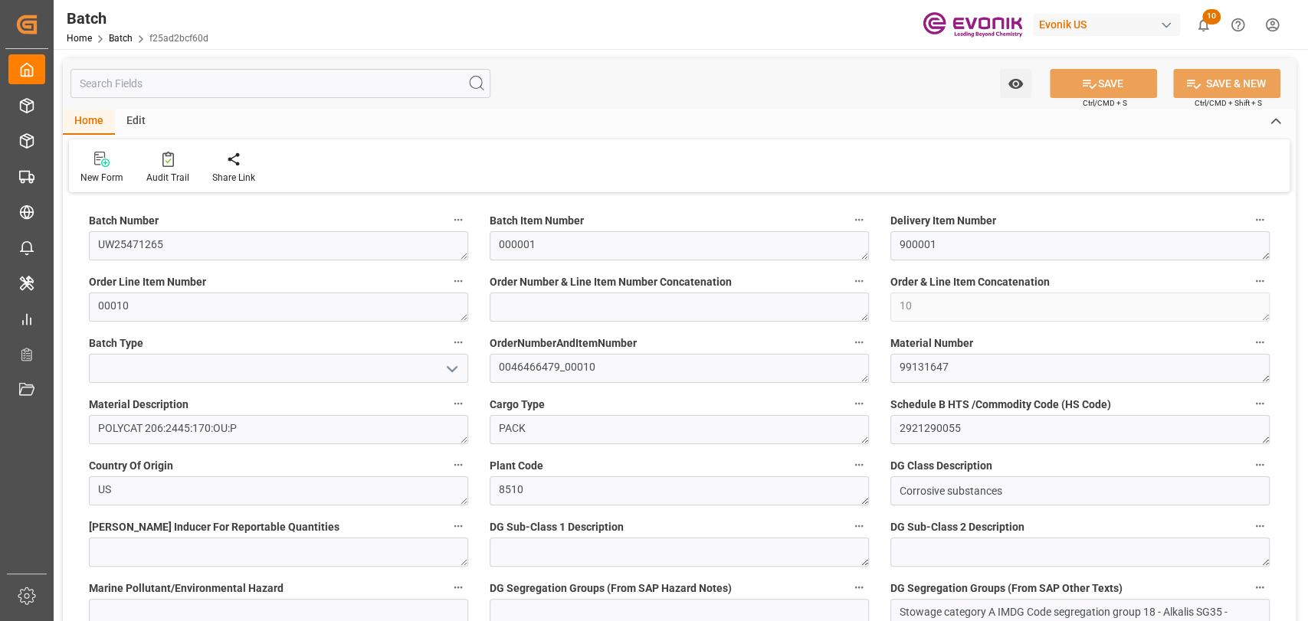
type input "2550"
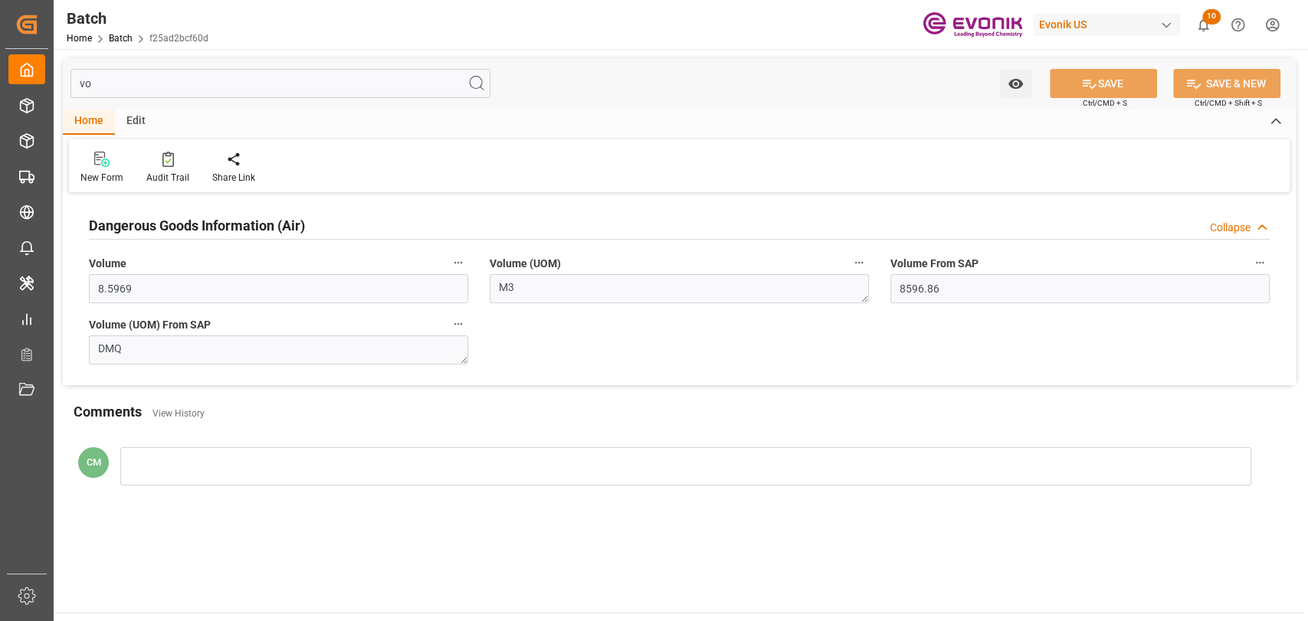
type input "v"
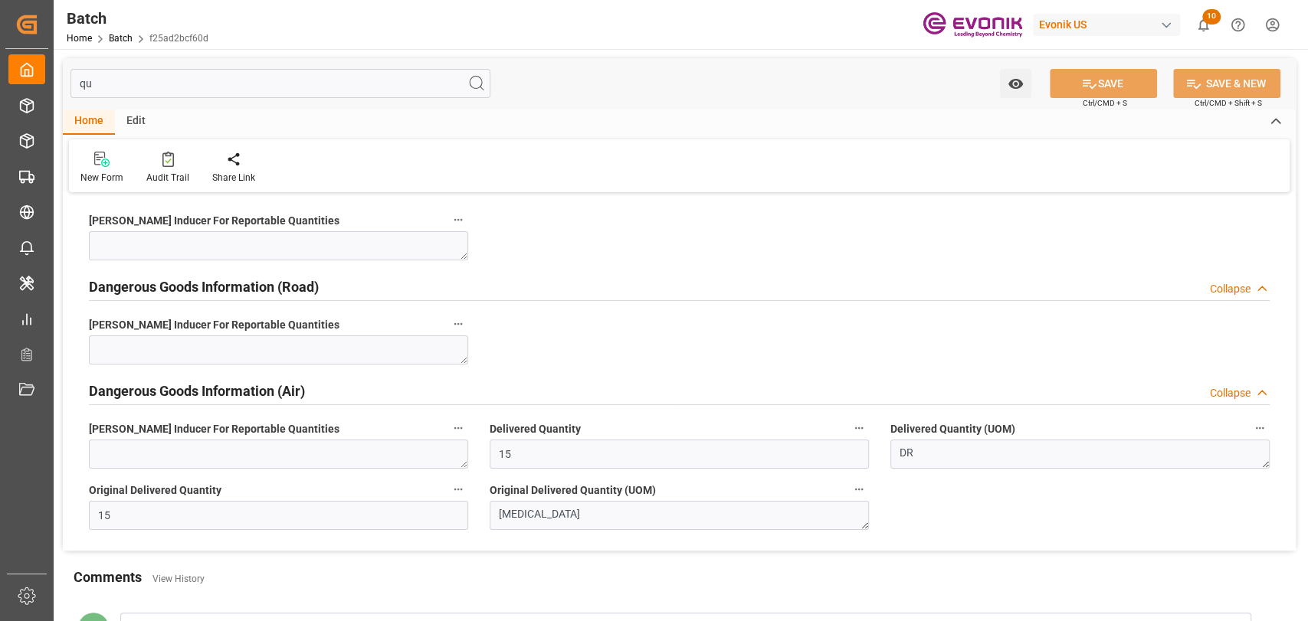
type input "q"
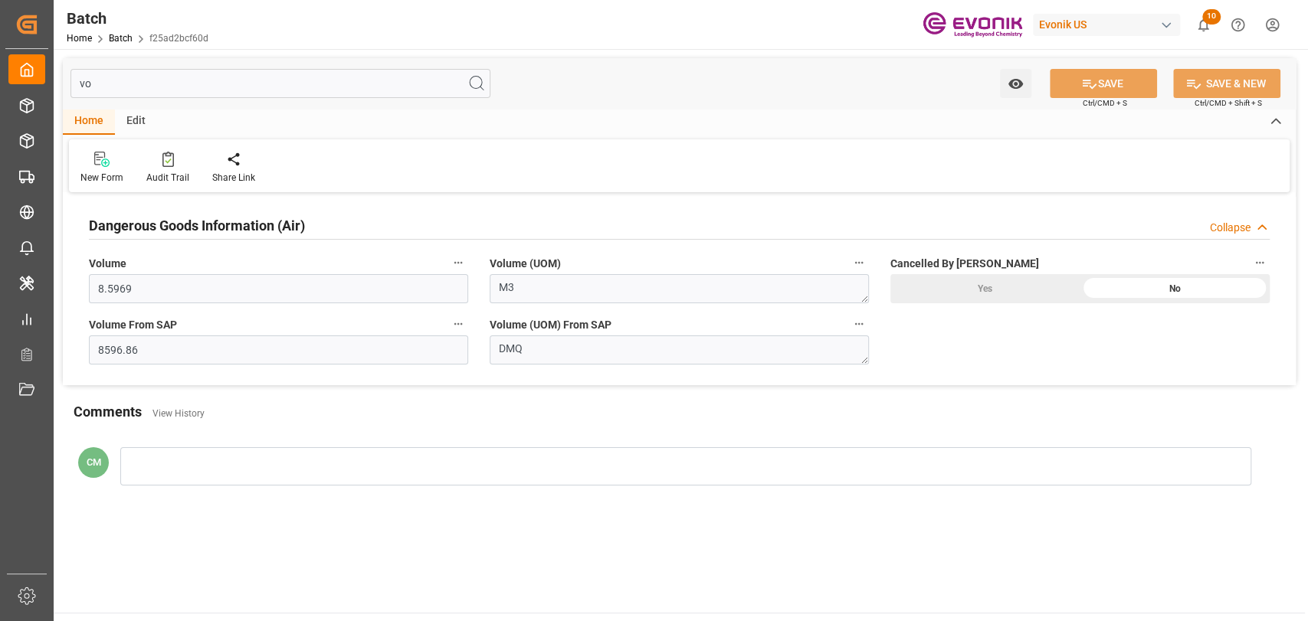
type input "v"
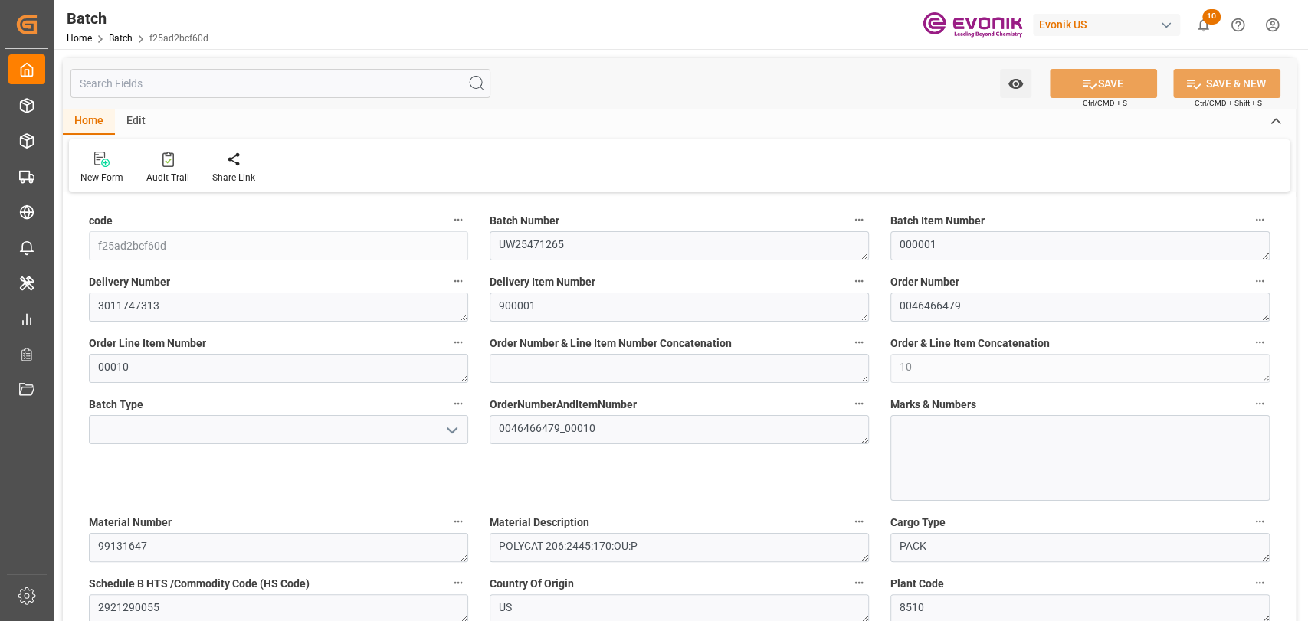
type input "20-08-2025 08:50"
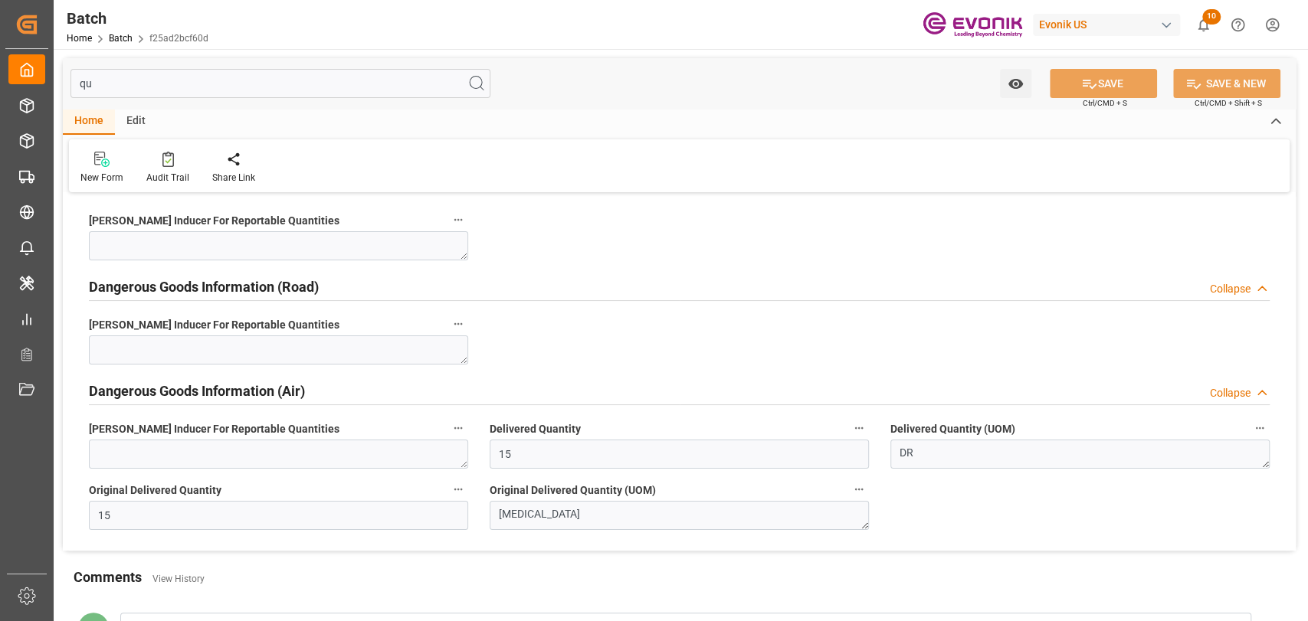
type input "q"
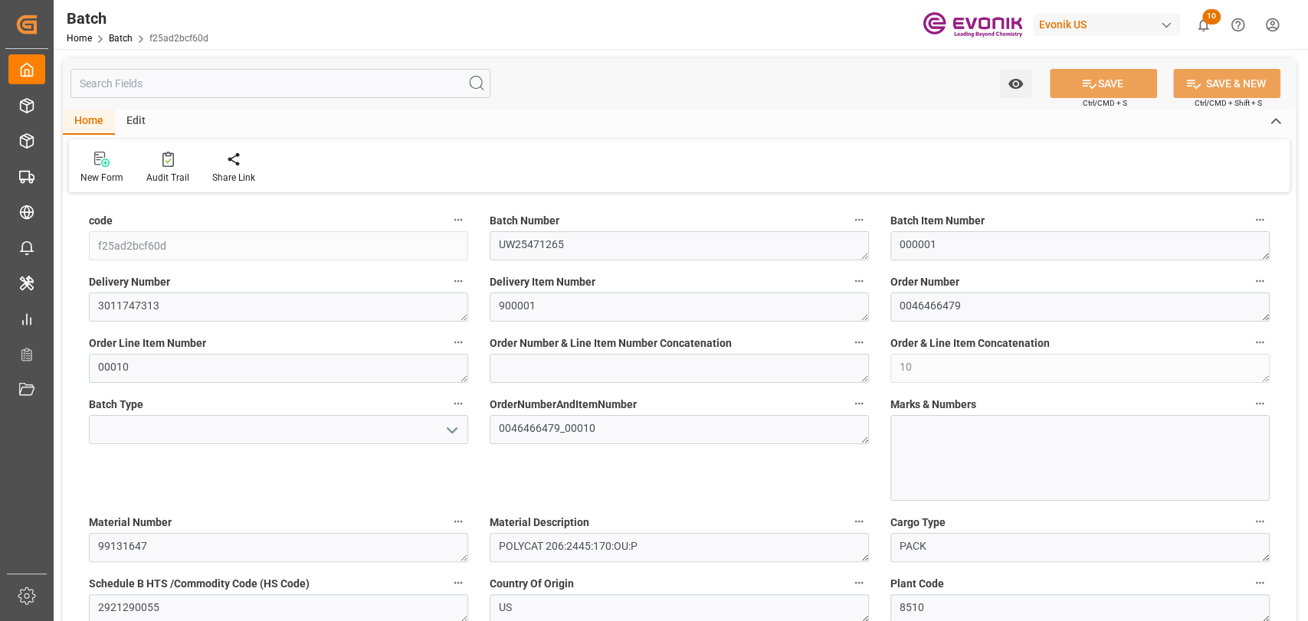
type input "20-08-2025 08:50"
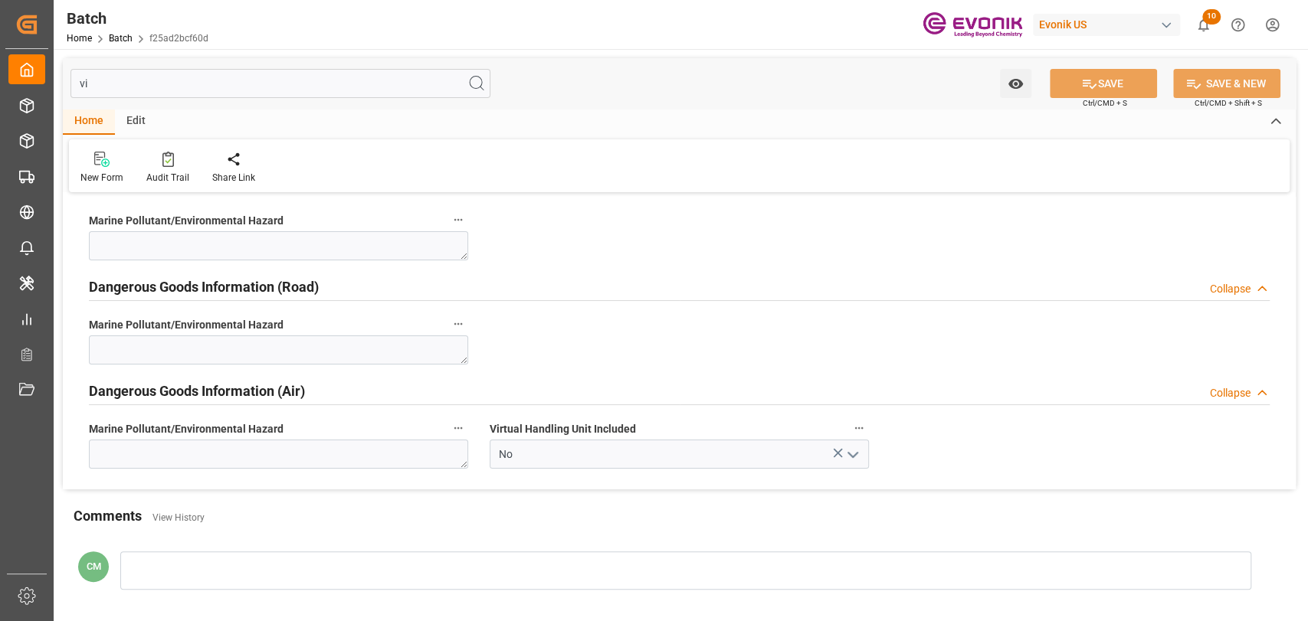
type input "v"
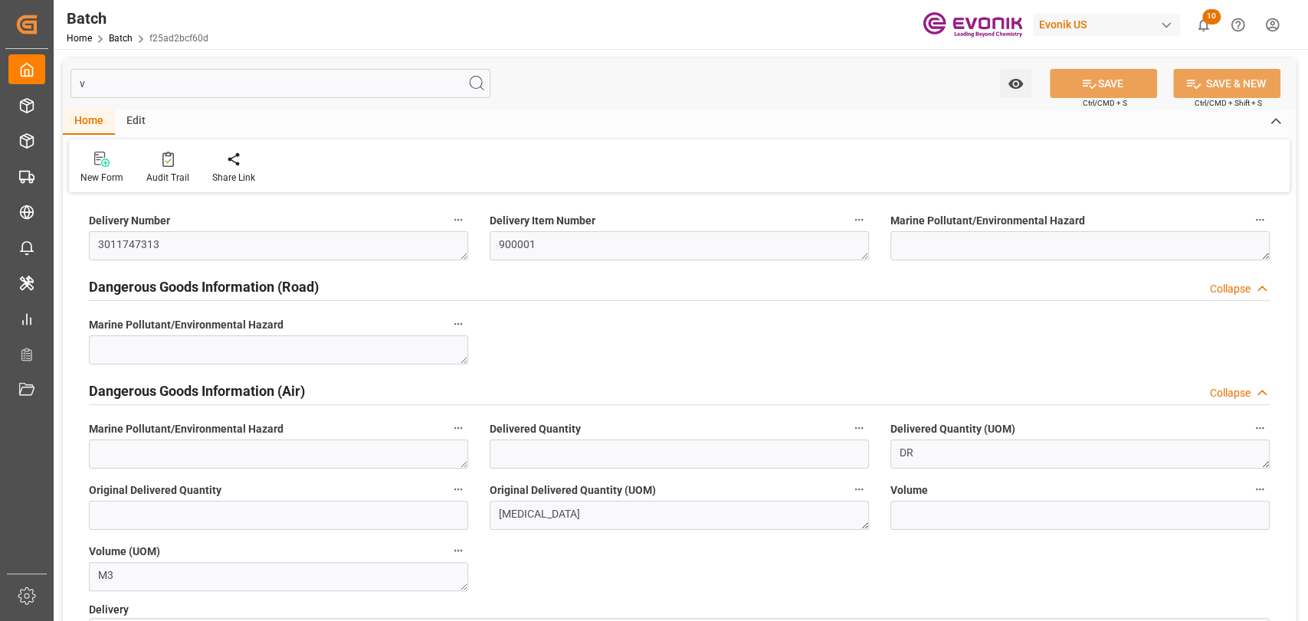
type input "15"
type input "8.5969"
type input "8596.86"
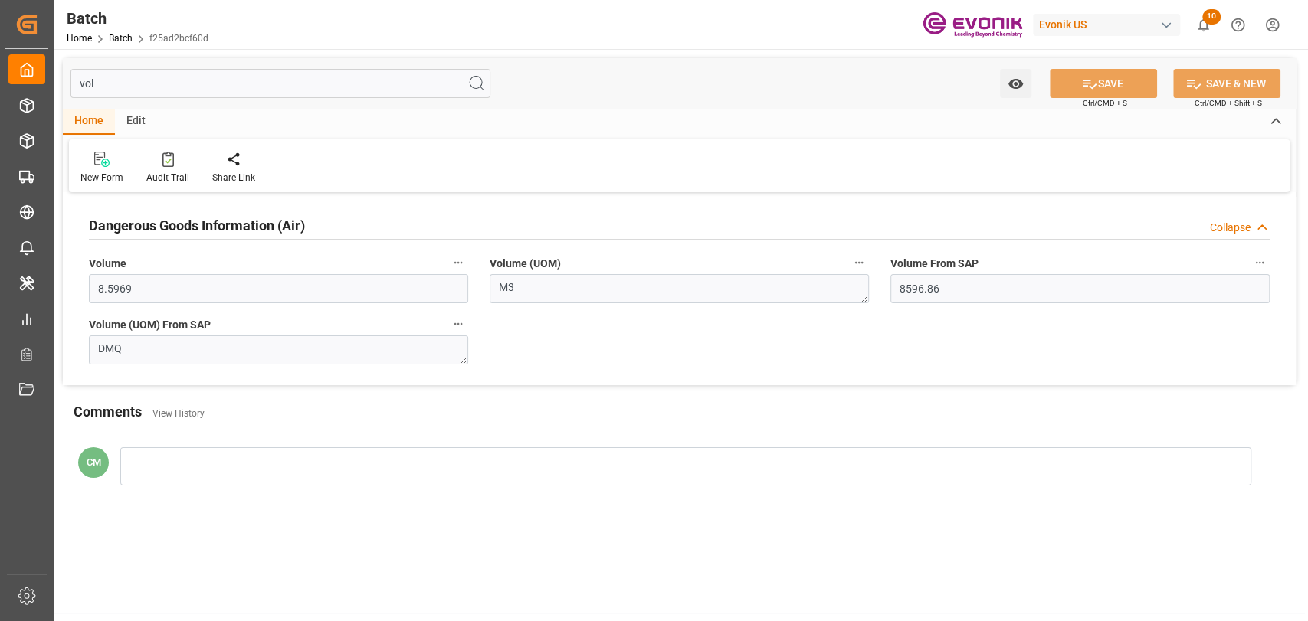
type input "vol"
drag, startPoint x: 149, startPoint y: 282, endPoint x: 99, endPoint y: 281, distance: 50.6
click at [99, 281] on input "8.5969" at bounding box center [278, 288] width 379 height 29
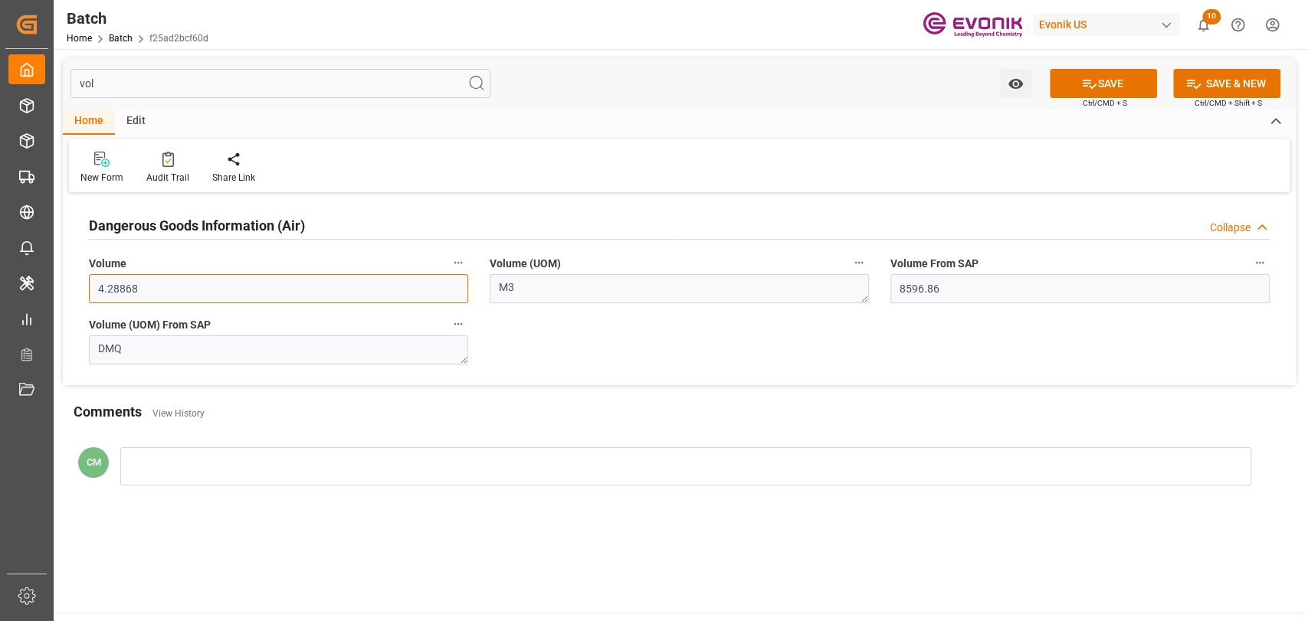
type input "4.28868"
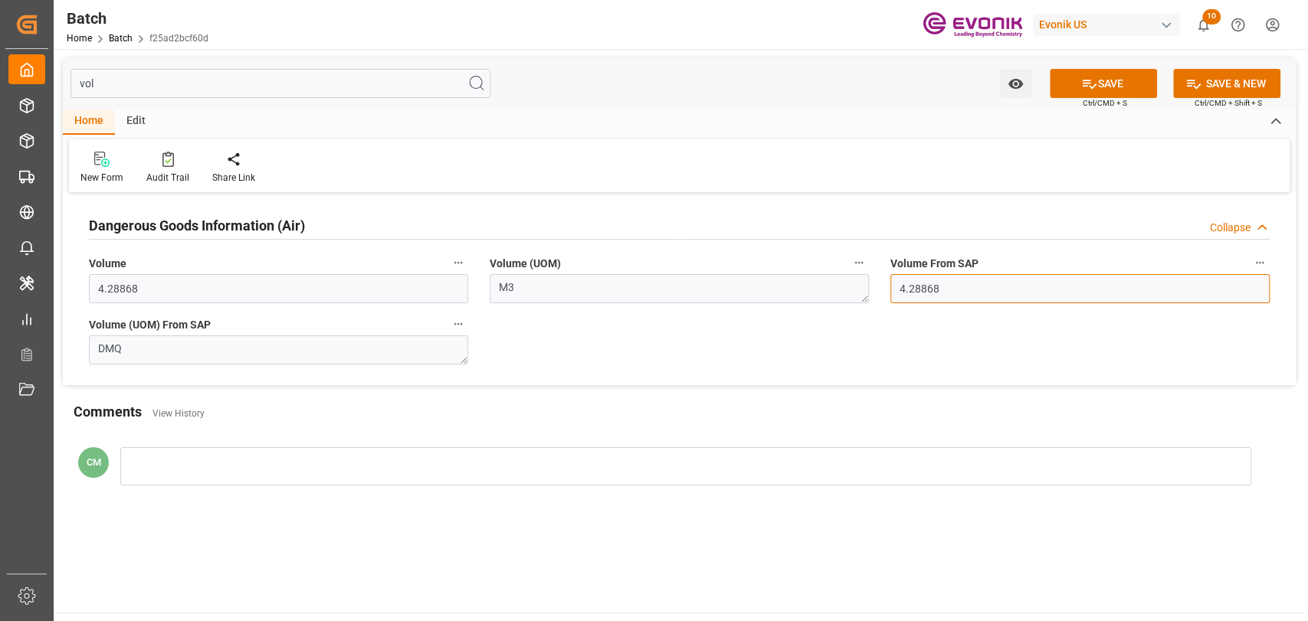
type input "4.28868"
click at [1123, 75] on button "SAVE" at bounding box center [1103, 83] width 107 height 29
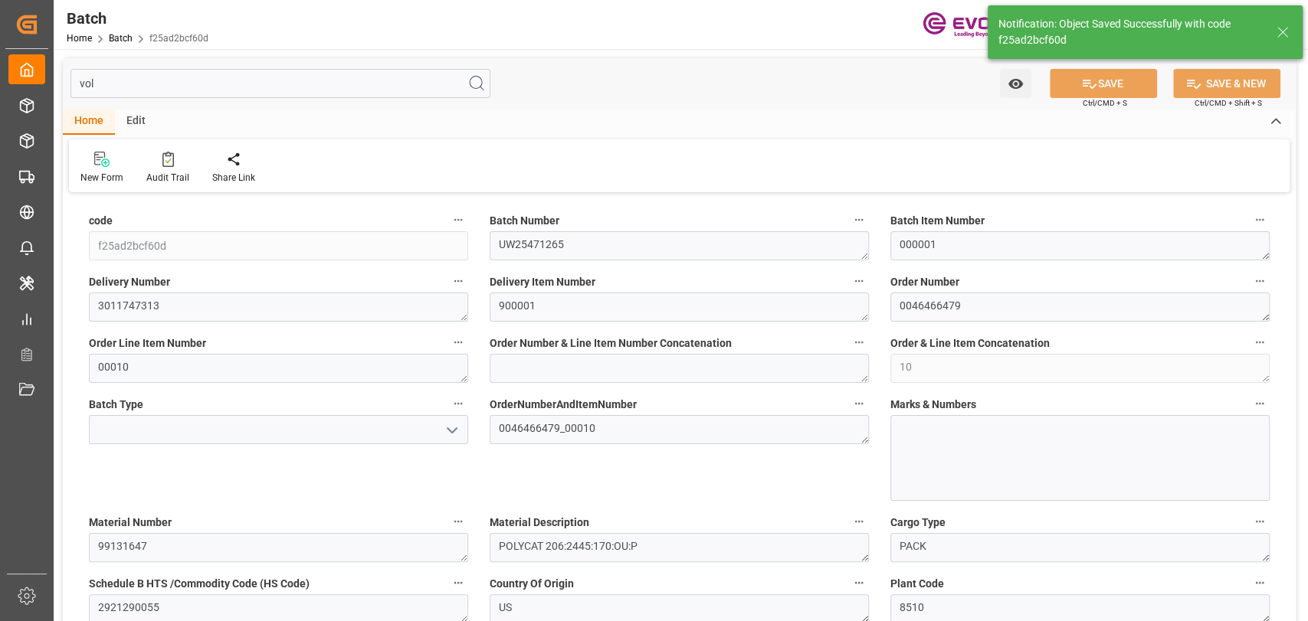
type input "4.2887"
type input "20-08-2025 08:50"
type input "[DATE] 16:31"
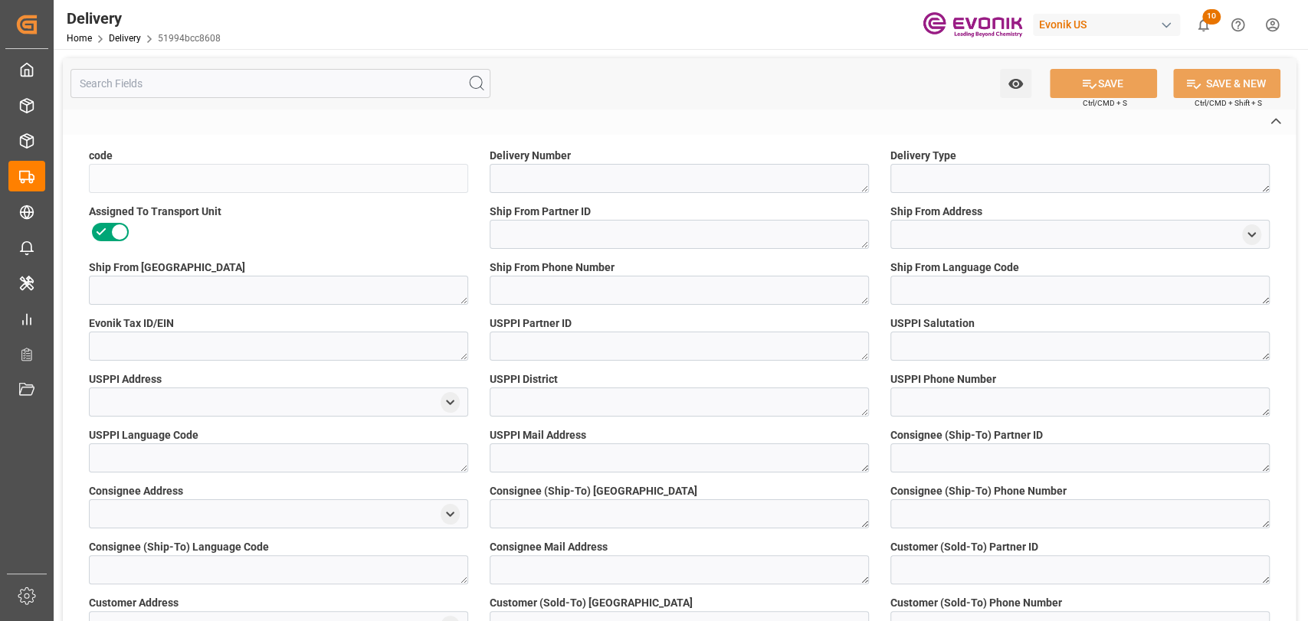
type input "51994bcc8608"
type textarea "3011747313"
type textarea "NLCC"
type textarea "8510"
type textarea "[PERSON_NAME]"
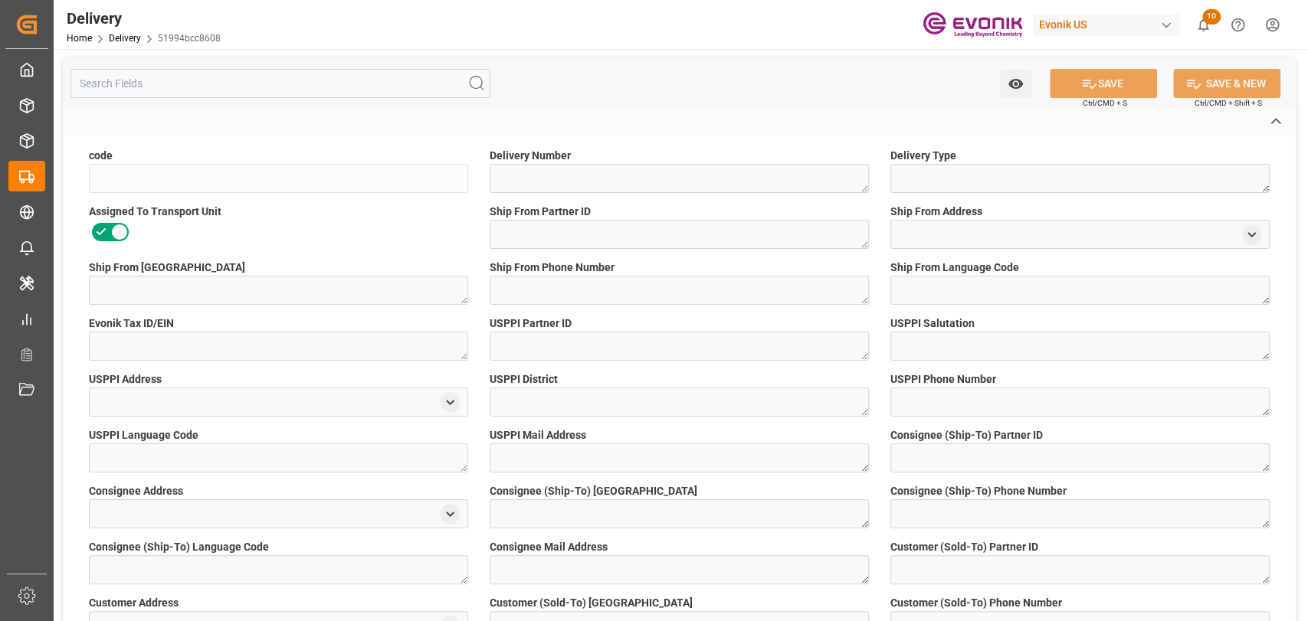
type textarea "EN"
type textarea "0000926890"
type textarea "AUTAUGA"
type textarea "EN"
type textarea "[EMAIL_ADDRESS][DOMAIN_NAME]"
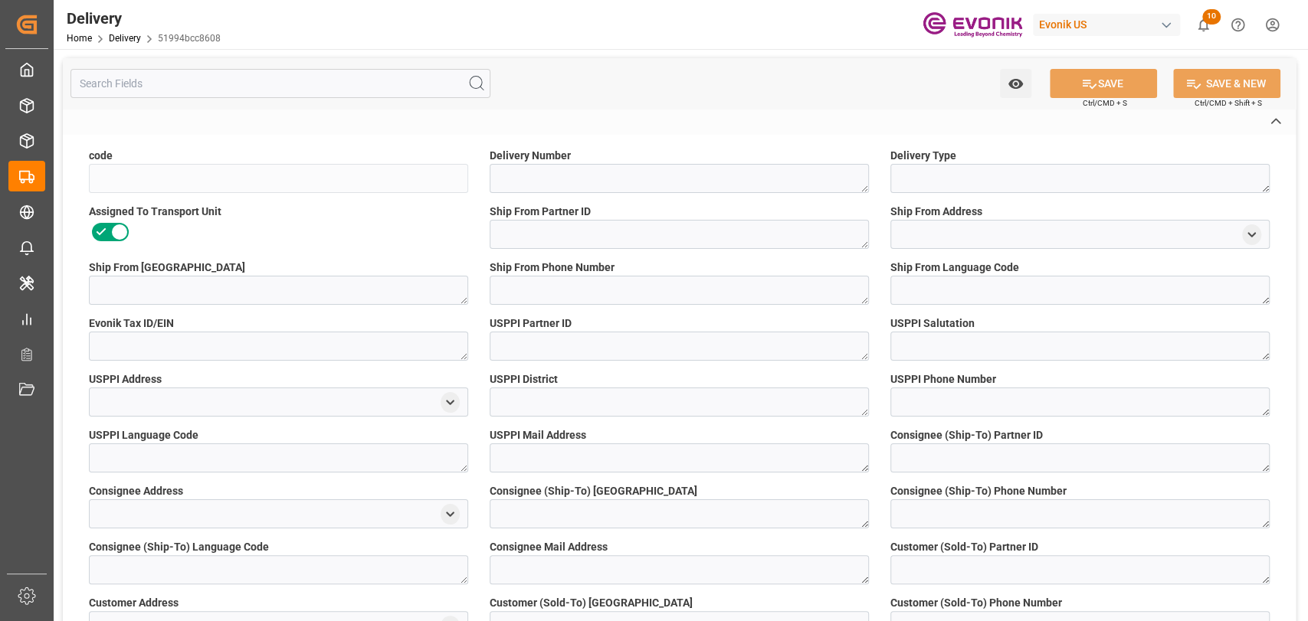
type textarea "0000503665"
type textarea "DE"
type textarea "0000503665"
type textarea "DE"
type textarea "LOREMIPS DOLORSIT AMETCONSECTE: Adip: ELITSE Doeiusmodt IncI Utlabor: Etdo Magn…"
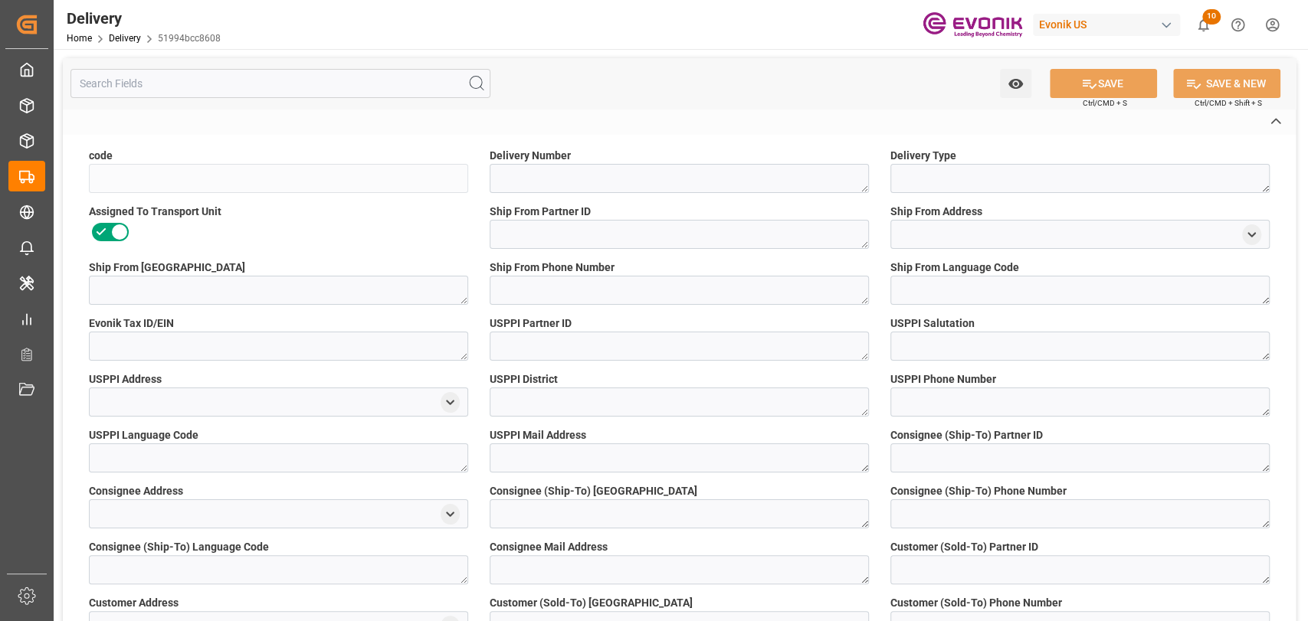
type textarea "P2P"
type textarea "45"
type textarea "0006"
type textarea "OU"
type textarea "SP OU Comfort&Insul."
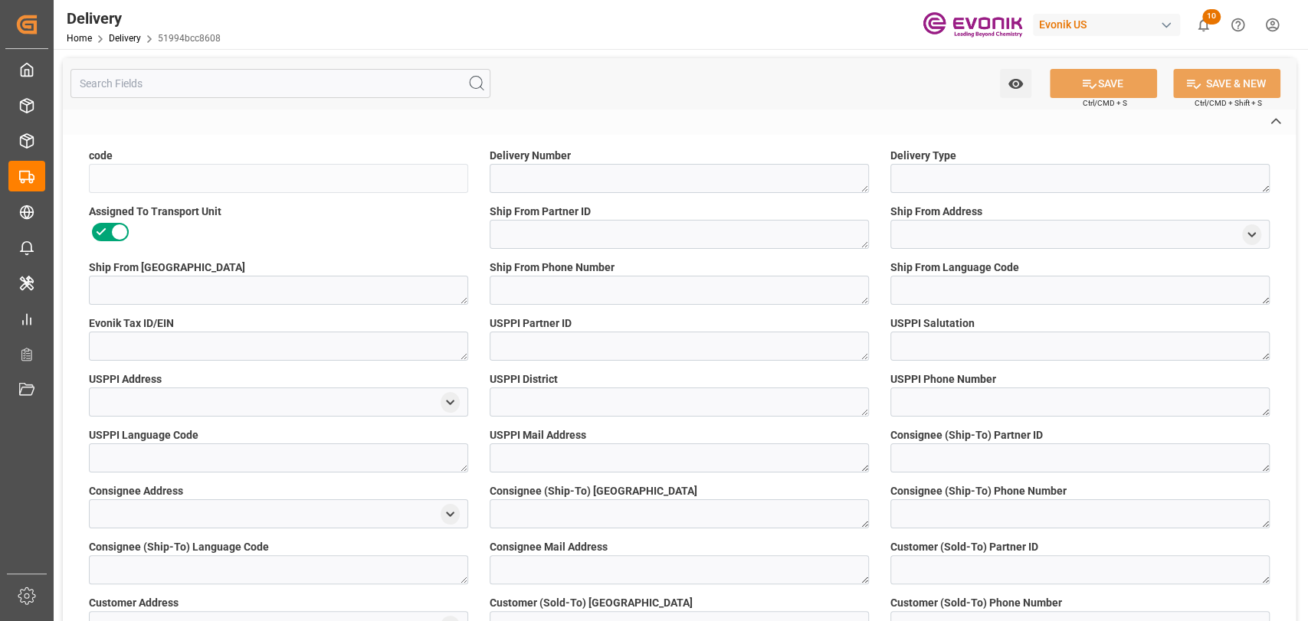
type textarea "Specialty Additives"
type textarea "CIF"
type textarea "[GEOGRAPHIC_DATA]"
type textarea "P-USHOU"
type textarea "P-NLRTM"
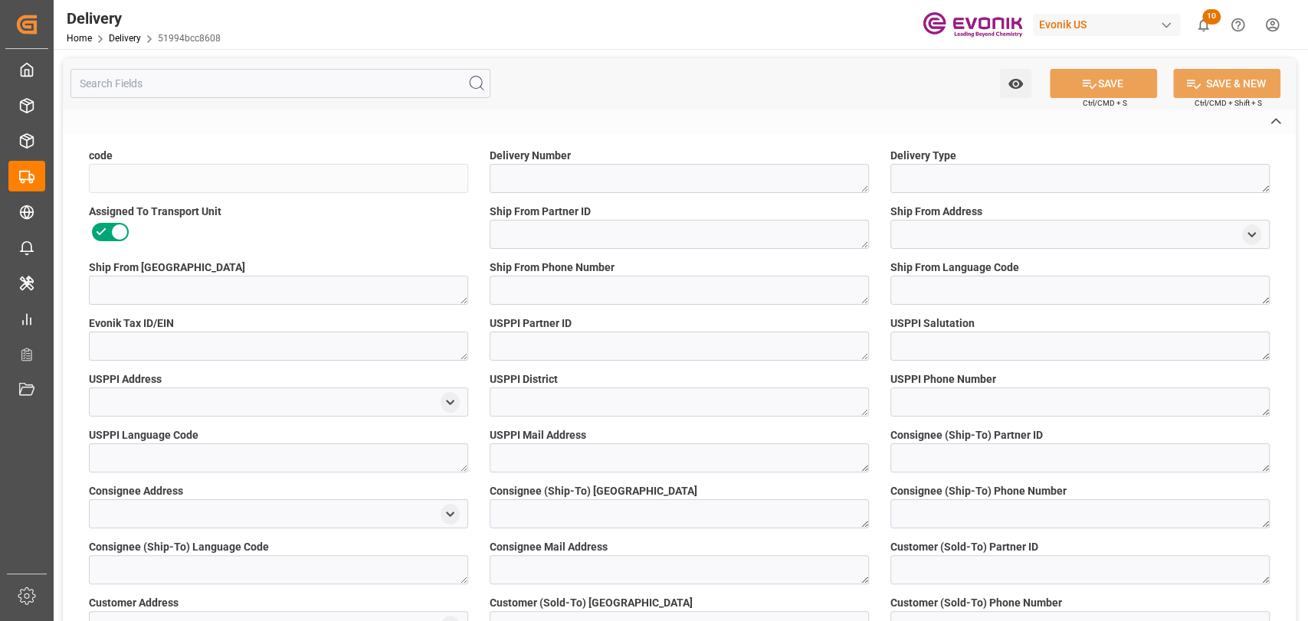
type input "[GEOGRAPHIC_DATA]"
type textarea "90024189"
type textarea "LOREMIPS DOLORSIT AMETCONSECTE: Adip: ELITSE Doeiusmodt IncI Utlabor: Etdo Magn…"
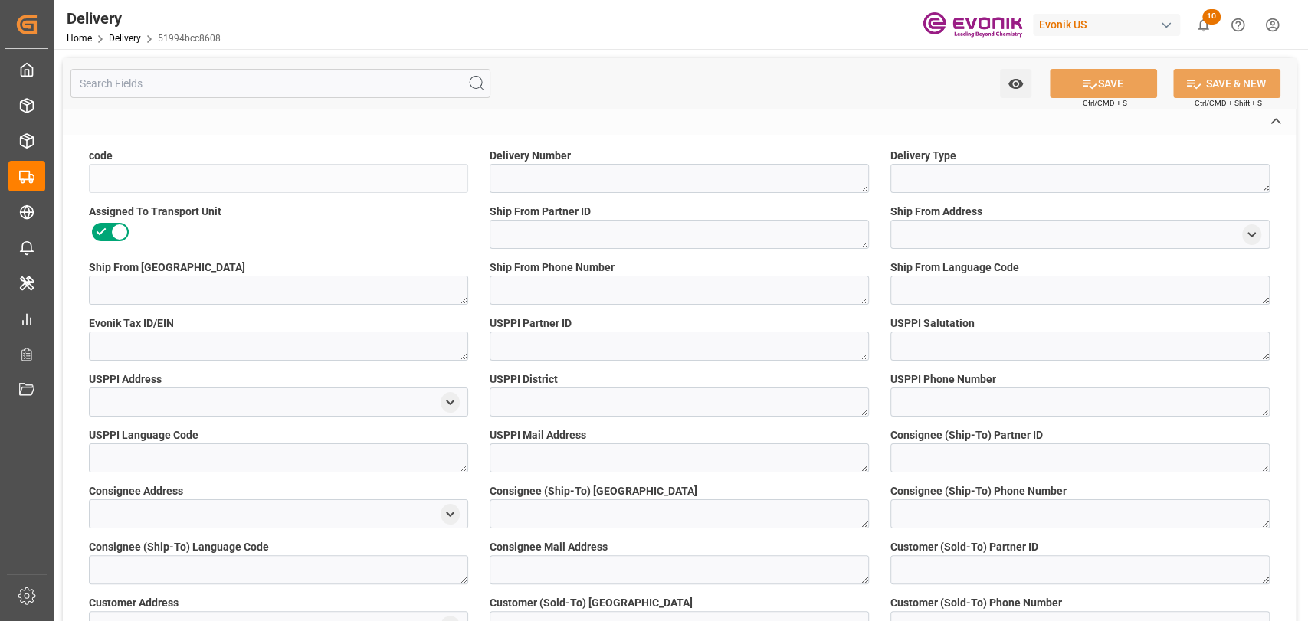
type textarea "LOREMIPS DOLORSIT AMETCONSECTE: Adip: ELITSE Doeiusmodt IncI Utlabor: Etdo Magn…"
type textarea "KGM"
type textarea "M3"
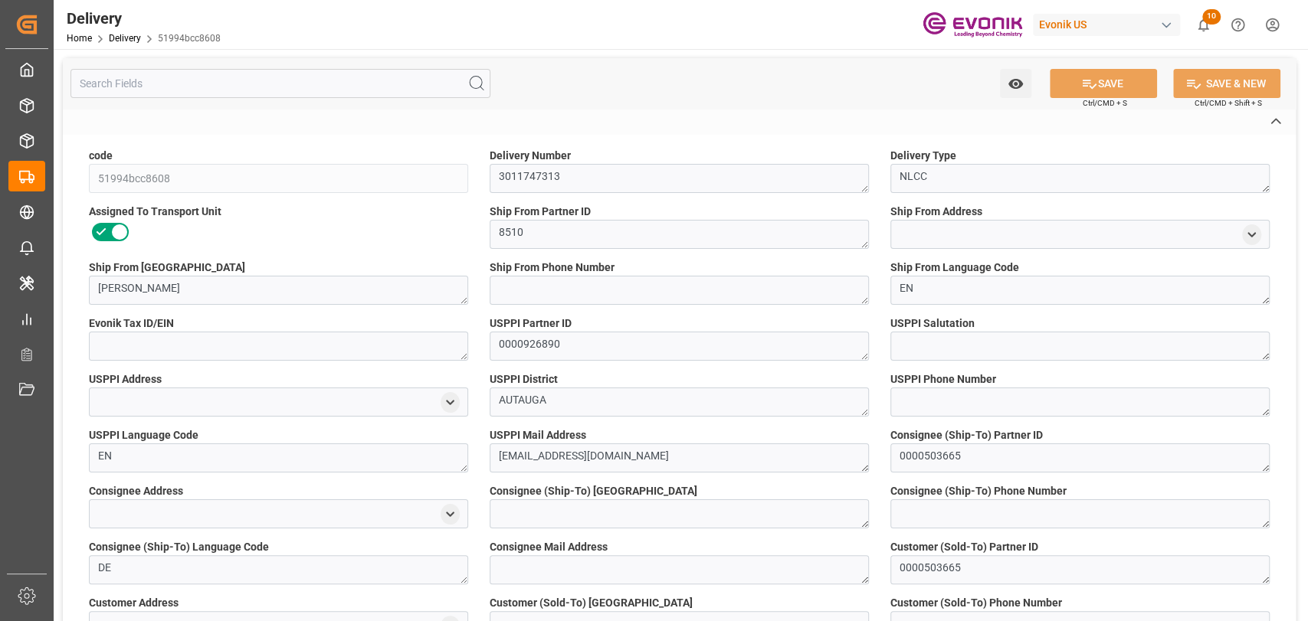
type textarea "7bcad1d3a815"
type input "[MEDICAL_DATA]"
type input "KGM"
type textarea "DMQ"
type textarea "KGM"
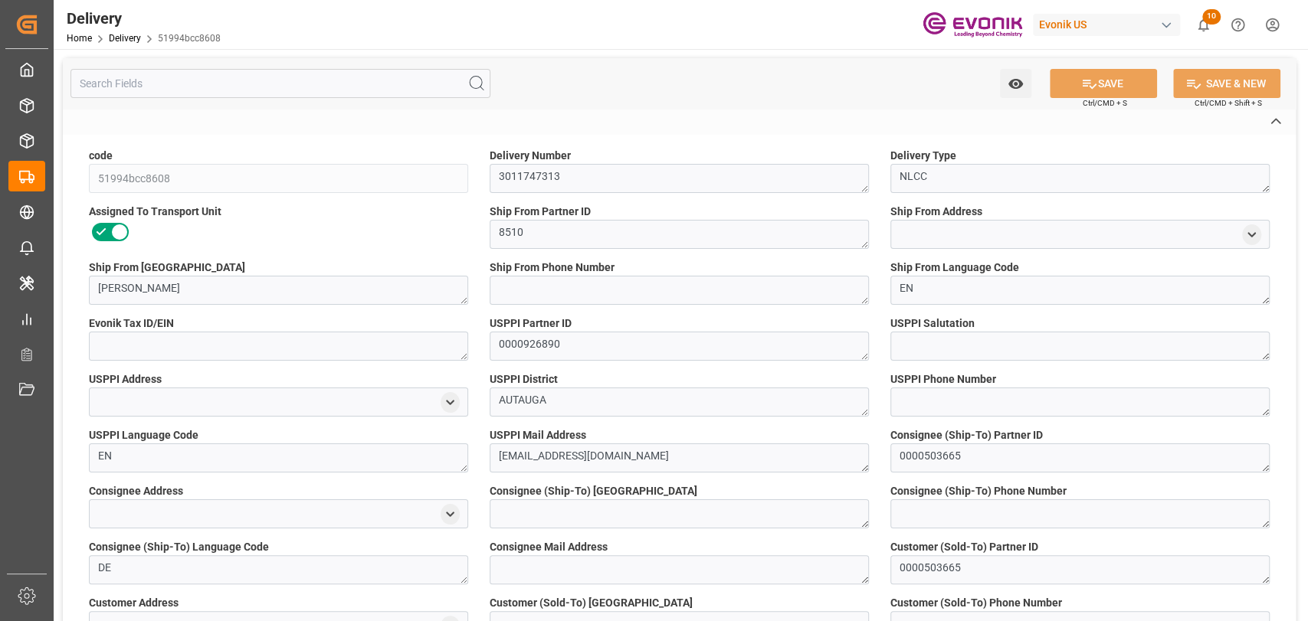
type input "0046466479"
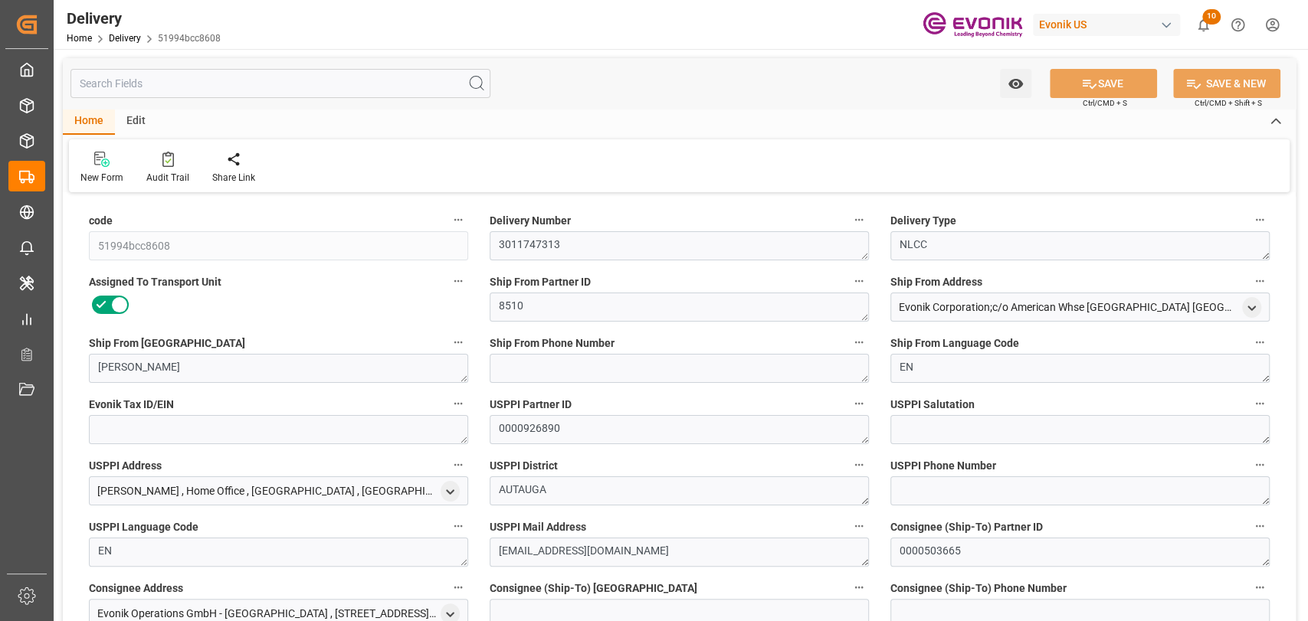
type input "USHOU"
type input "NLRTM"
type input "0"
type input "1.829"
type input "226.8"
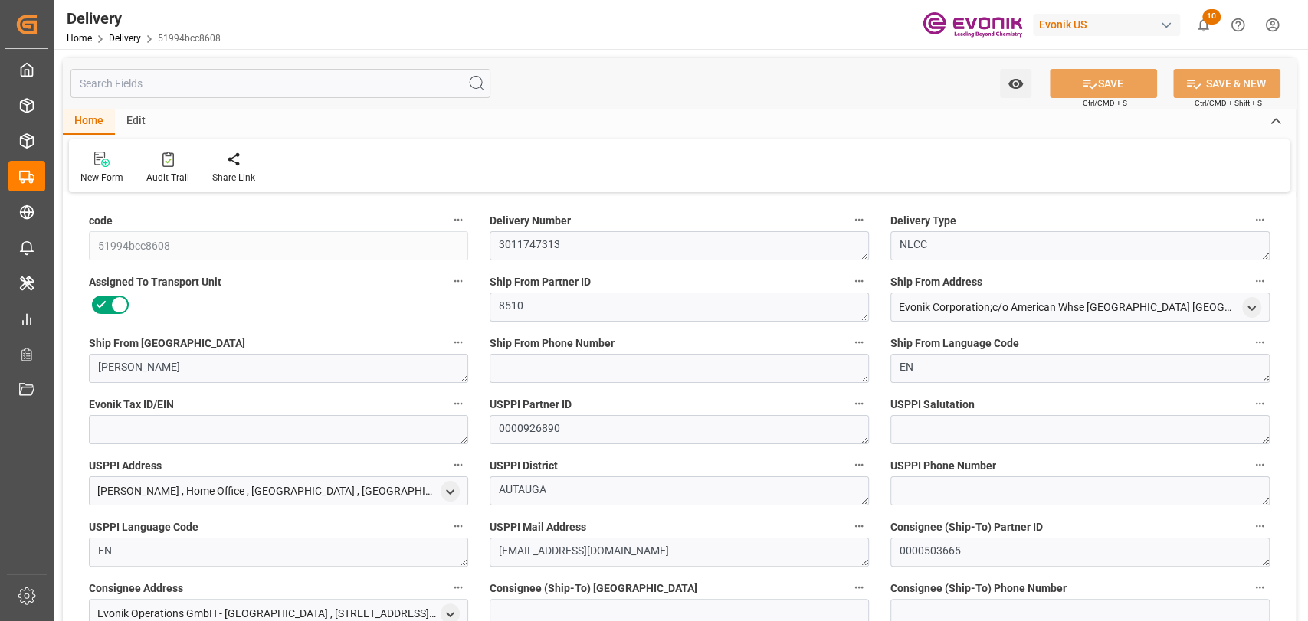
type input "18"
type input "1829.03"
type input "226.8"
type input "[DATE]"
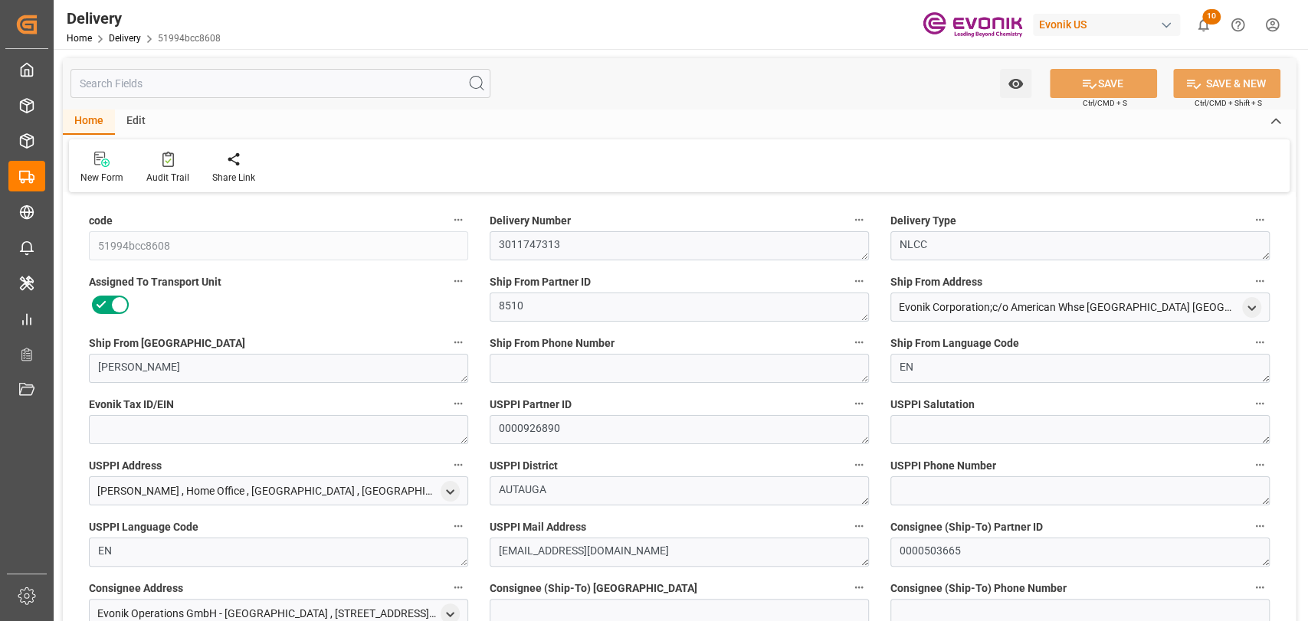
type input "[DATE]"
type input "[DATE] 00:00"
type input "12-08-2025 20:01"
type input "20-08-2025 08:48"
click at [266, 77] on input "text" at bounding box center [280, 83] width 420 height 29
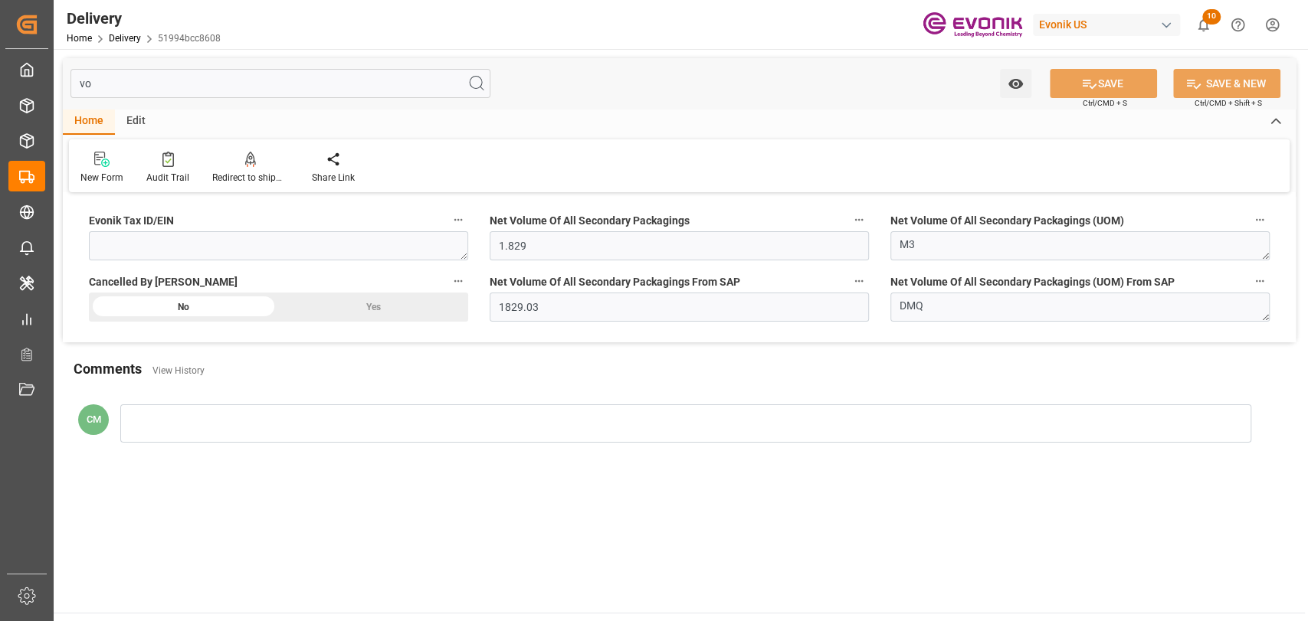
type input "v"
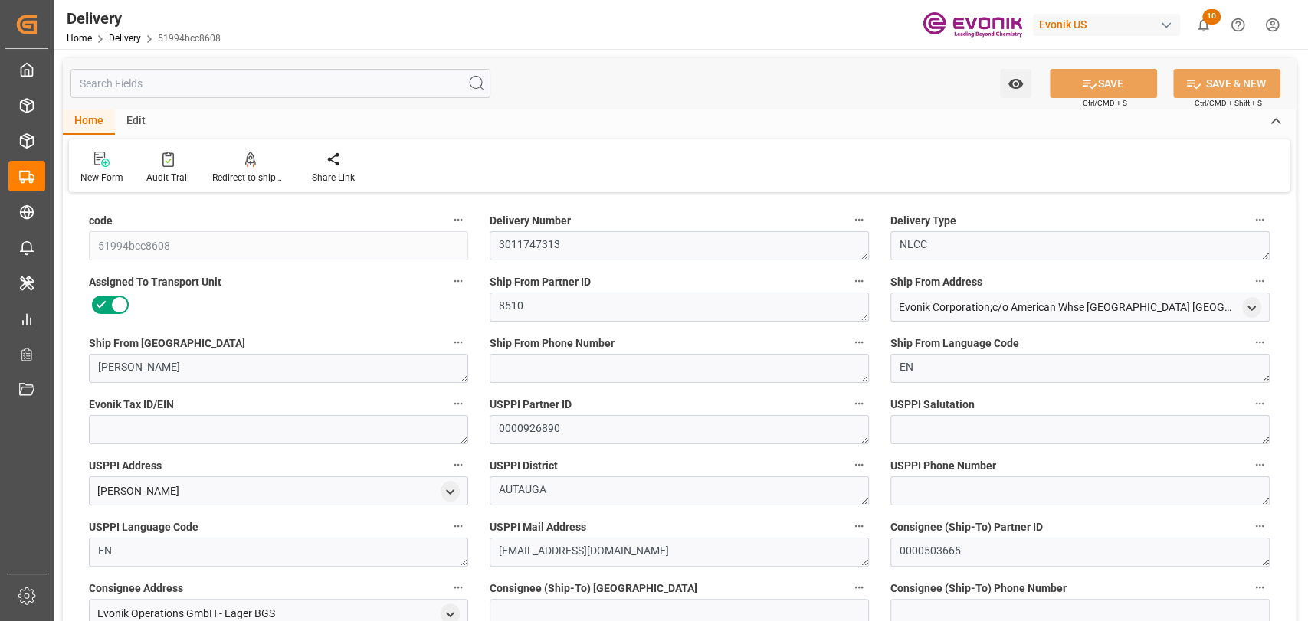
type input "USHOU"
type input "NLRTM"
type input "0"
type input "226.8"
type input "18"
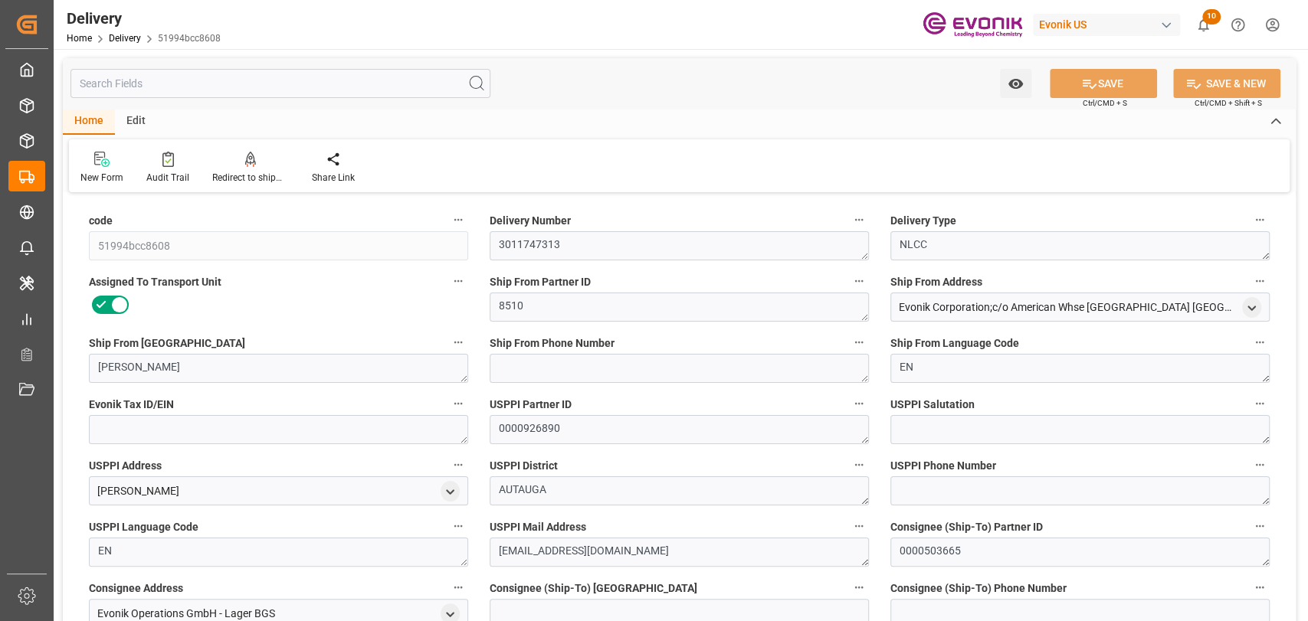
type input "226.8"
type input "[DATE]"
type input "[DATE] 00:00"
type input "12-08-2025 20:01"
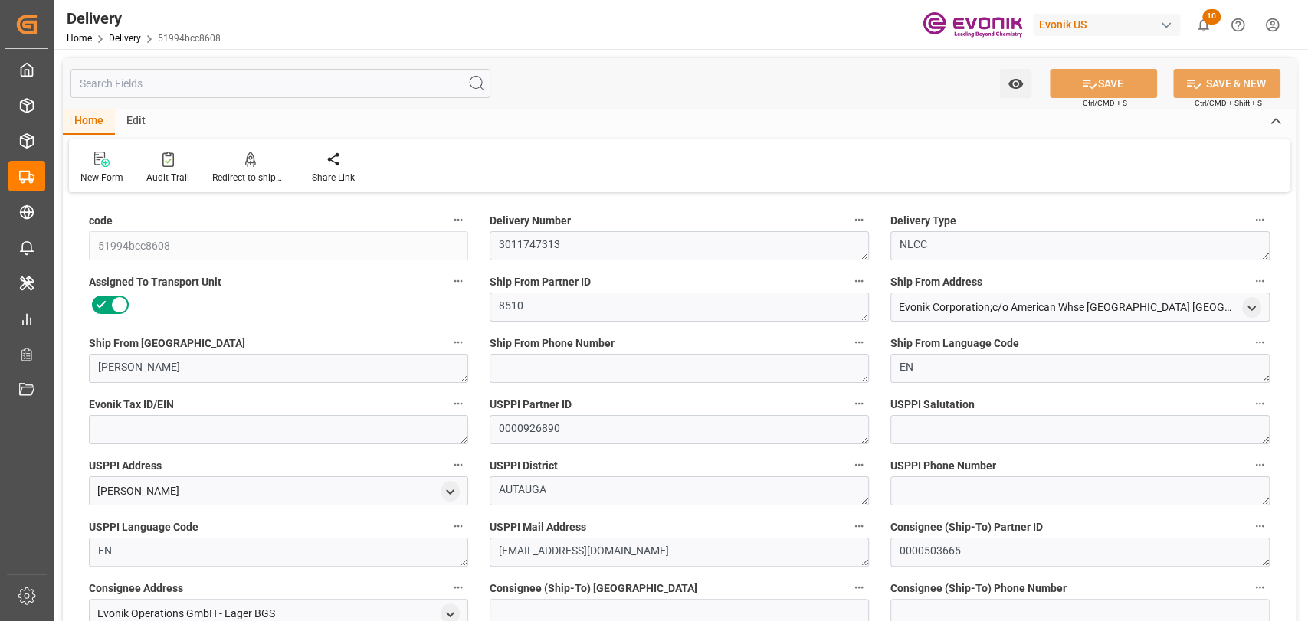
type input "20-08-2025 08:48"
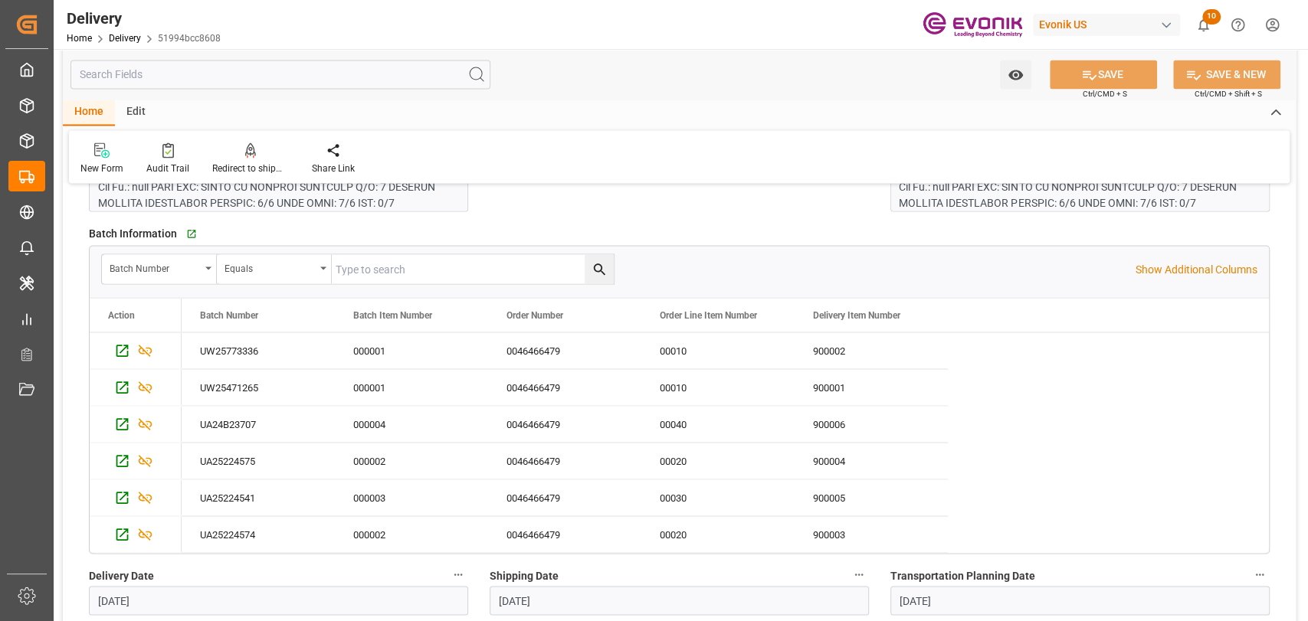
scroll to position [1872, 0]
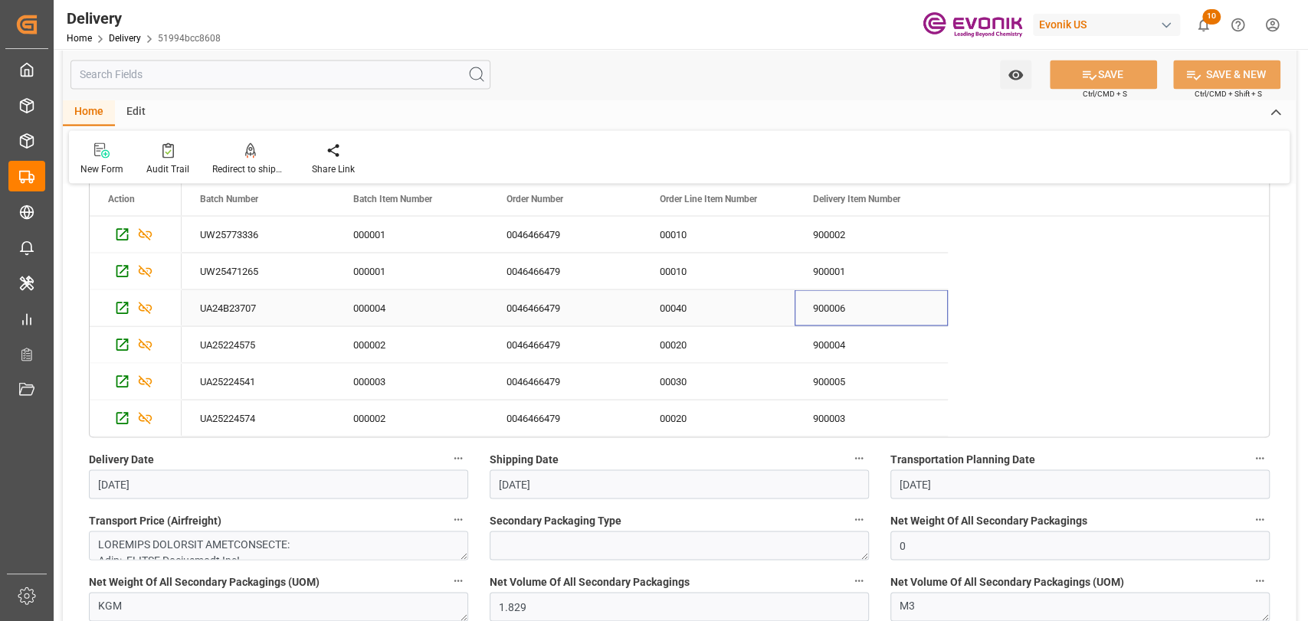
click at [795, 305] on div "900006" at bounding box center [870, 308] width 153 height 36
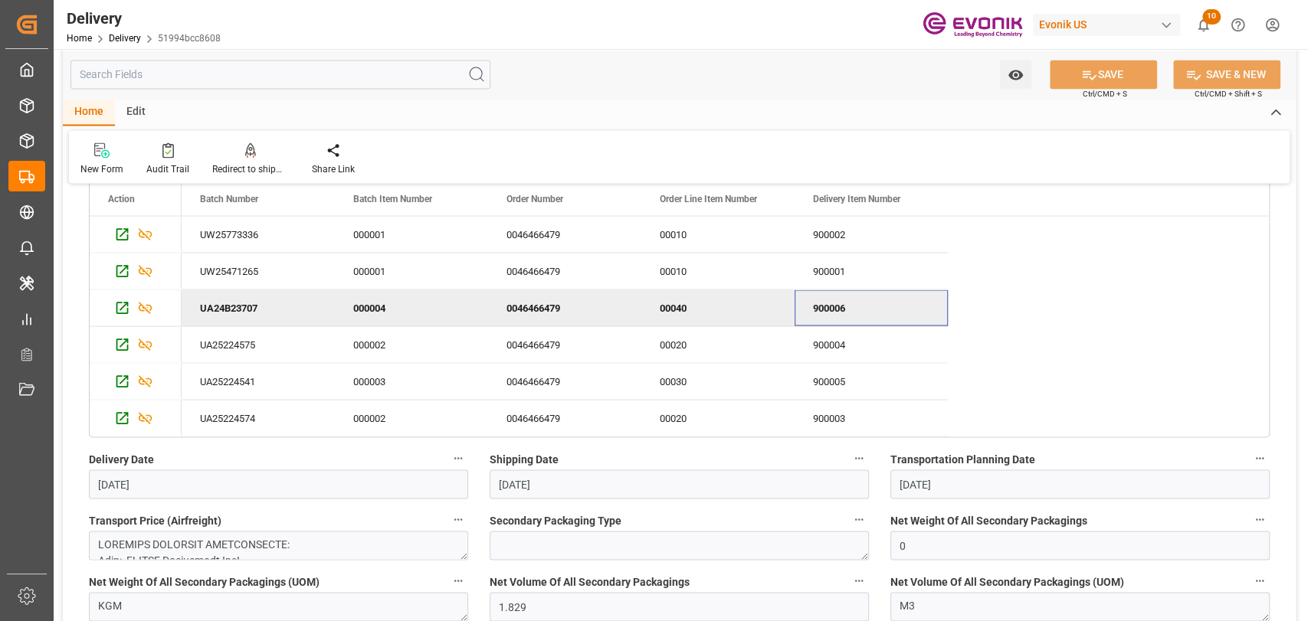
scroll to position [1702, 0]
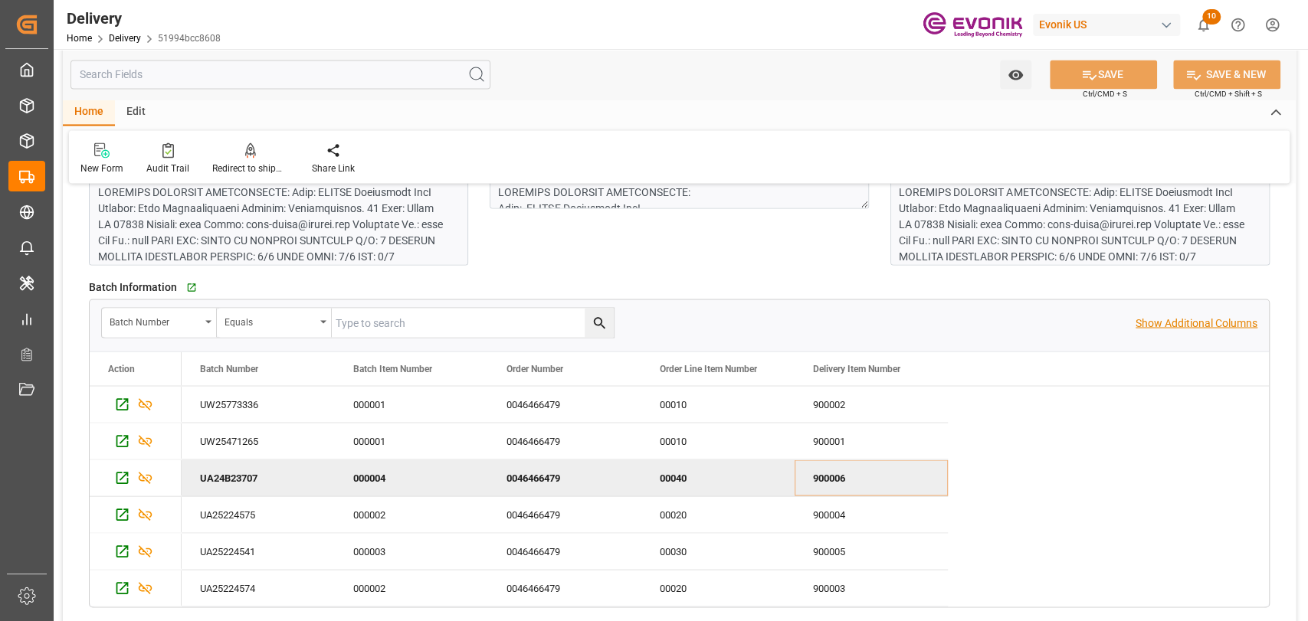
click at [1180, 317] on p "Show Additional Columns" at bounding box center [1196, 323] width 122 height 16
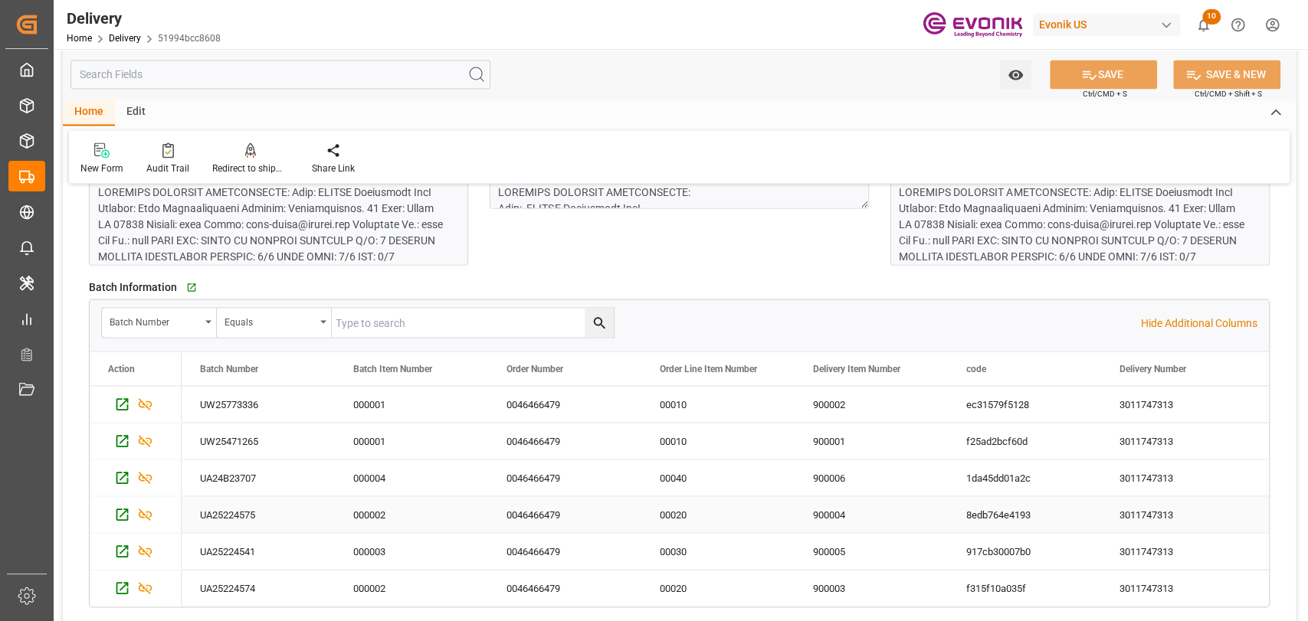
click at [999, 509] on div "8edb764e4193" at bounding box center [1024, 514] width 153 height 36
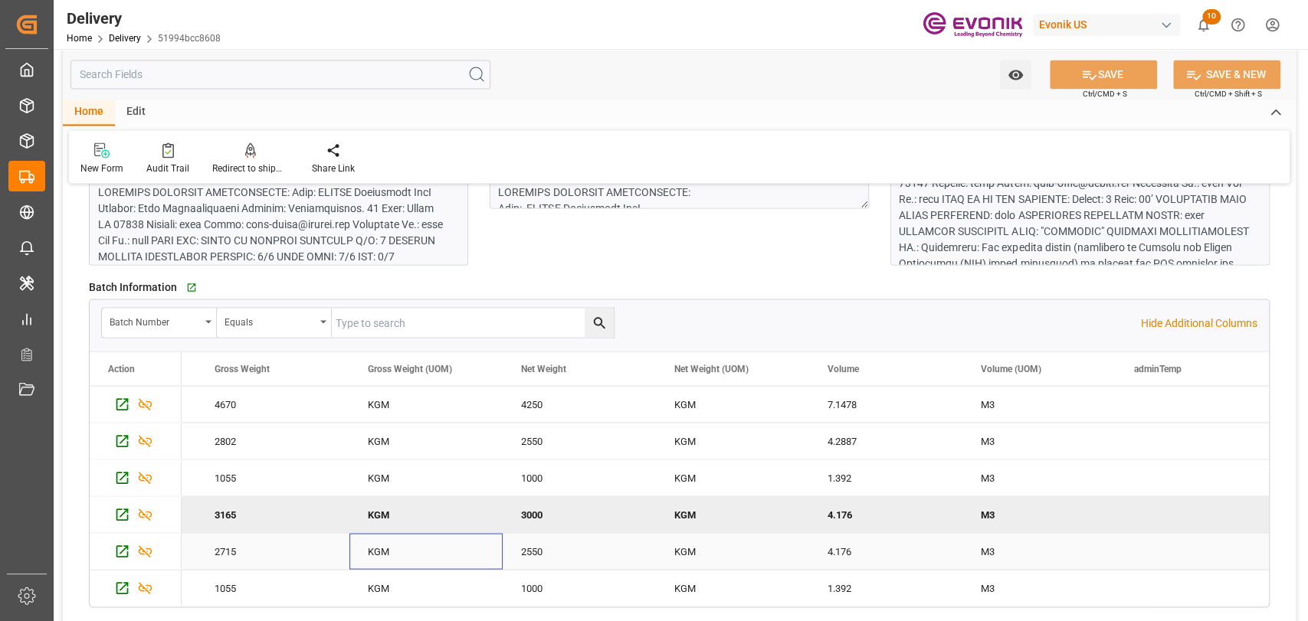
click at [496, 541] on div "KGM" at bounding box center [425, 551] width 153 height 36
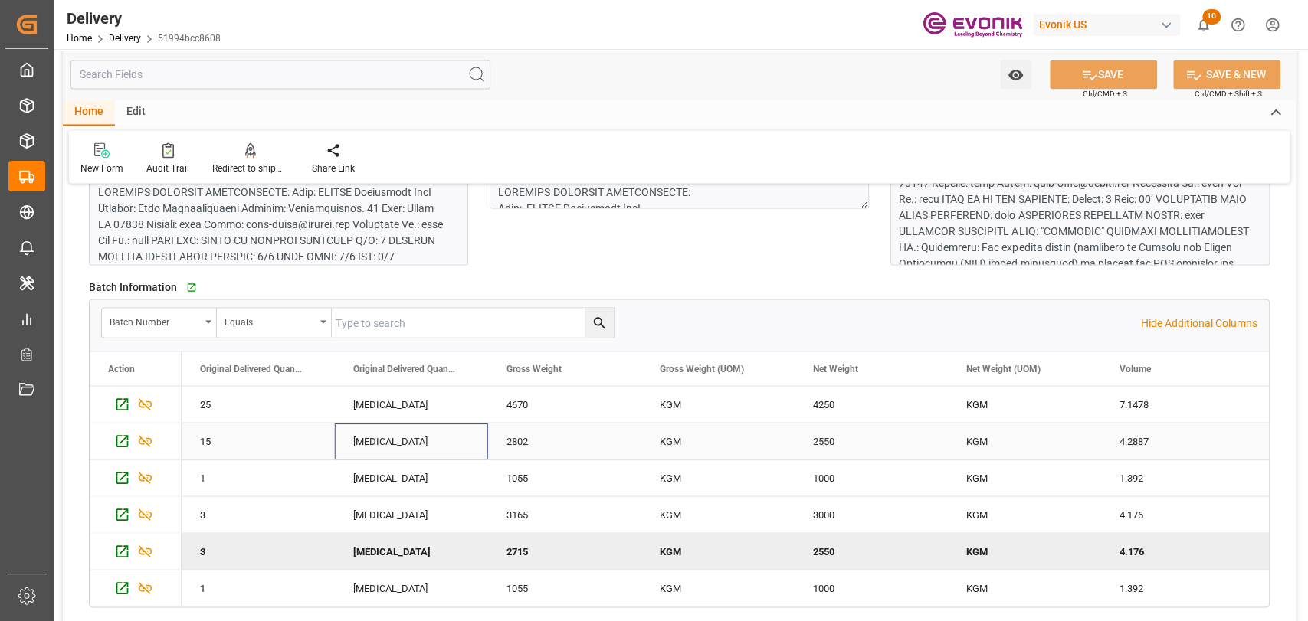
click at [378, 443] on div "PCE" at bounding box center [411, 441] width 153 height 36
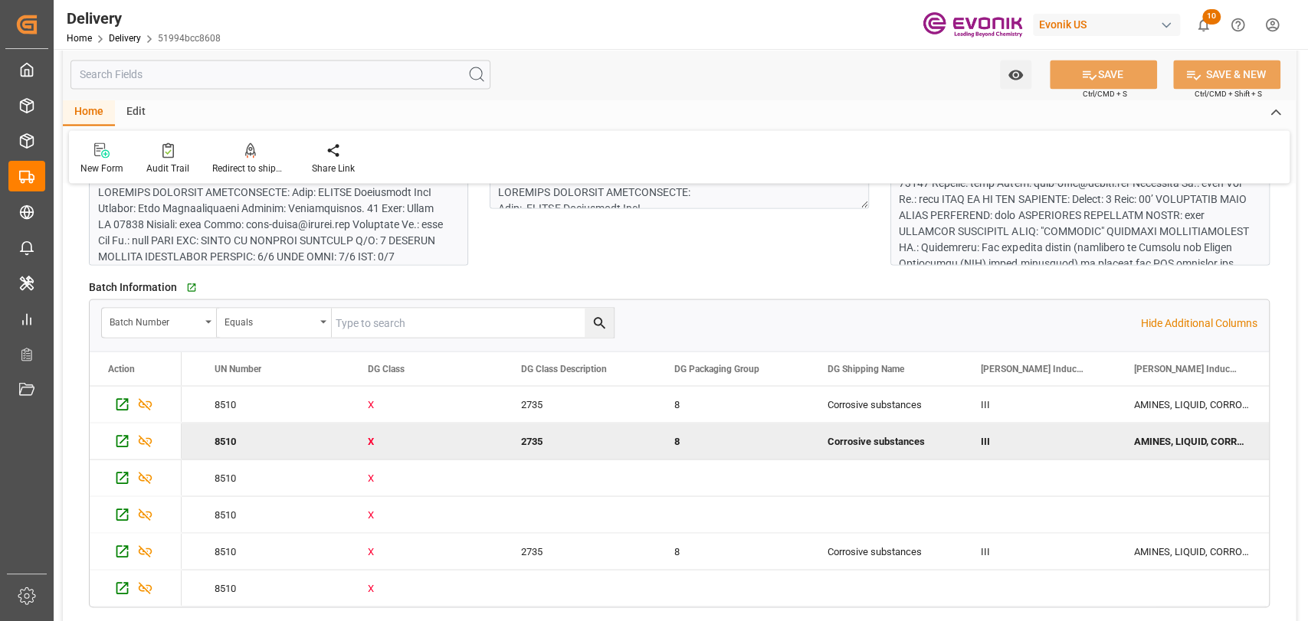
scroll to position [0, 2897]
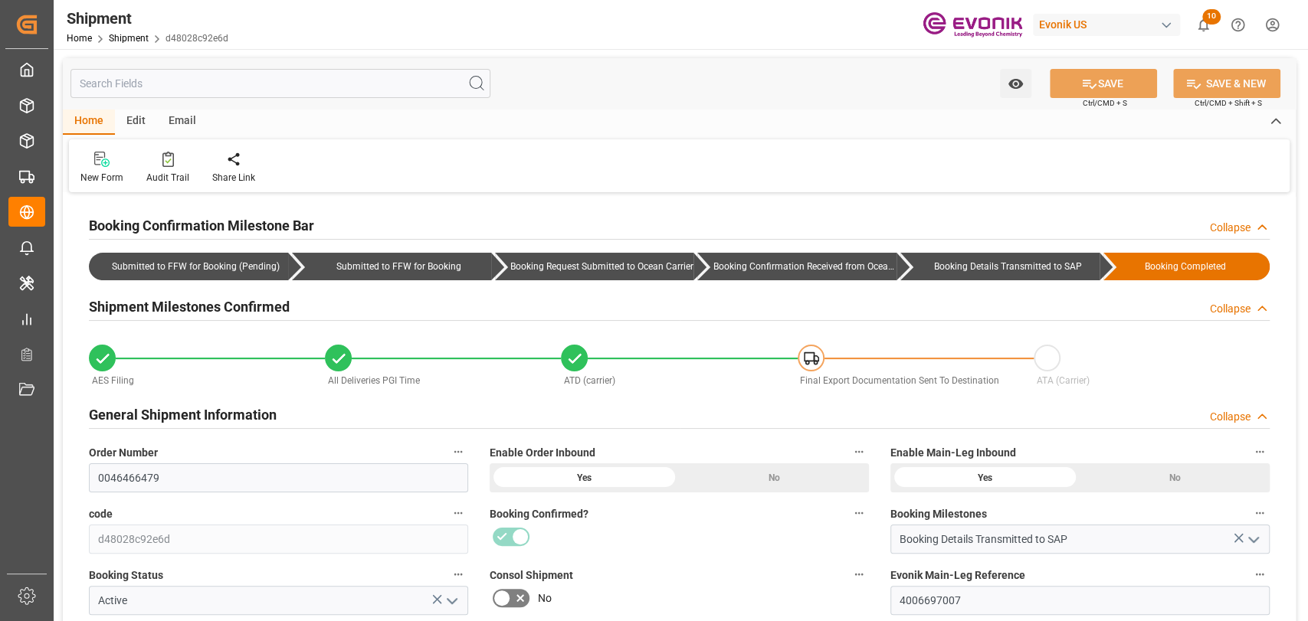
click at [198, 79] on input "text" at bounding box center [280, 83] width 420 height 29
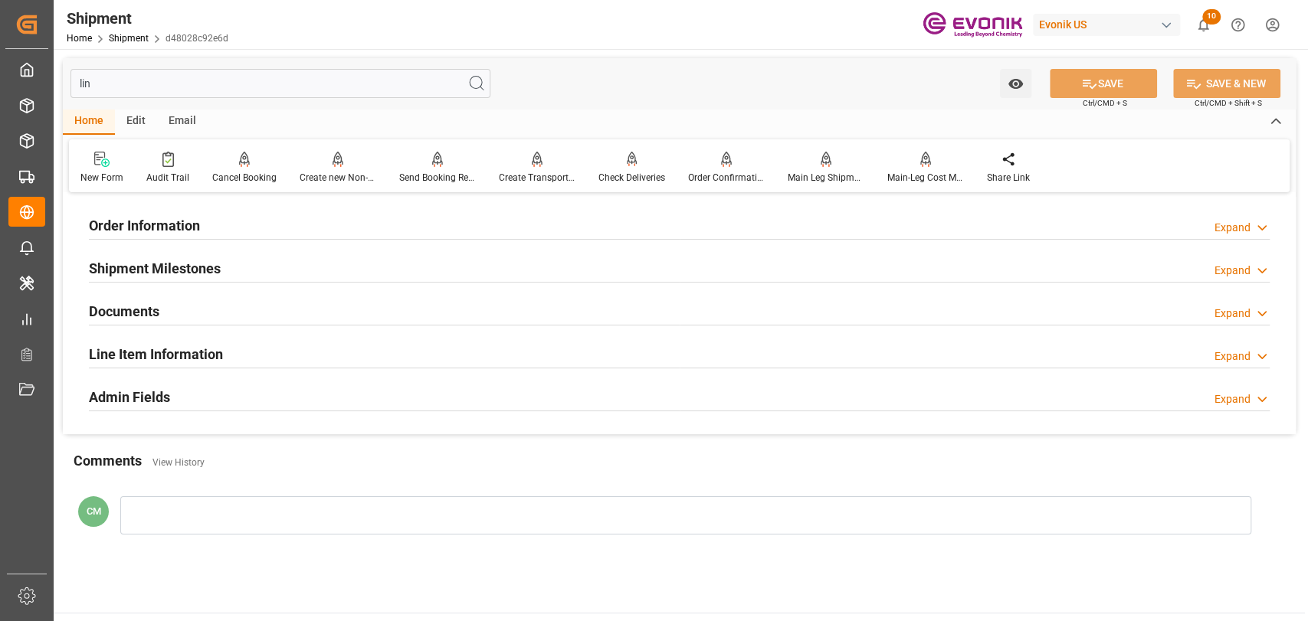
type input "lin"
click at [182, 363] on h2 "Line Item Information" at bounding box center [156, 354] width 134 height 21
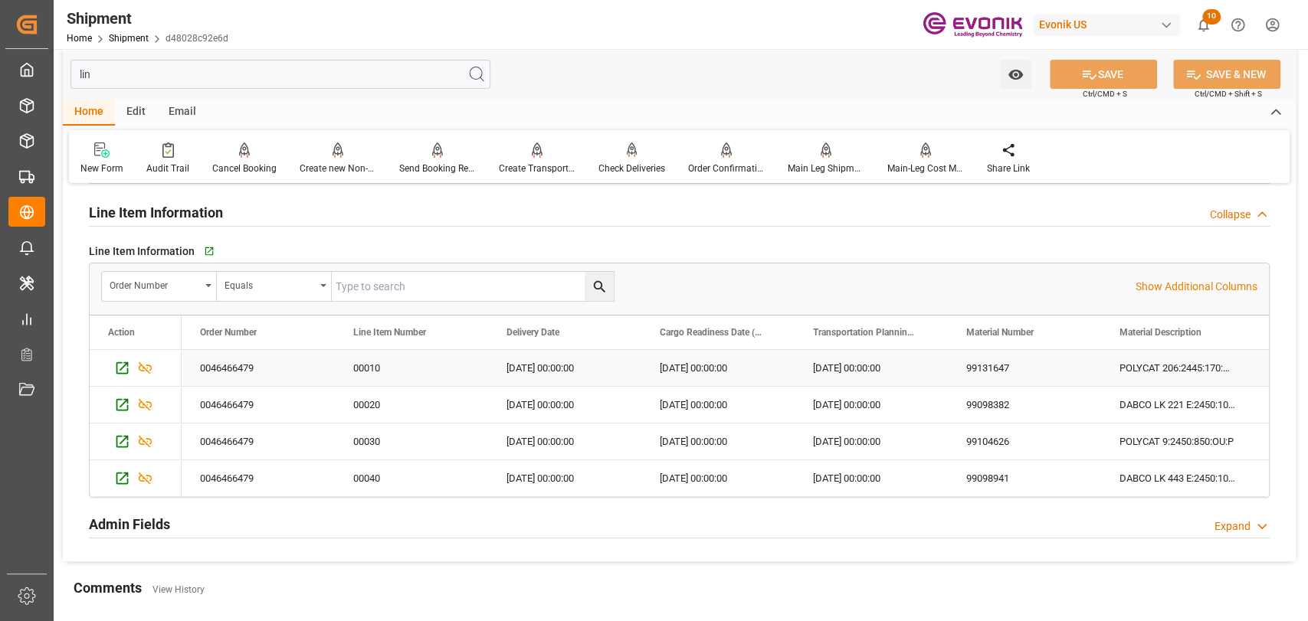
scroll to position [170, 0]
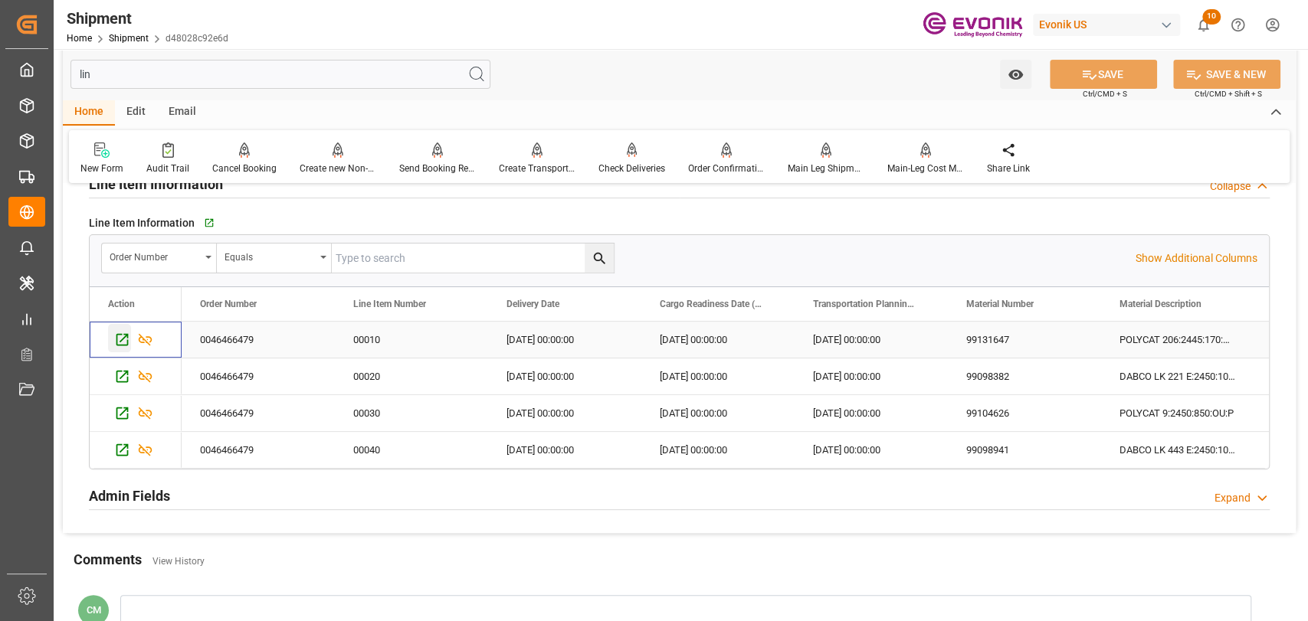
click at [124, 345] on icon "Press SPACE to select this row." at bounding box center [122, 340] width 16 height 16
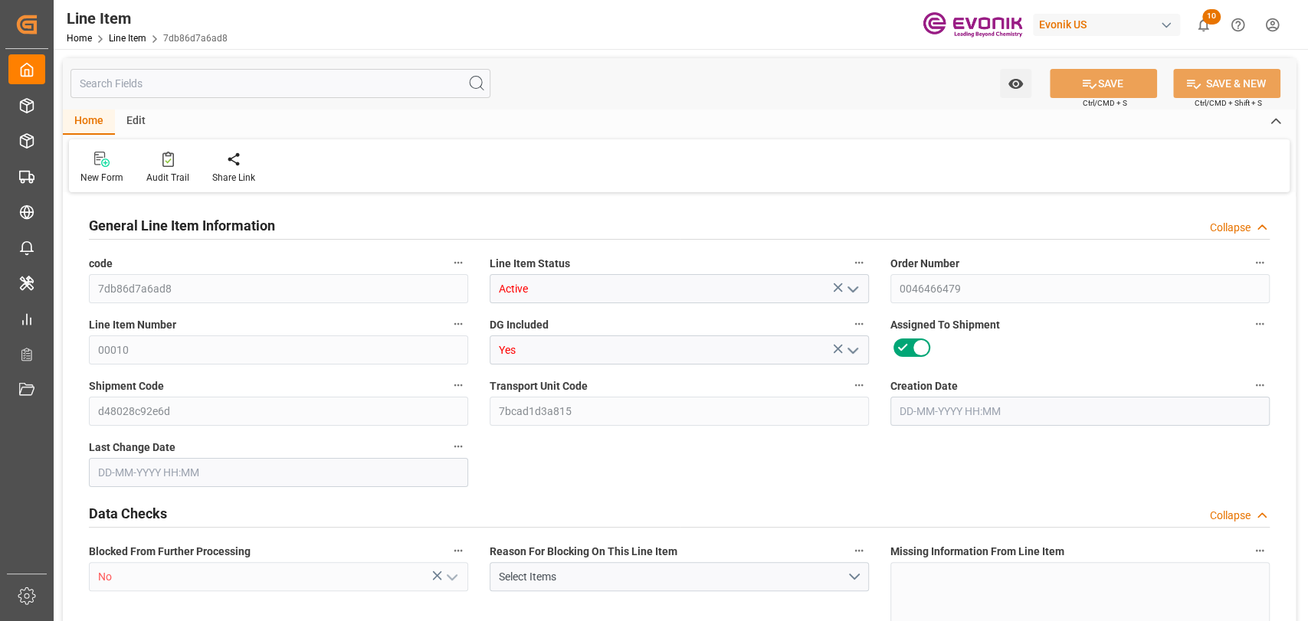
type input "10"
type input "7472"
type input "6800"
type input "11.4365"
type input "40"
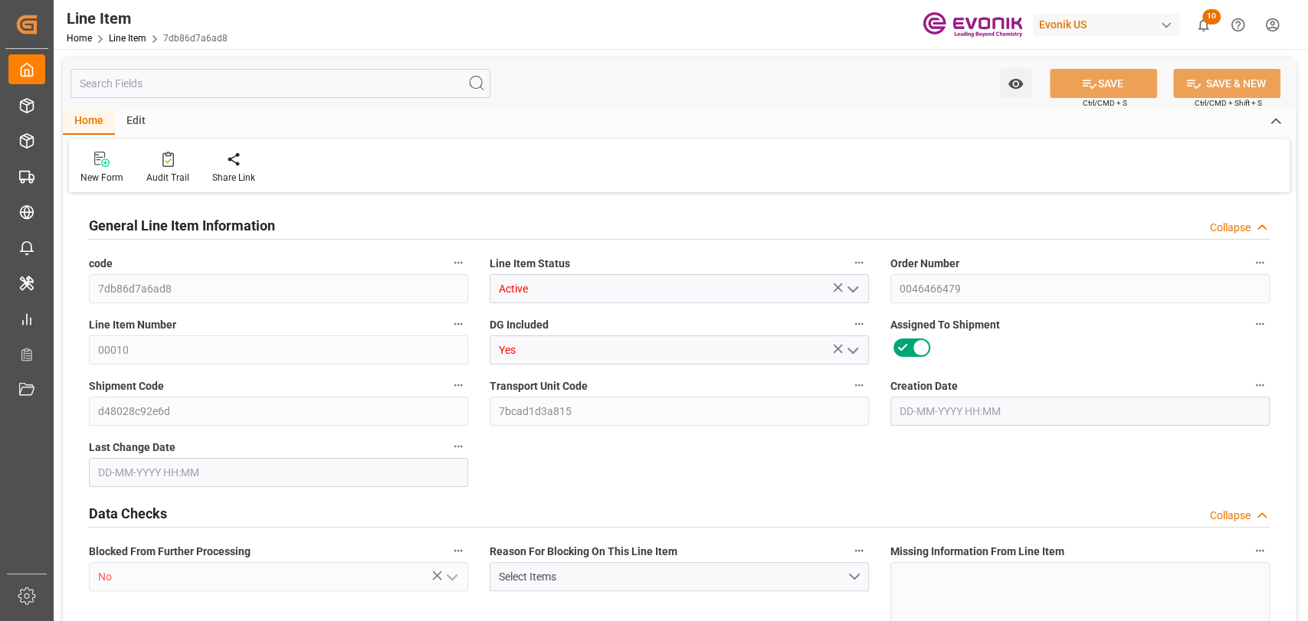
type input "117300"
type input "40"
type input "7472"
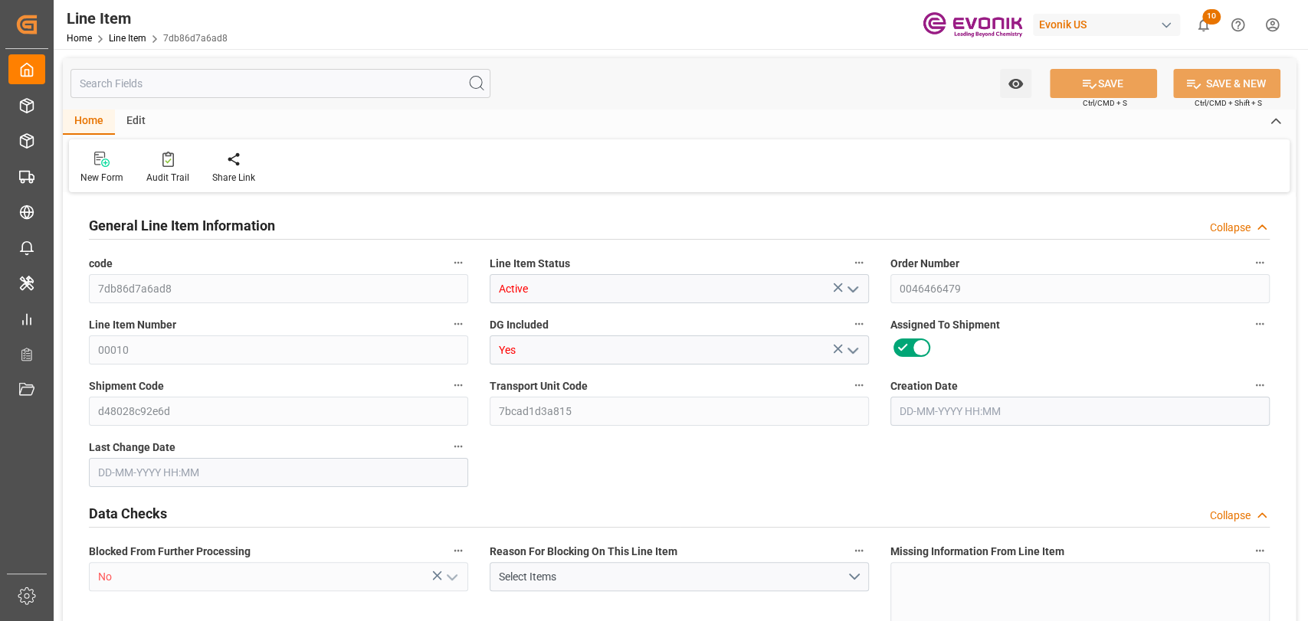
type input "7672"
type input "6800"
type input "11.4365"
type input "11436.48"
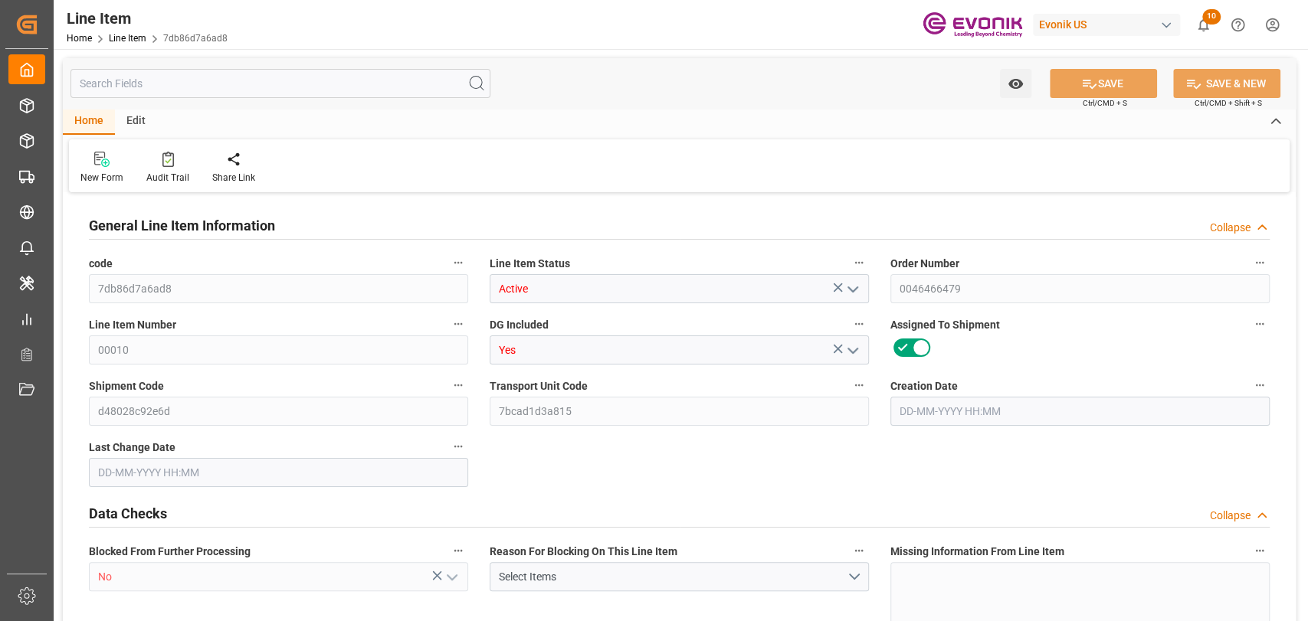
type input "40"
type input "7472"
type input "6800"
type input "11.4365"
type input "[DATE] 12:35"
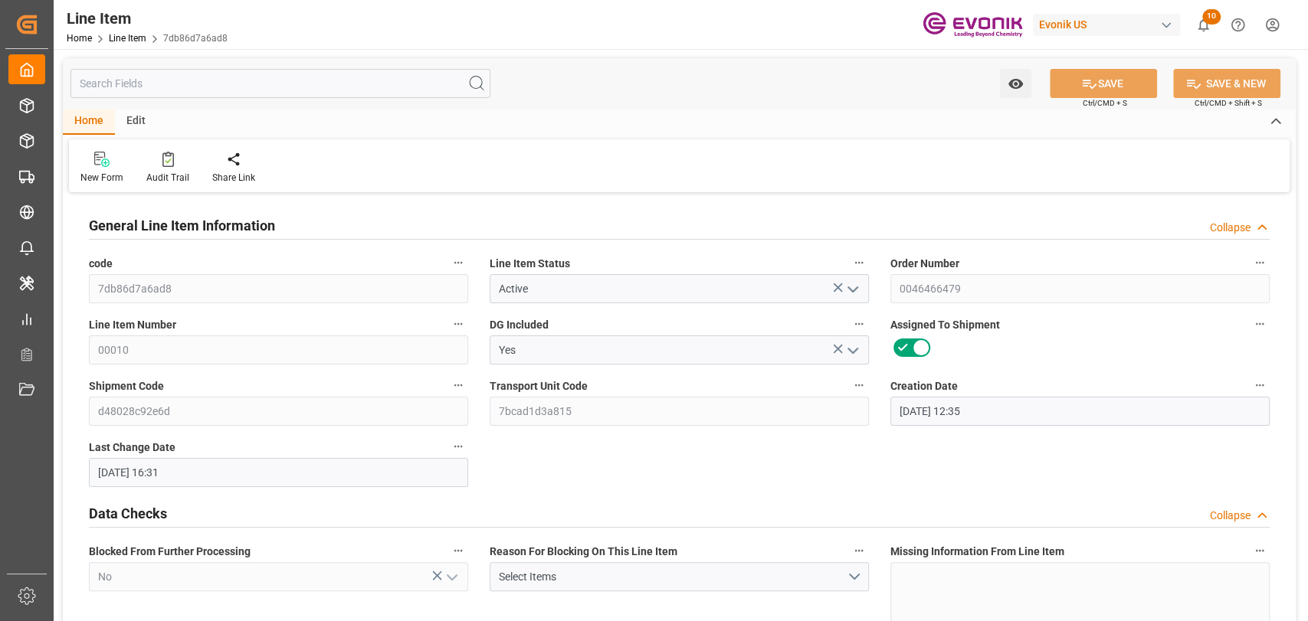
type input "[DATE] 16:31"
type input "[DATE]"
click at [133, 90] on input "text" at bounding box center [280, 83] width 420 height 29
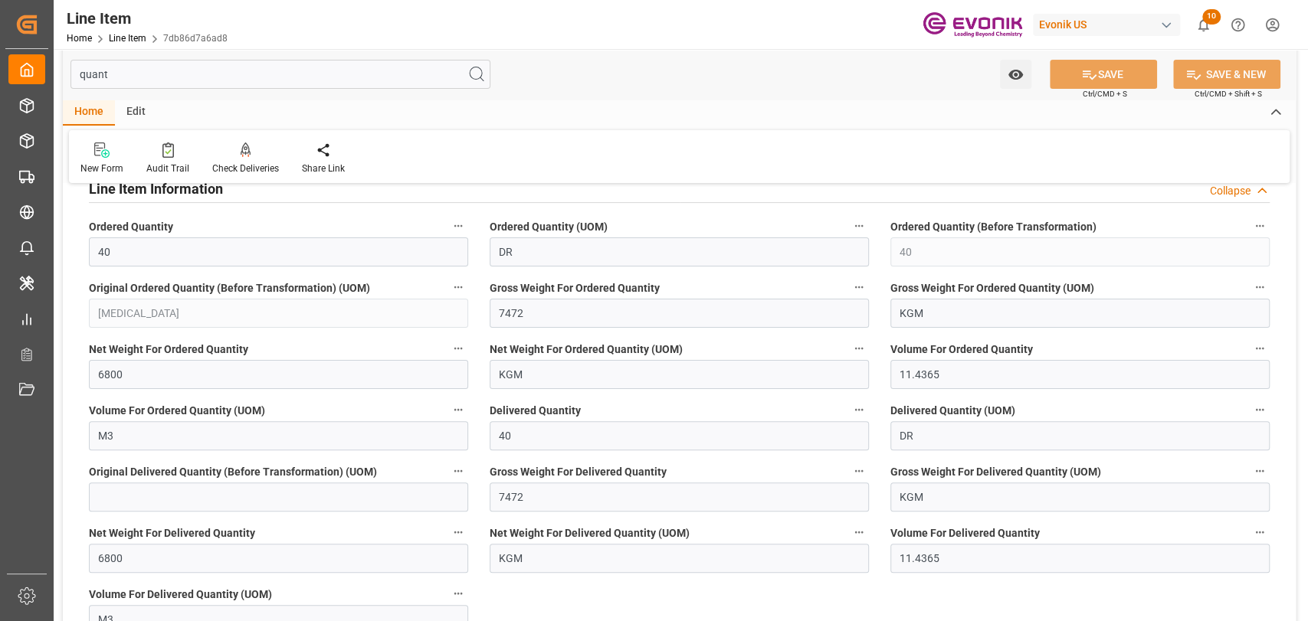
scroll to position [170, 0]
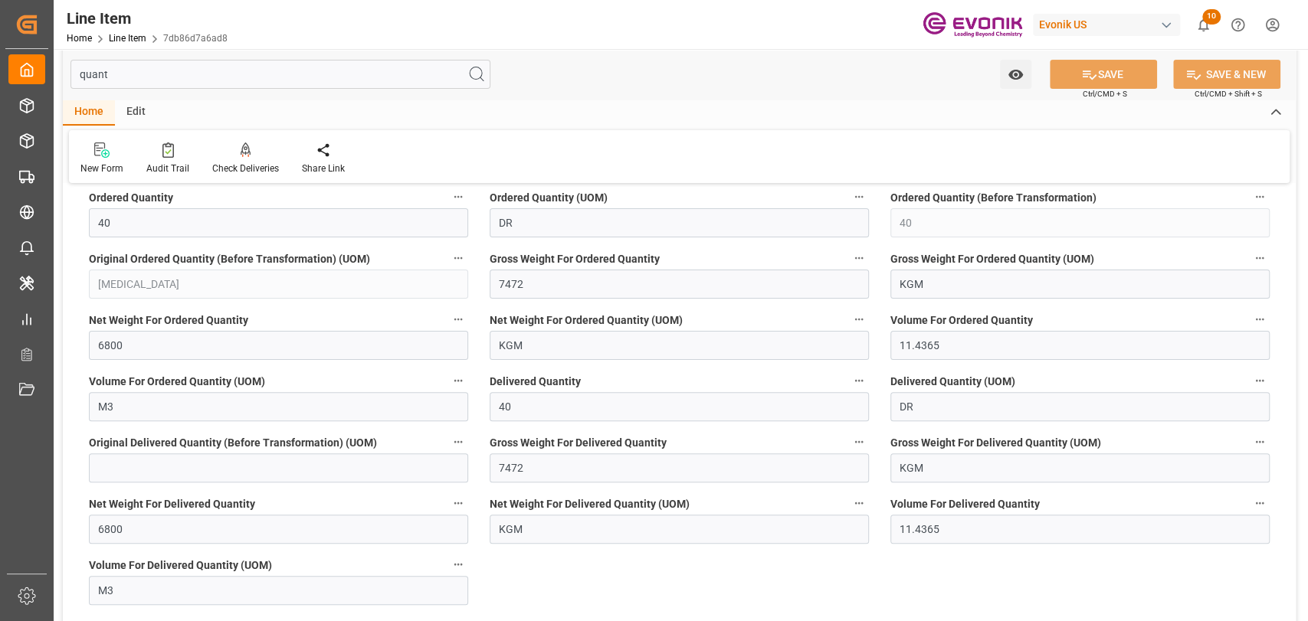
type input "quant"
click at [1263, 504] on icon "button" at bounding box center [1259, 503] width 12 height 12
click at [1263, 504] on li "Audits" at bounding box center [1256, 502] width 78 height 25
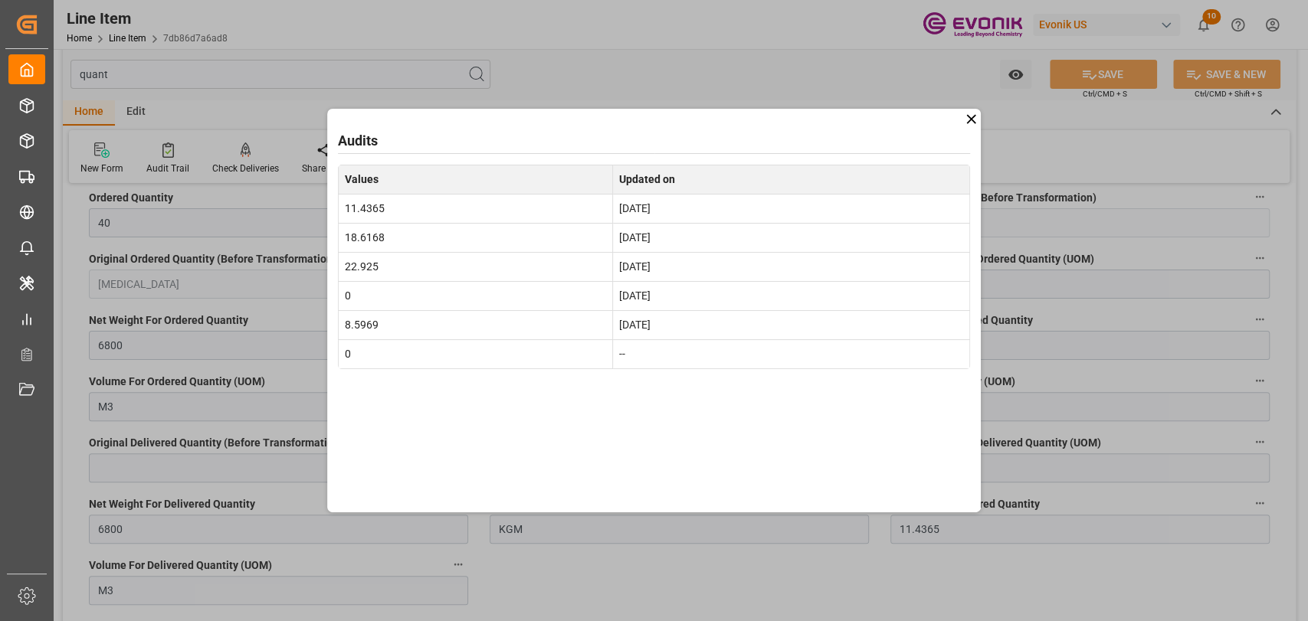
click at [974, 113] on icon at bounding box center [971, 119] width 16 height 16
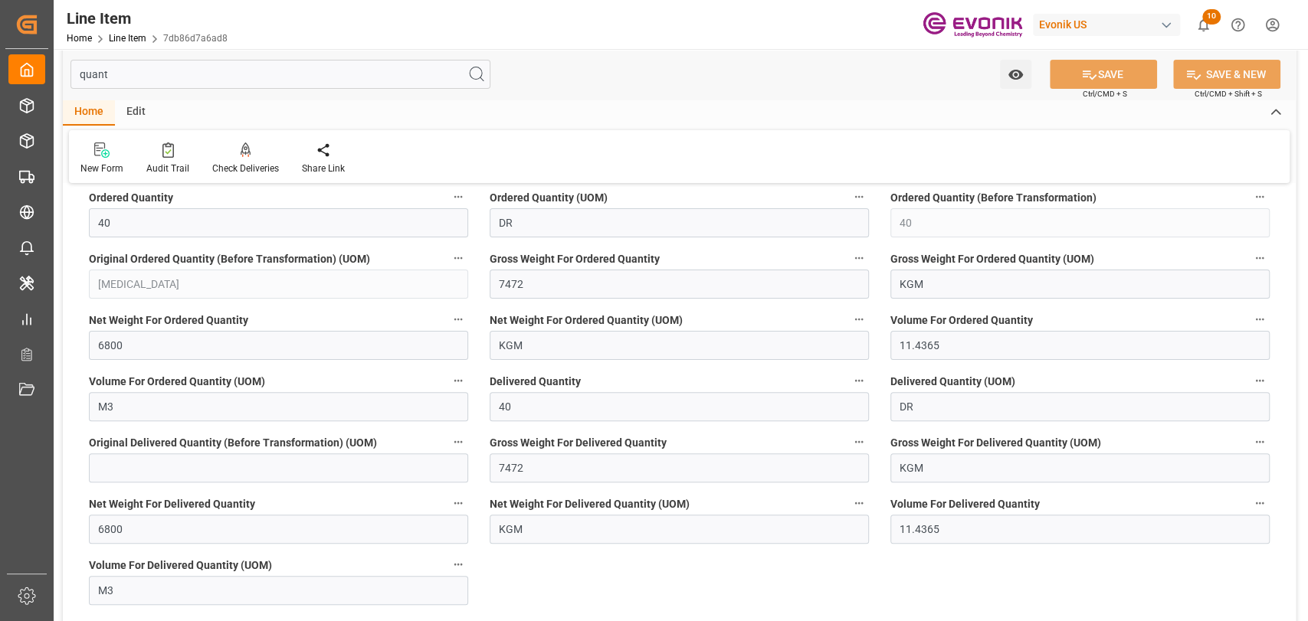
click at [1253, 323] on icon "button" at bounding box center [1259, 319] width 12 height 12
click at [1253, 323] on li "Audits" at bounding box center [1256, 318] width 78 height 25
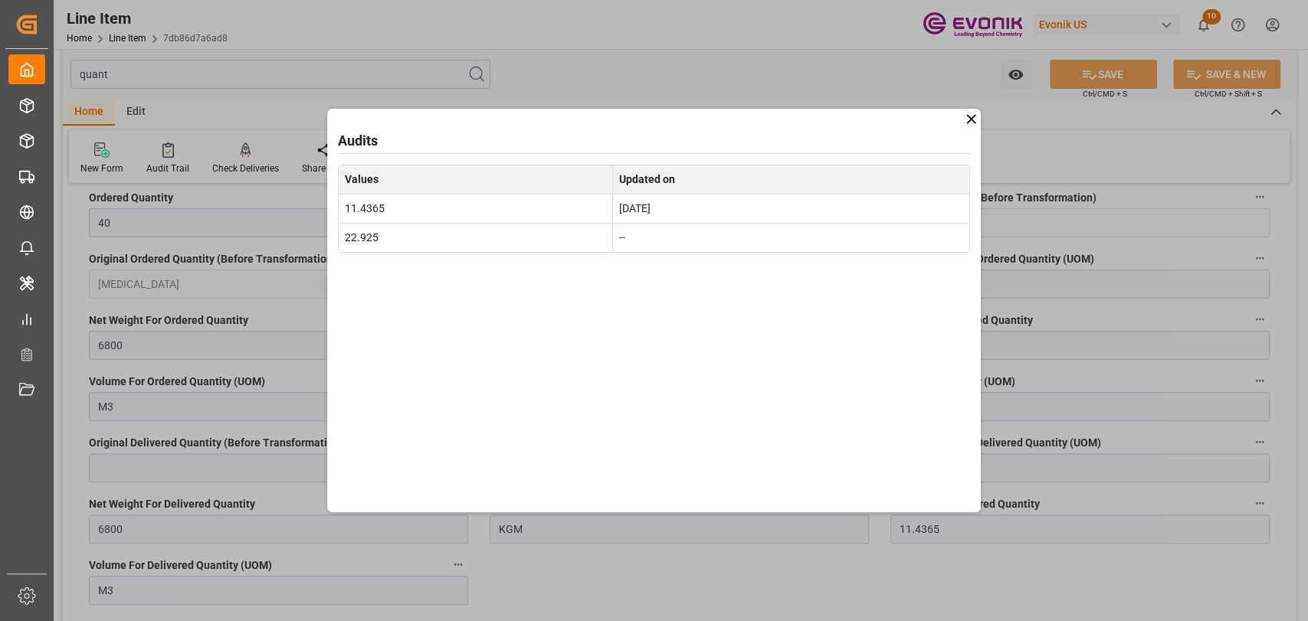
click at [973, 120] on icon at bounding box center [971, 118] width 9 height 9
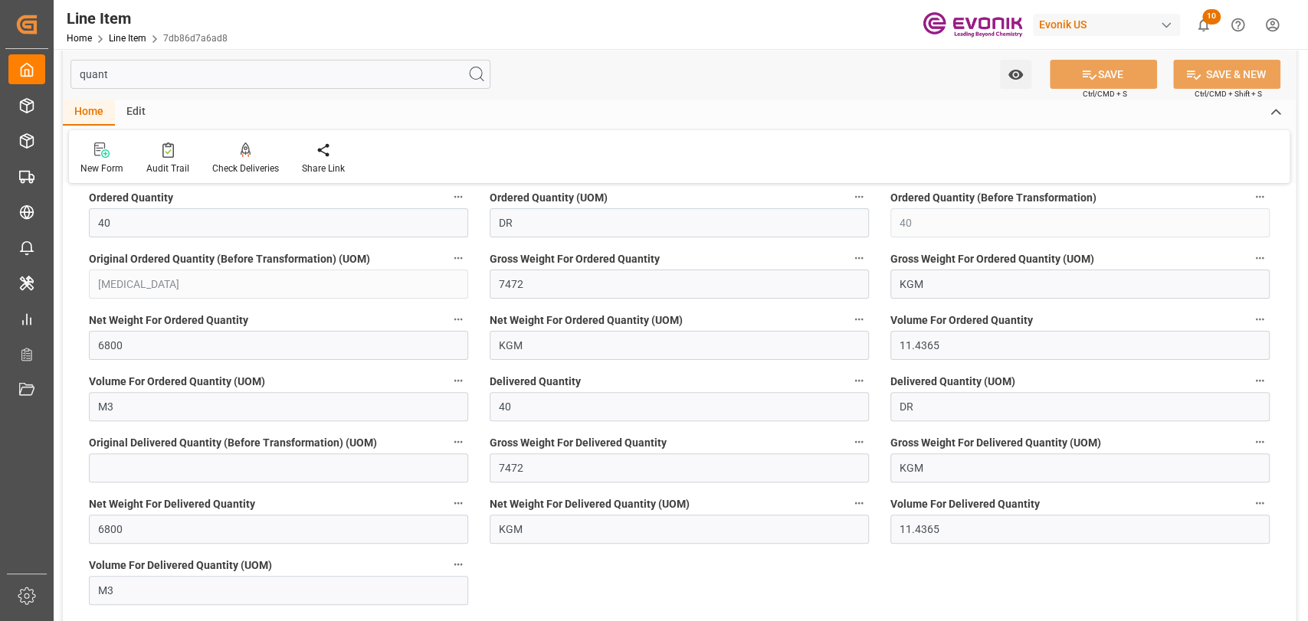
click at [1256, 500] on icon "button" at bounding box center [1259, 503] width 12 height 12
click at [1256, 500] on li "Audits" at bounding box center [1256, 502] width 78 height 25
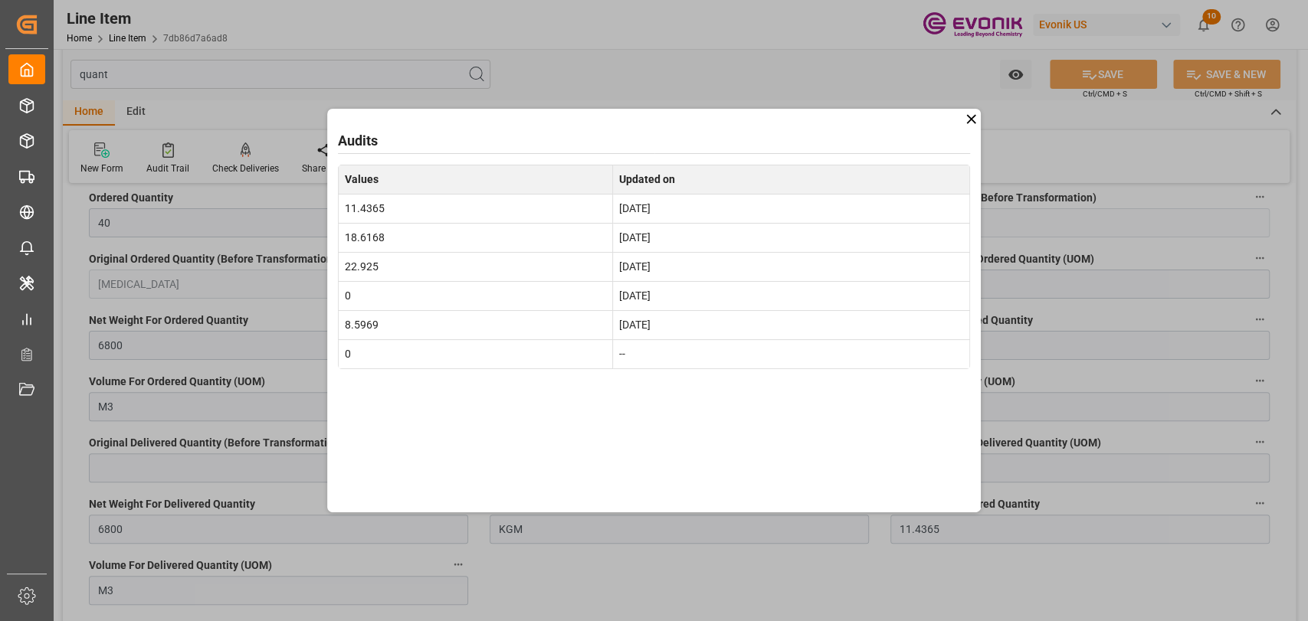
drag, startPoint x: 686, startPoint y: 263, endPoint x: 346, endPoint y: 219, distance: 342.2
click at [346, 219] on tbody "11.4365 [DATE] 18.6168 [DATE] 22.925 [DATE] 0 [DATE] 8.5969 [DATE] 0 --" at bounding box center [654, 281] width 632 height 175
click at [979, 116] on div "Audits Values Updated on 11.4365 [DATE] 18.6168 [DATE] 22.925 [DATE] 0 [DATE] 8…" at bounding box center [654, 311] width 654 height 404
click at [971, 113] on icon at bounding box center [971, 119] width 16 height 16
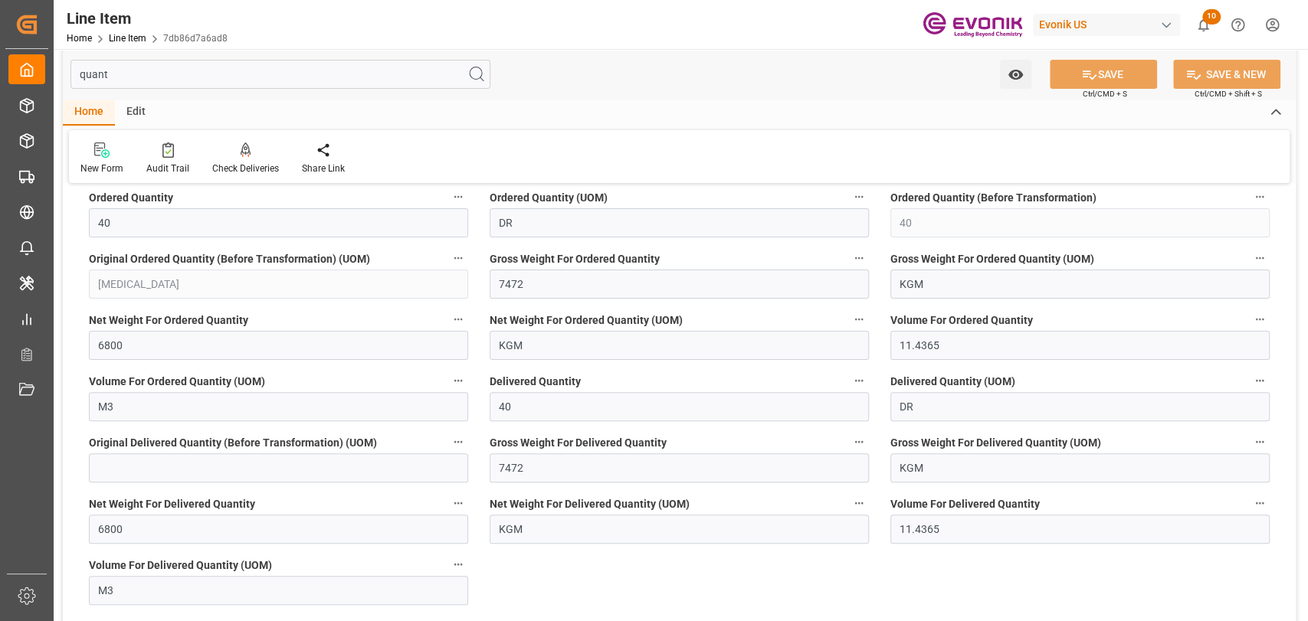
click at [1250, 506] on button "Volume For Delivered Quantity" at bounding box center [1260, 503] width 20 height 20
click at [1250, 506] on li "Audits" at bounding box center [1256, 502] width 78 height 25
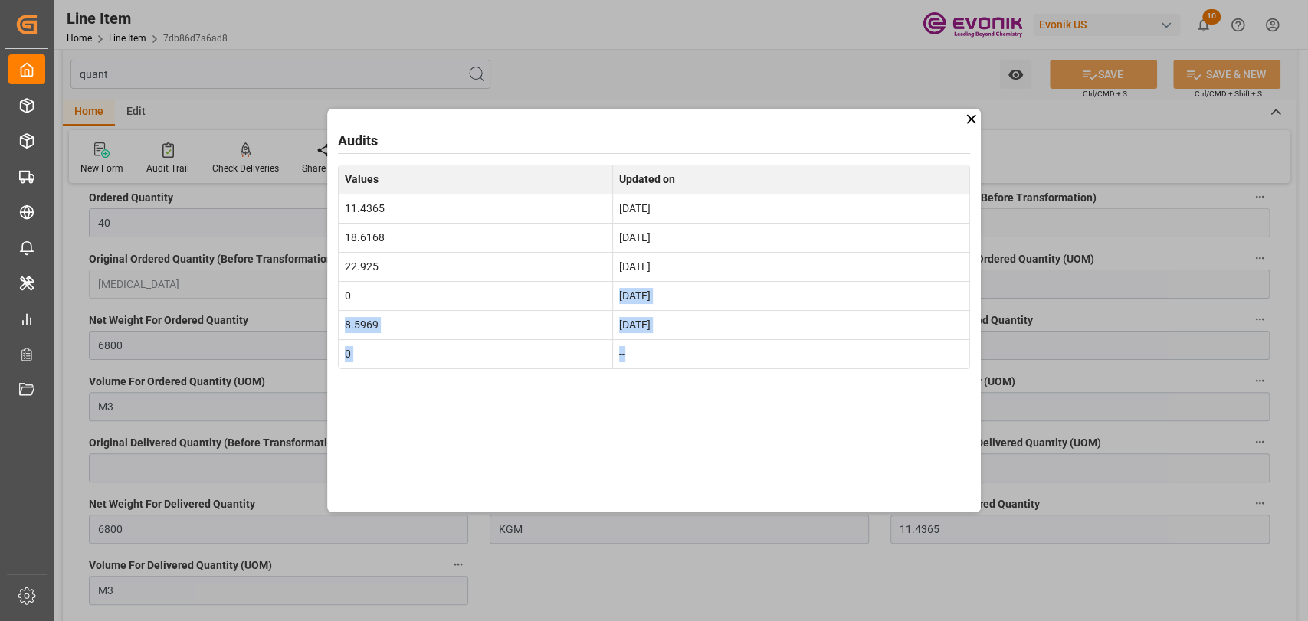
drag, startPoint x: 712, startPoint y: 355, endPoint x: 360, endPoint y: 304, distance: 355.4
click at [360, 303] on tbody "11.4365 [DATE] 18.6168 [DATE] 22.925 [DATE] 0 [DATE] 8.5969 [DATE] 0 --" at bounding box center [654, 281] width 632 height 175
click at [410, 325] on td "8.5969" at bounding box center [475, 324] width 274 height 29
drag, startPoint x: 719, startPoint y: 241, endPoint x: 346, endPoint y: 206, distance: 375.5
click at [346, 204] on tbody "11.4365 [DATE] 18.6168 [DATE] 22.925 [DATE] 0 [DATE] 8.5969 [DATE] 0 --" at bounding box center [654, 281] width 632 height 175
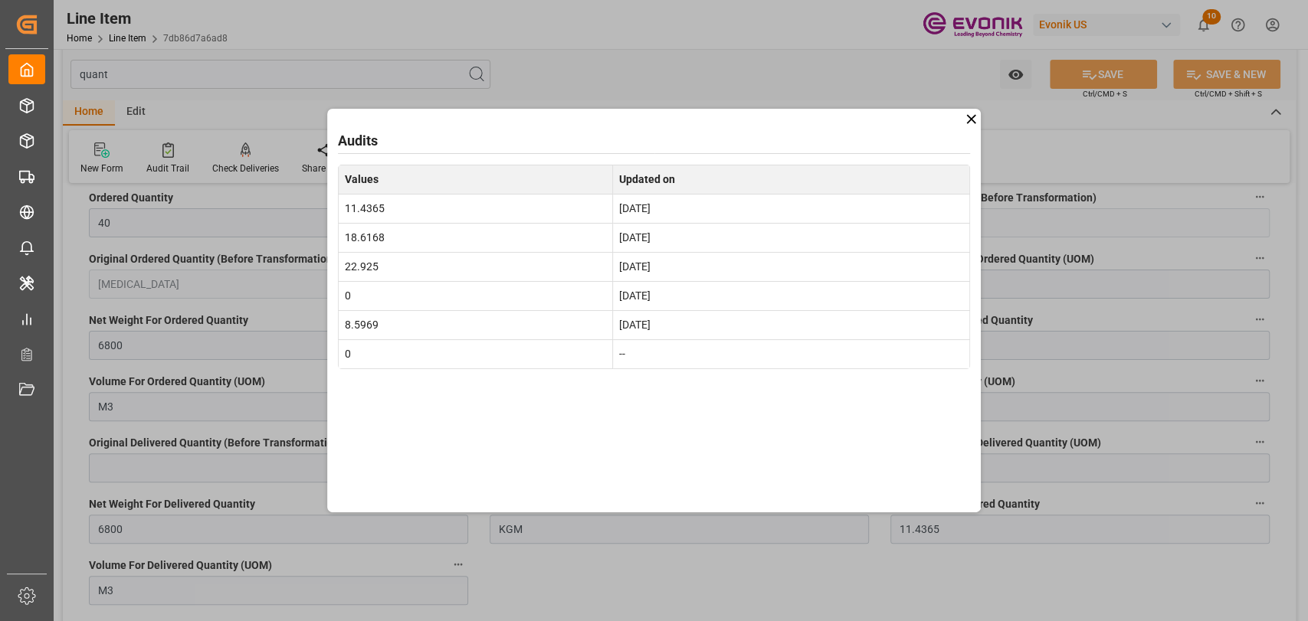
click at [967, 122] on icon at bounding box center [971, 119] width 16 height 16
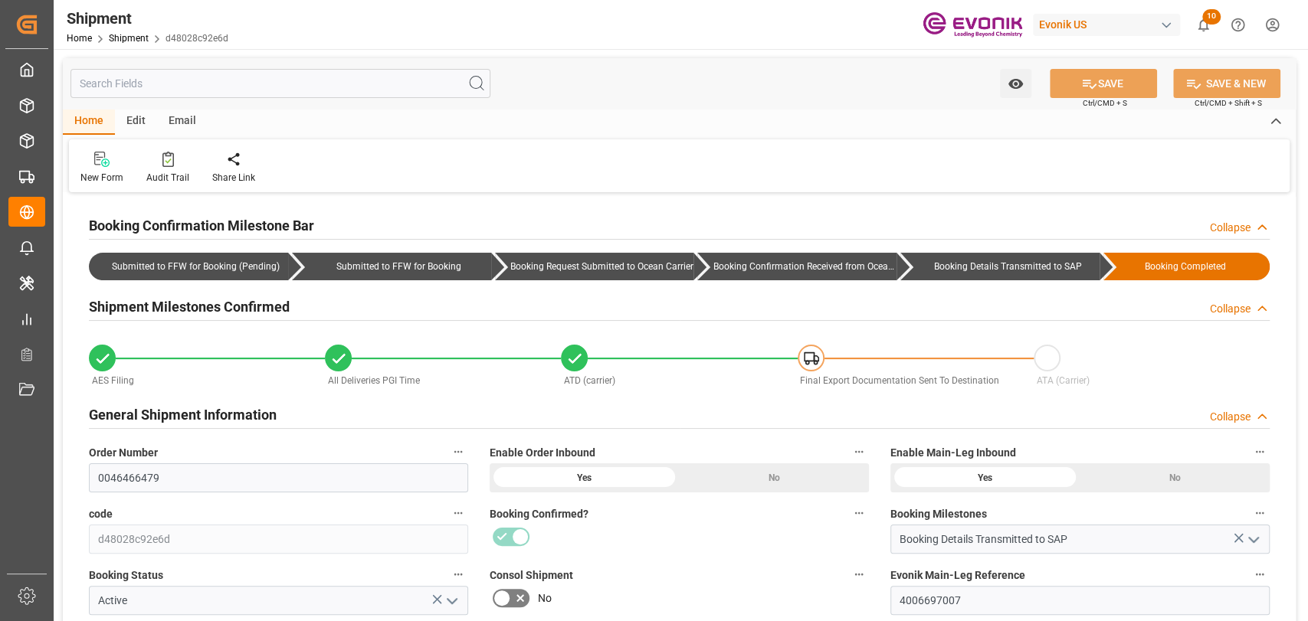
type input "24.4015"
click at [283, 86] on input "text" at bounding box center [280, 83] width 420 height 29
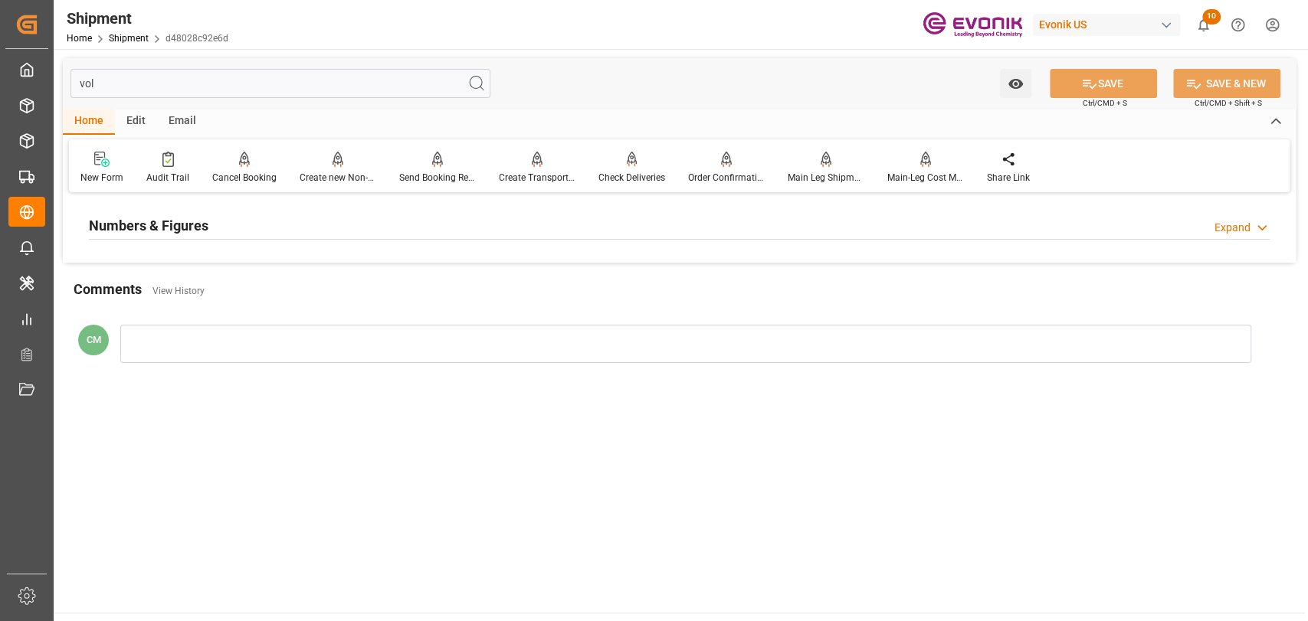
type input "vol"
click at [192, 221] on h2 "Numbers & Figures" at bounding box center [149, 225] width 120 height 21
click at [454, 263] on icon "button" at bounding box center [458, 263] width 8 height 2
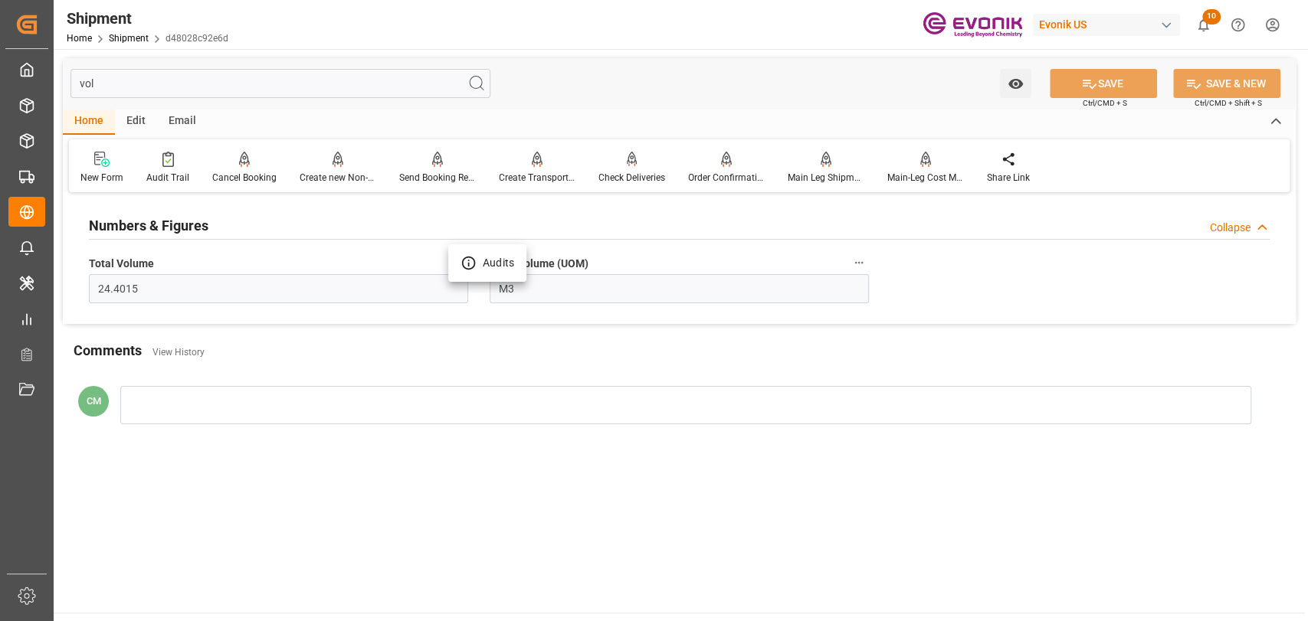
click at [466, 265] on icon at bounding box center [468, 263] width 16 height 16
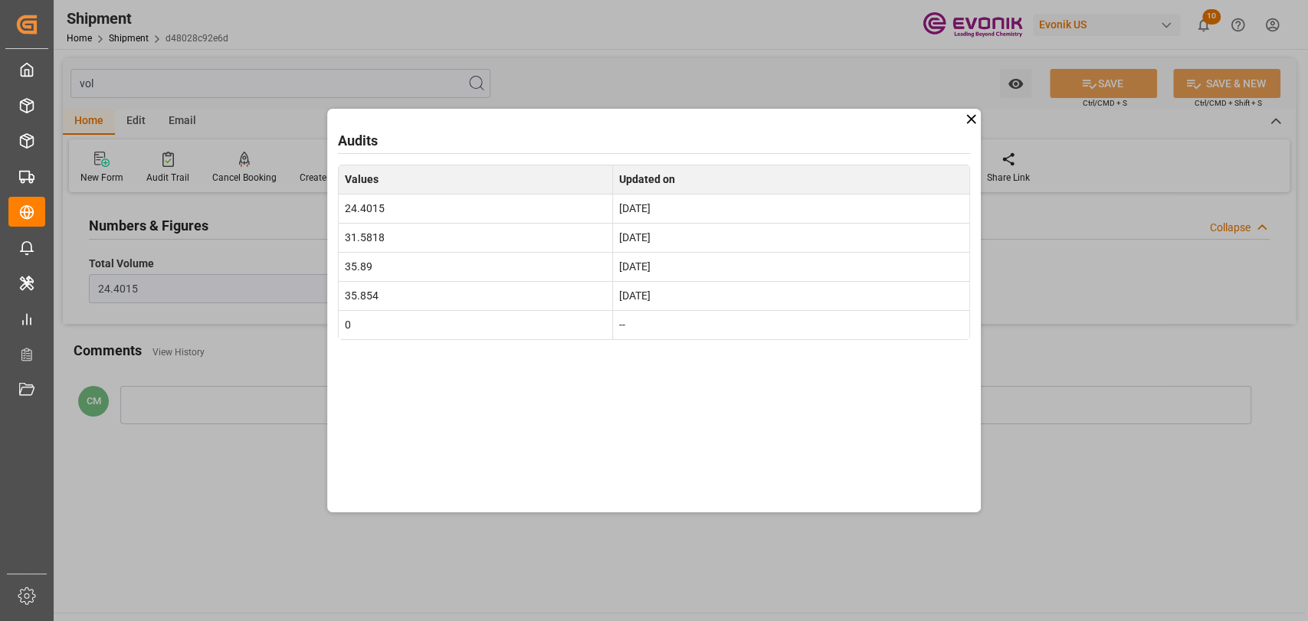
click at [975, 120] on icon at bounding box center [971, 119] width 16 height 16
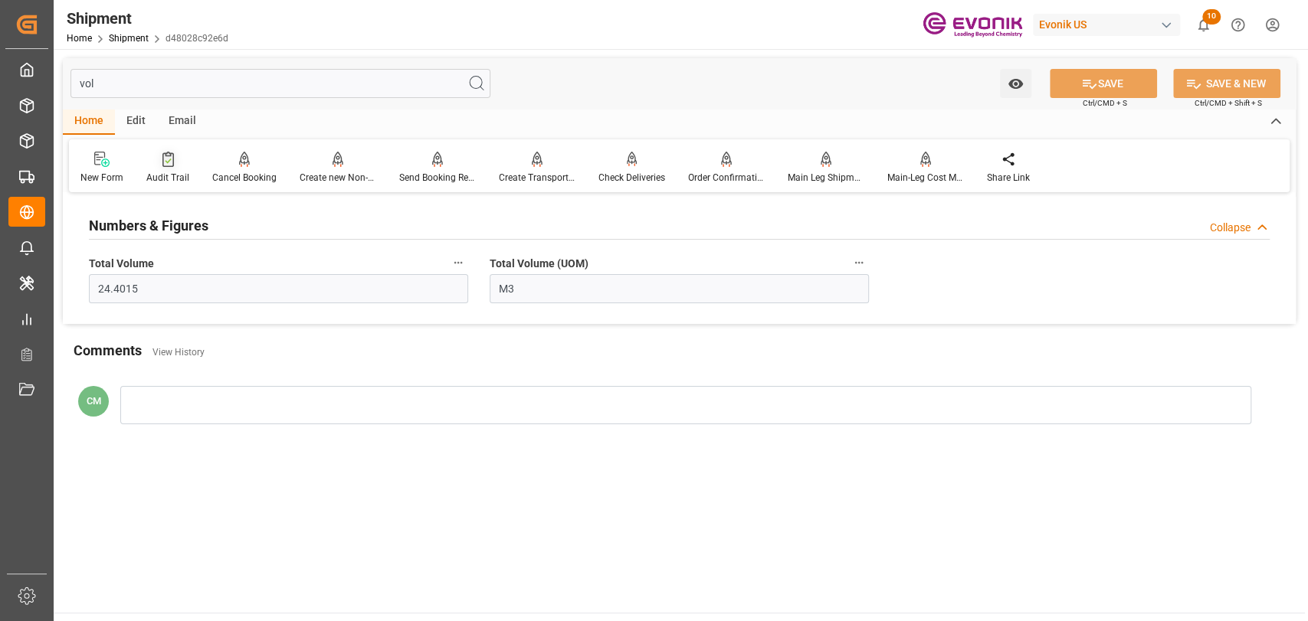
click at [158, 165] on div at bounding box center [167, 159] width 43 height 16
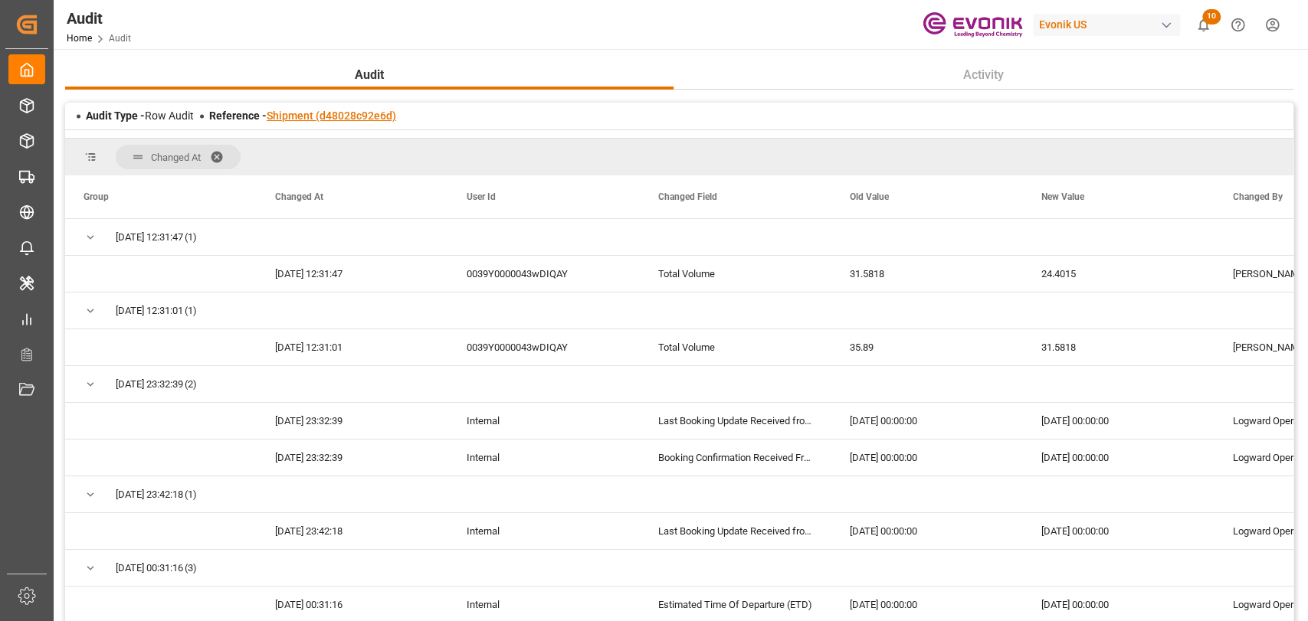
click at [300, 118] on link "Shipment (d48028c92e6d)" at bounding box center [331, 116] width 129 height 12
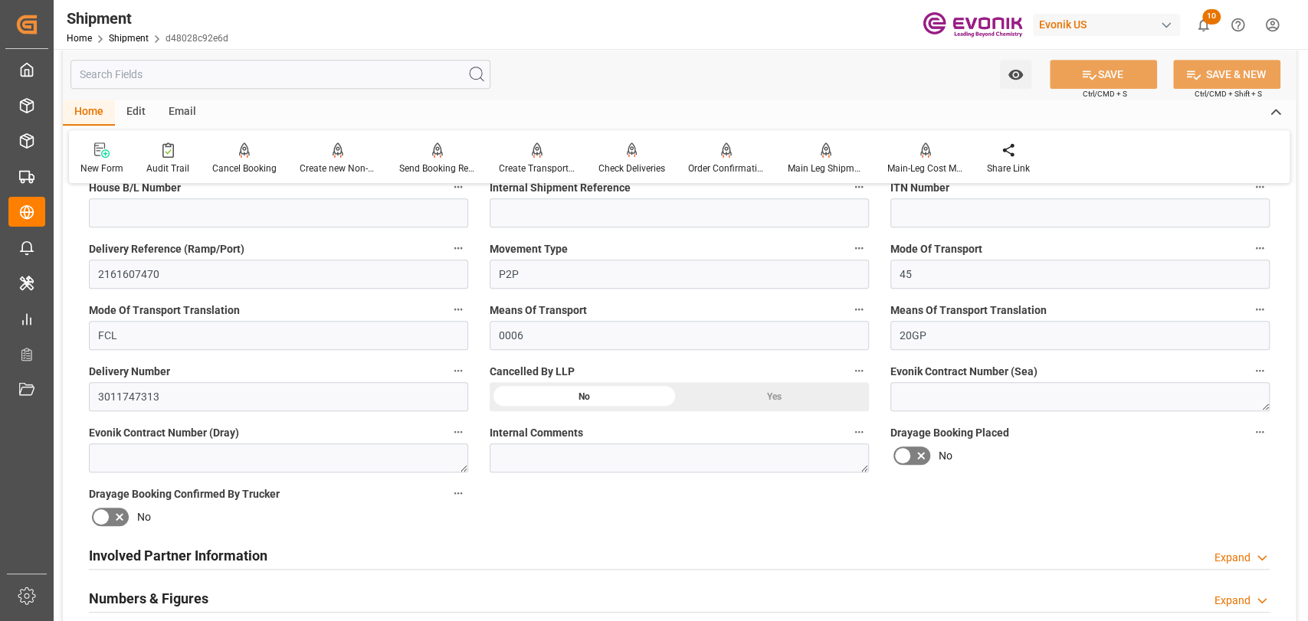
scroll to position [680, 0]
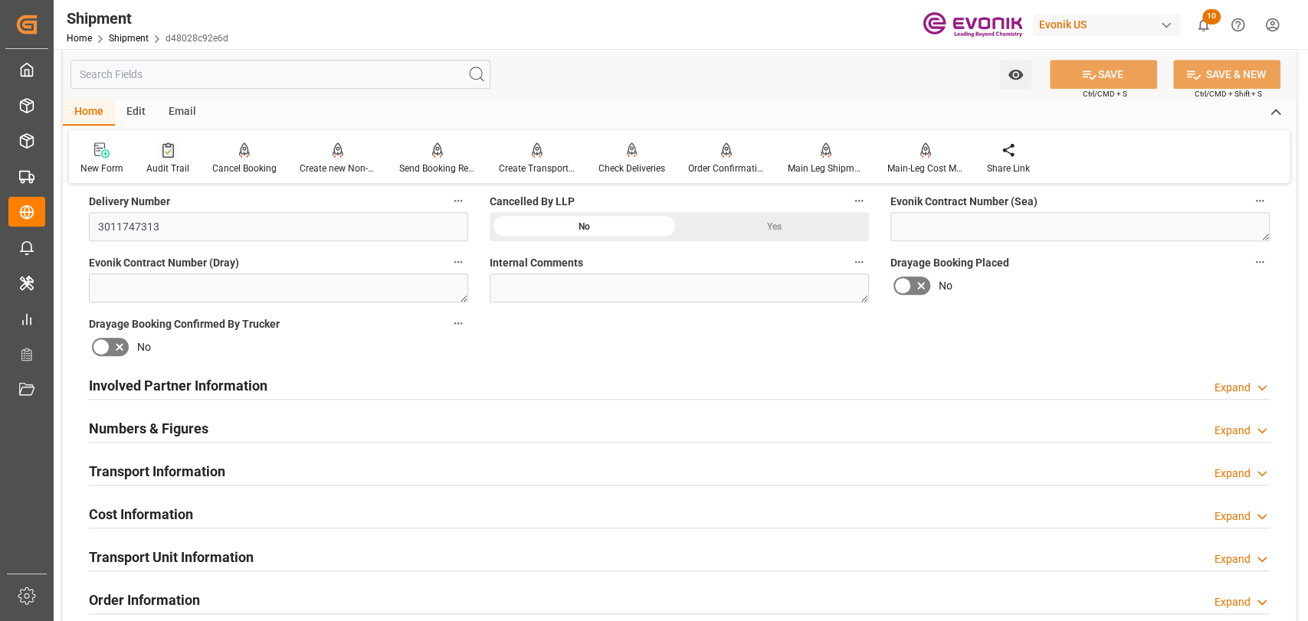
click at [174, 149] on div at bounding box center [167, 150] width 43 height 16
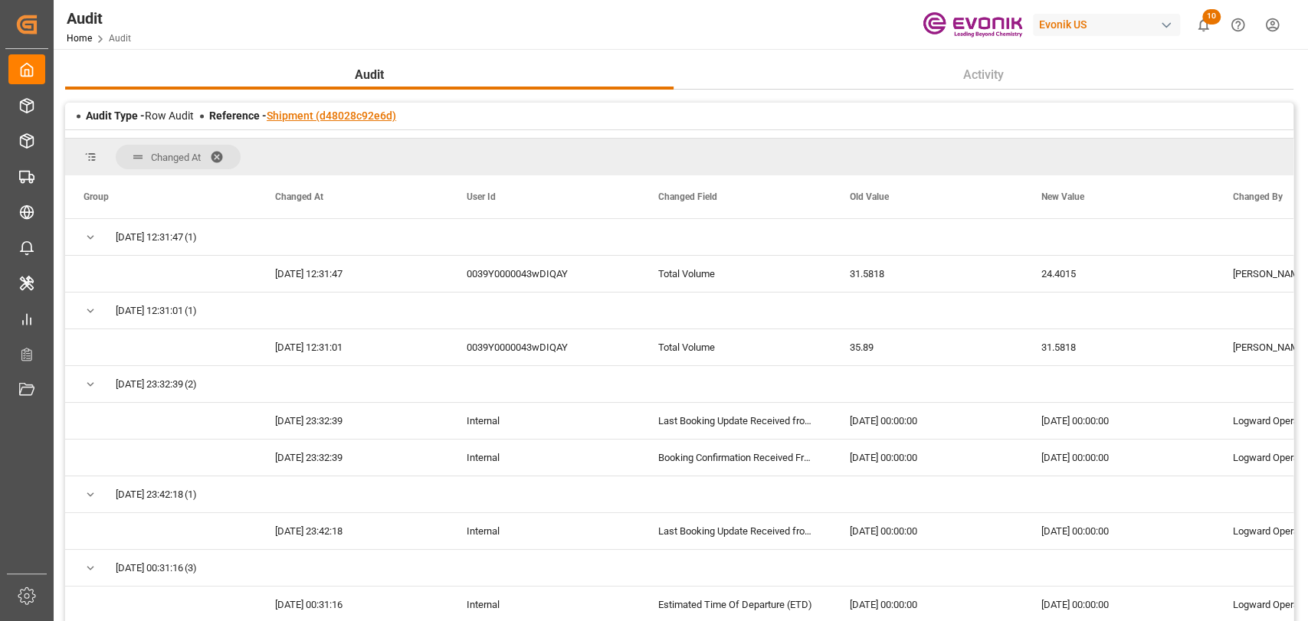
click at [375, 118] on link "Shipment (d48028c92e6d)" at bounding box center [331, 116] width 129 height 12
